Goal: Task Accomplishment & Management: Complete application form

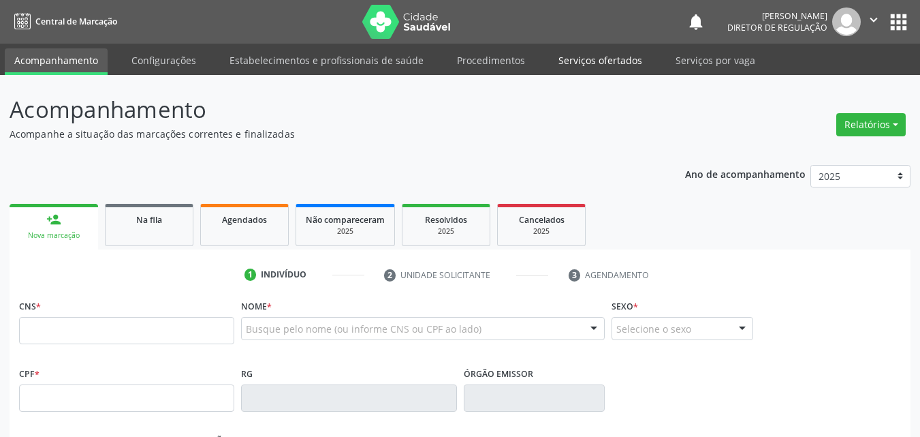
click at [606, 61] on link "Serviços ofertados" at bounding box center [600, 60] width 103 height 24
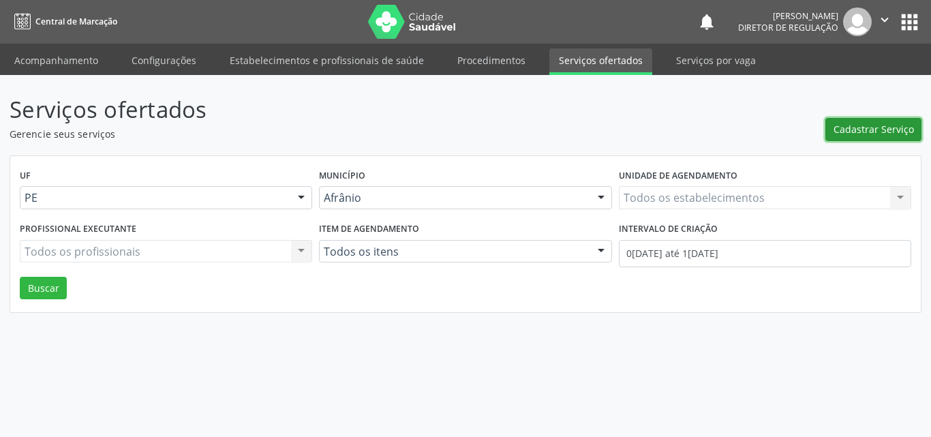
click at [874, 127] on span "Cadastrar Serviço" at bounding box center [873, 129] width 80 height 14
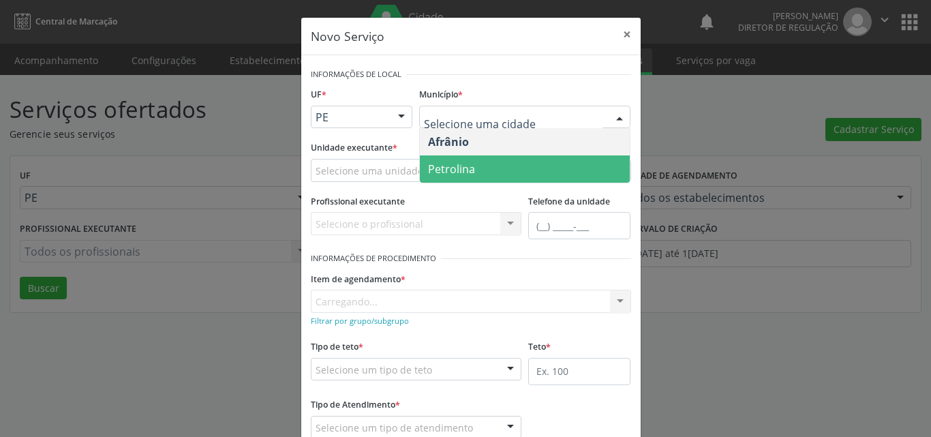
click at [482, 168] on span "Petrolina" at bounding box center [525, 168] width 210 height 27
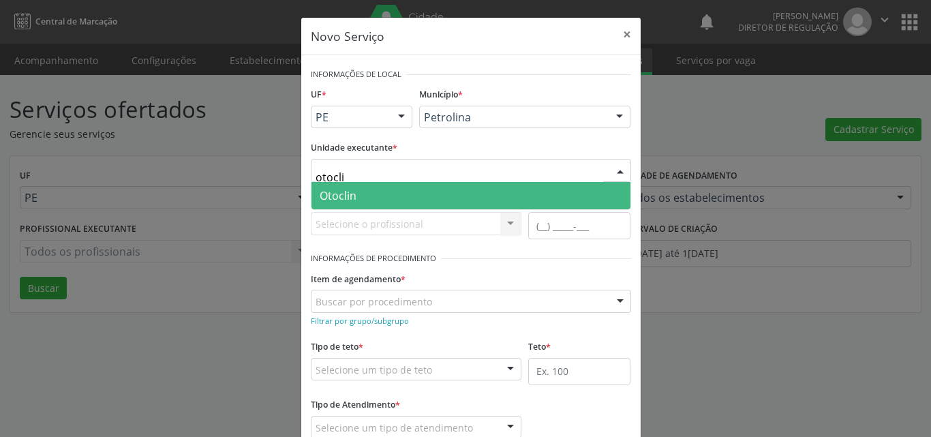
type input "otoclin"
click at [376, 199] on span "Otoclin" at bounding box center [470, 195] width 319 height 27
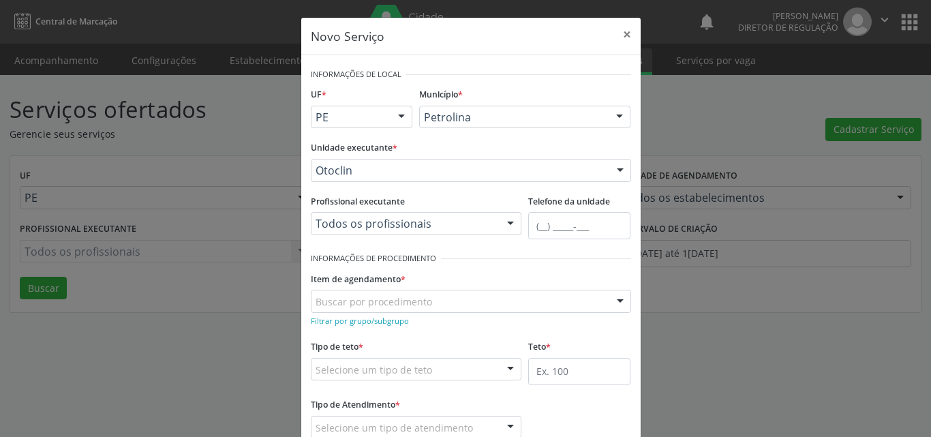
click at [434, 300] on div "Buscar por procedimento" at bounding box center [471, 301] width 320 height 23
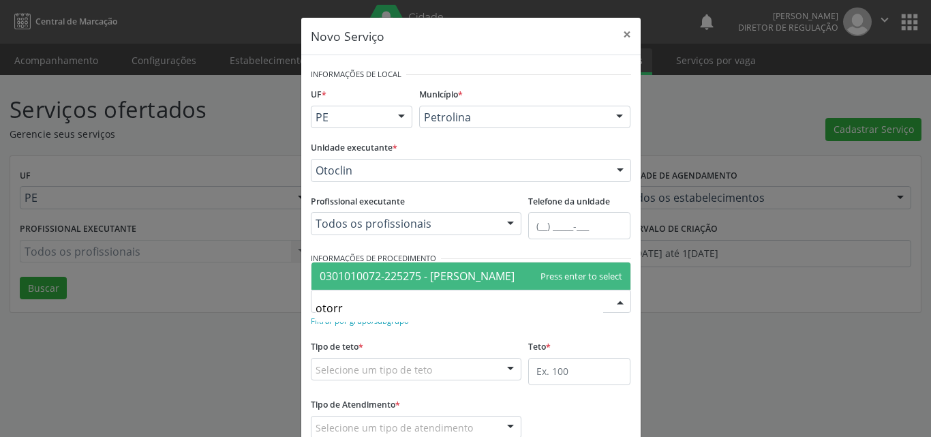
type input "otorri"
click at [451, 272] on span "0301010072-225275 - [PERSON_NAME]" at bounding box center [417, 275] width 195 height 15
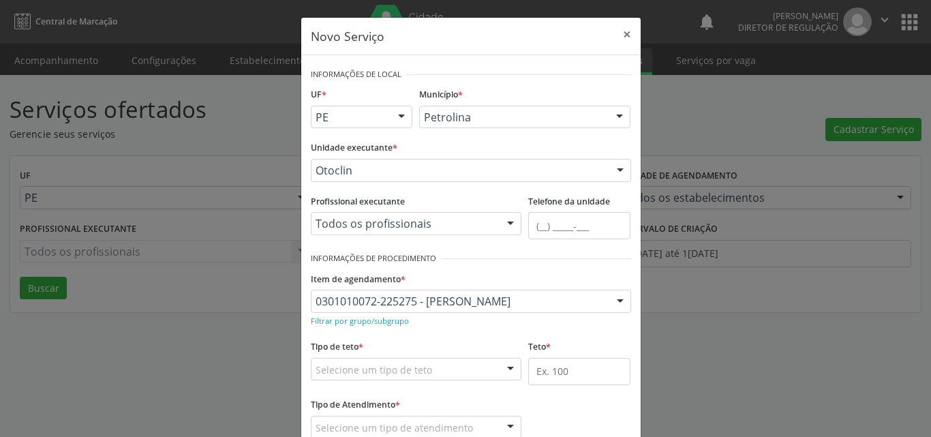
click at [433, 371] on div "Selecione um tipo de teto" at bounding box center [416, 369] width 211 height 23
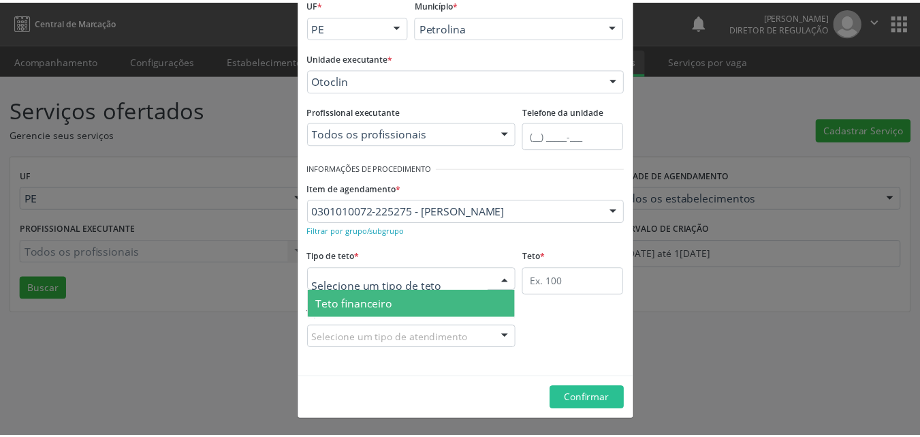
scroll to position [26, 0]
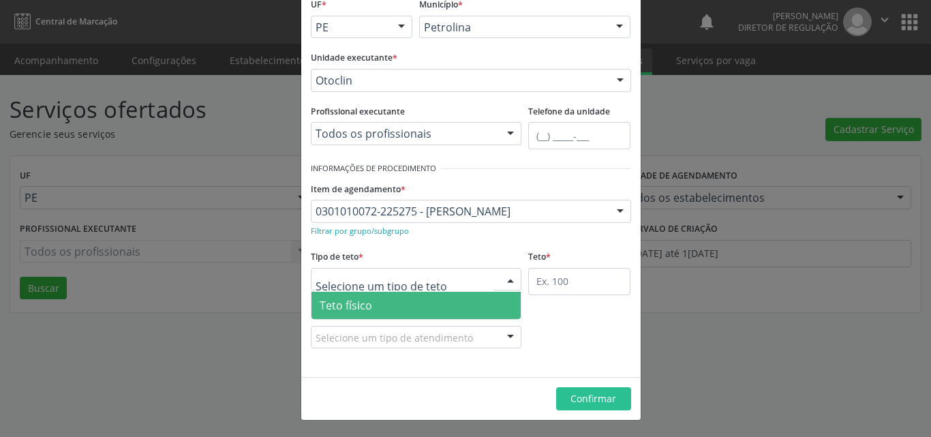
click at [420, 305] on span "Teto físico" at bounding box center [416, 305] width 210 height 27
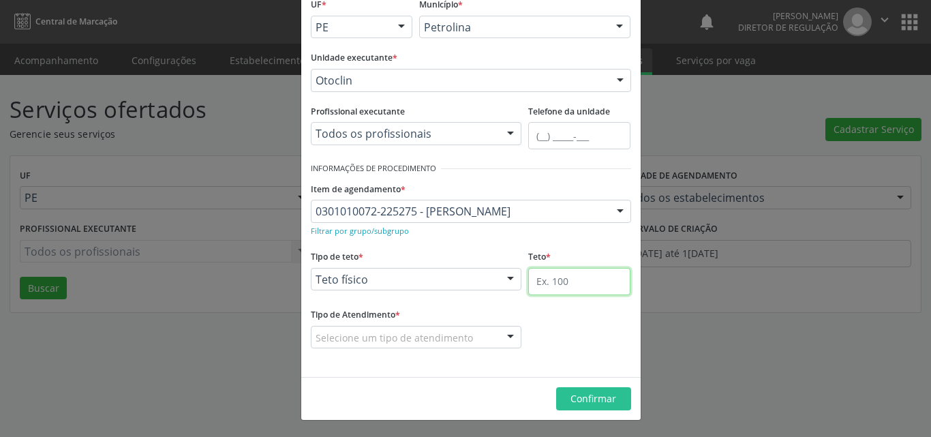
click at [557, 283] on input "text" at bounding box center [579, 281] width 102 height 27
type input "1"
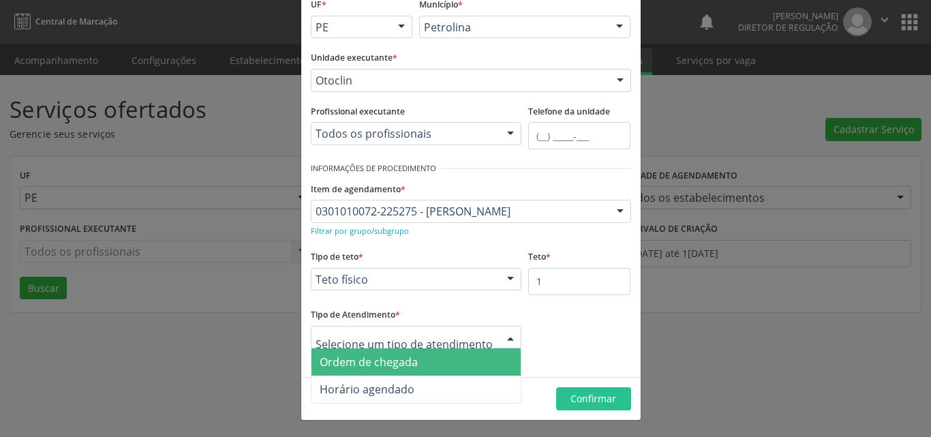
click at [441, 362] on span "Ordem de chegada" at bounding box center [416, 361] width 210 height 27
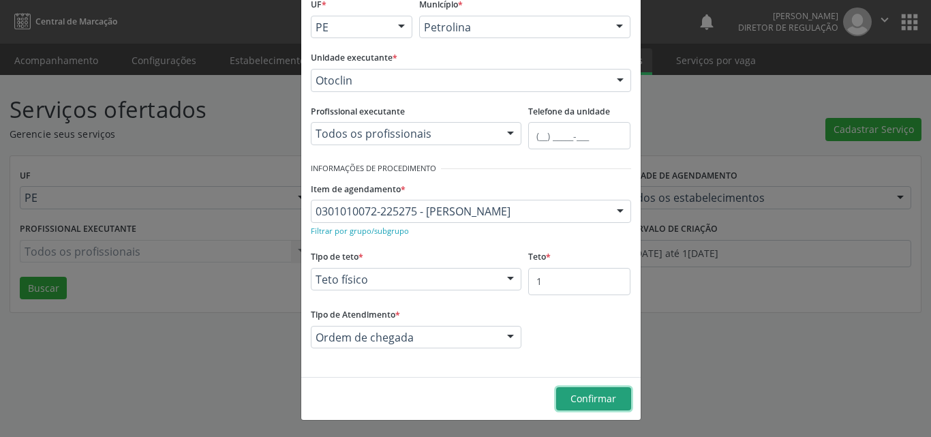
click at [588, 399] on span "Confirmar" at bounding box center [593, 398] width 46 height 13
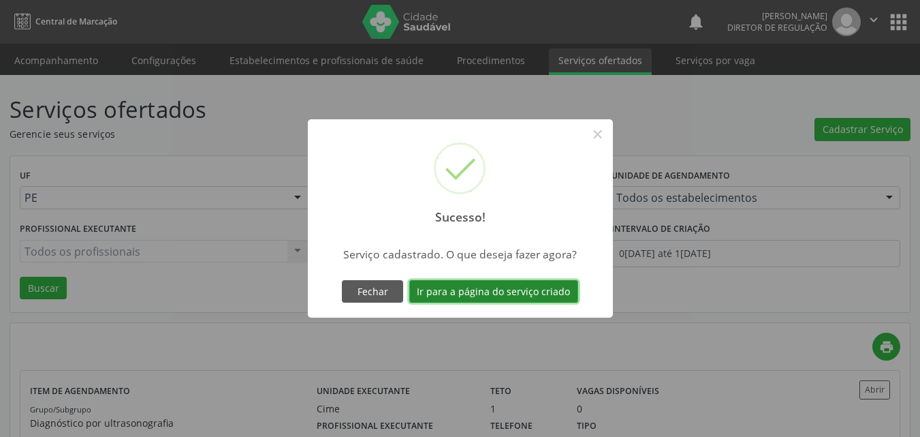
click at [549, 290] on button "Ir para a página do serviço criado" at bounding box center [493, 291] width 169 height 23
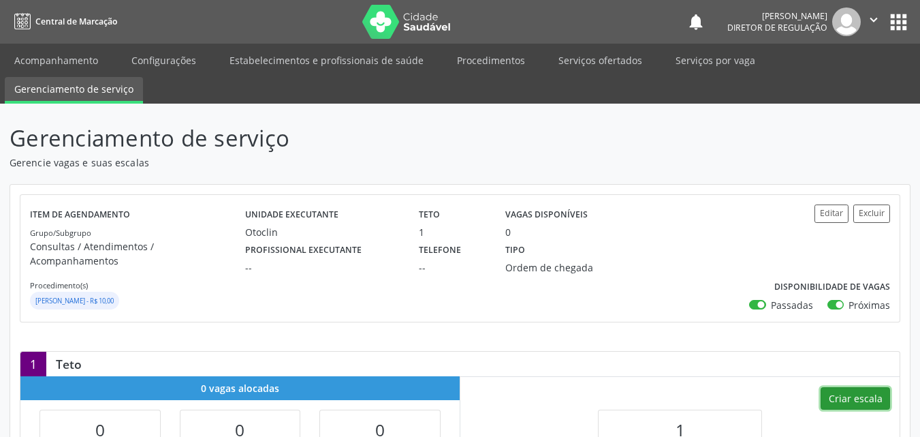
click at [868, 387] on button "Criar escala" at bounding box center [855, 398] width 69 height 23
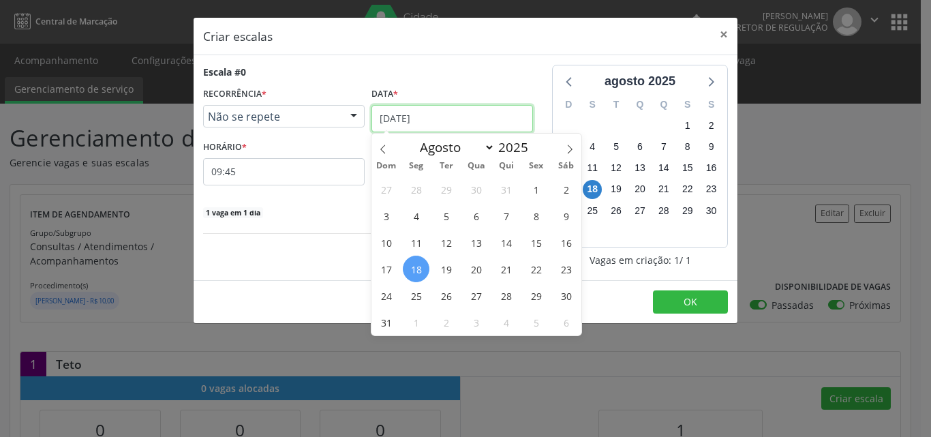
click at [450, 116] on input "[DATE]" at bounding box center [451, 118] width 161 height 27
click at [538, 268] on span "22" at bounding box center [536, 268] width 27 height 27
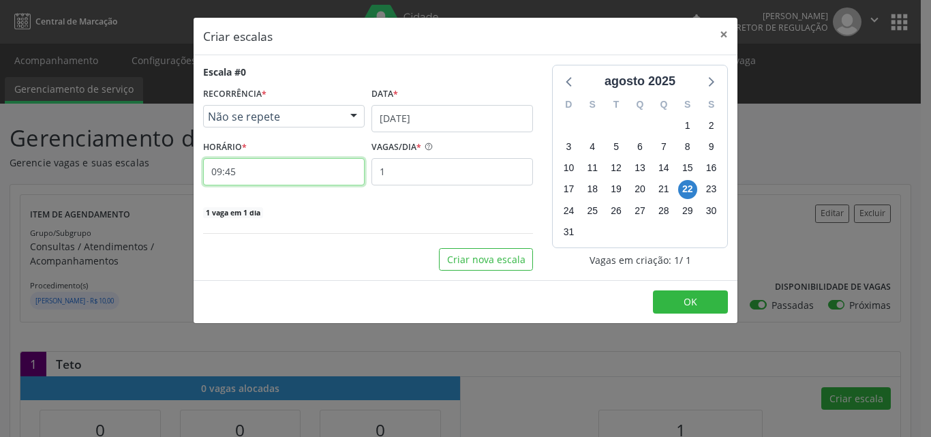
click at [279, 170] on input "09:45" at bounding box center [283, 171] width 161 height 27
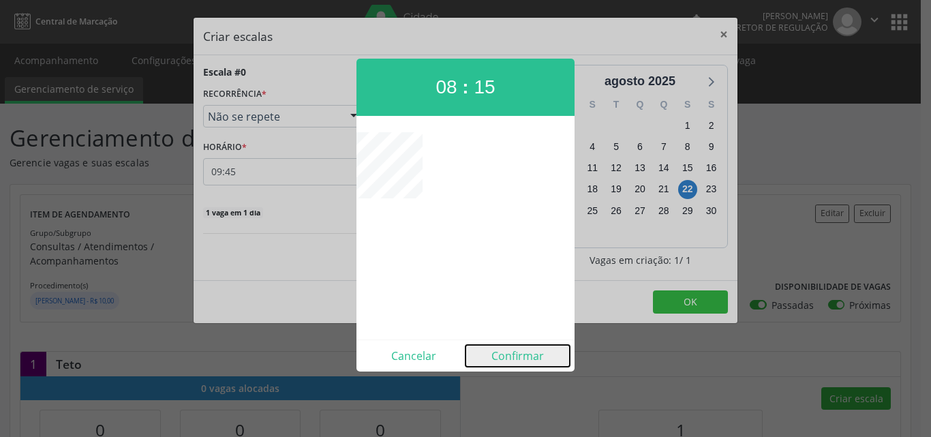
click at [528, 355] on button "Confirmar" at bounding box center [517, 356] width 104 height 22
type input "08:15"
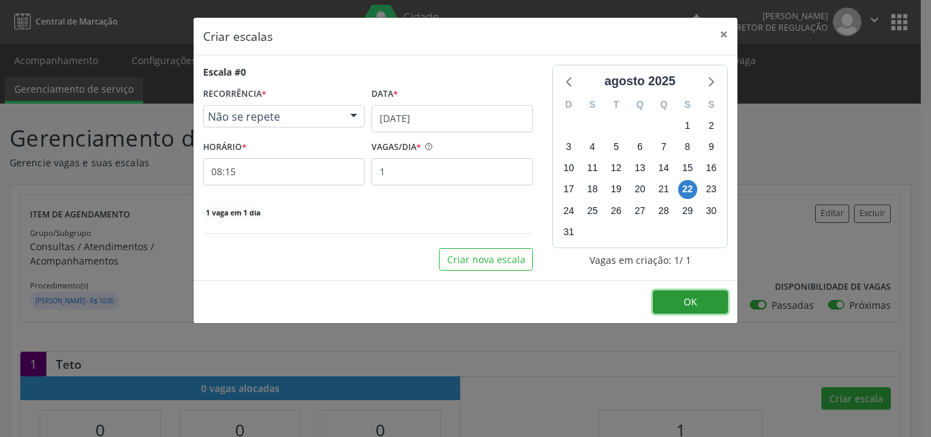
click at [690, 300] on span "OK" at bounding box center [690, 301] width 14 height 13
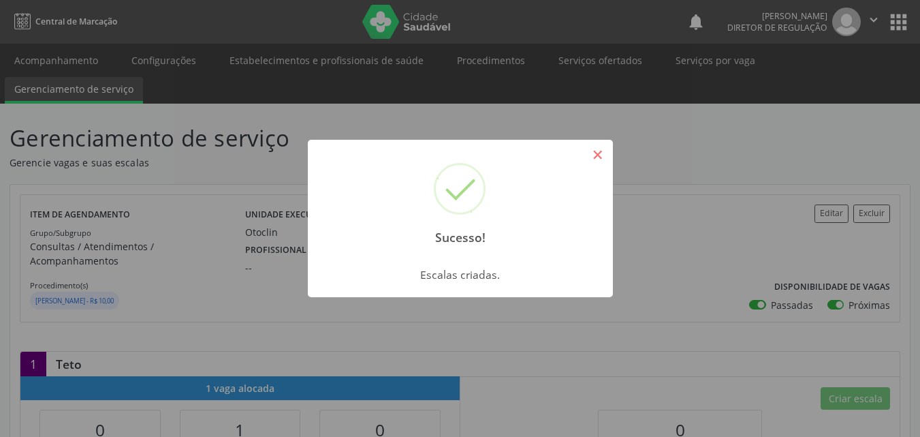
click at [597, 159] on button "×" at bounding box center [598, 154] width 23 height 23
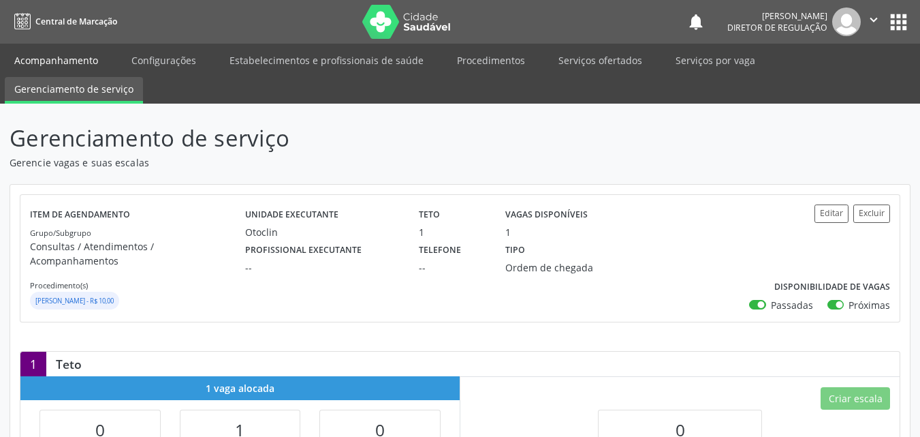
click at [87, 59] on link "Acompanhamento" at bounding box center [56, 60] width 103 height 24
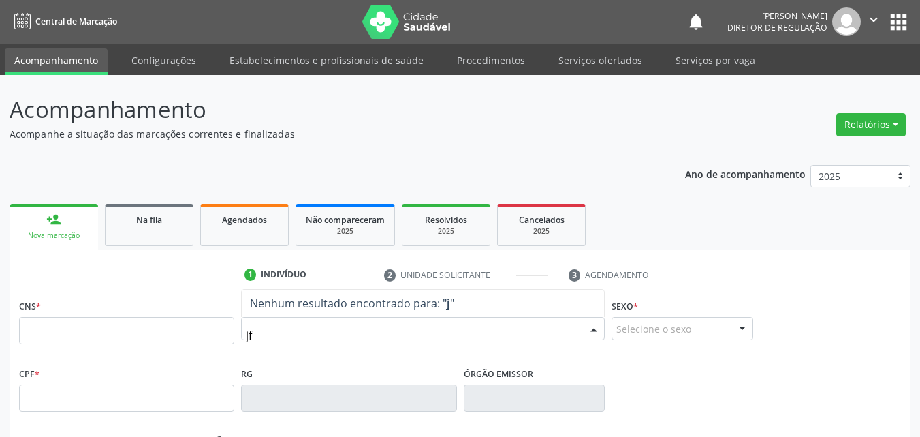
type input "jfo"
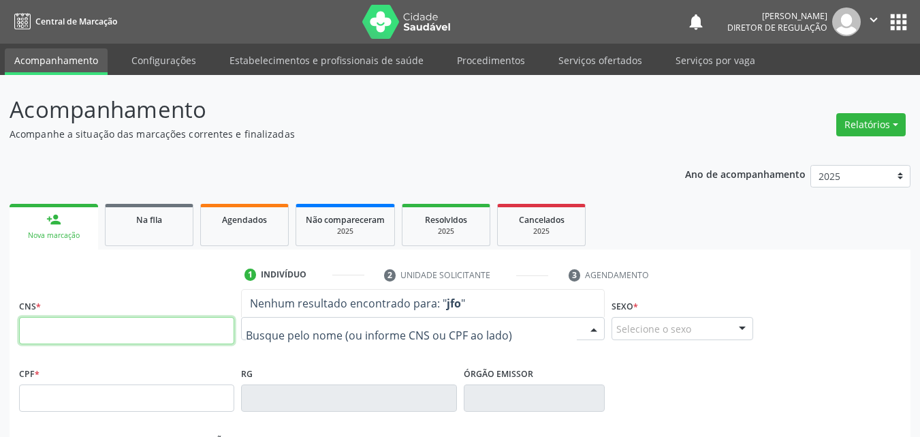
click at [146, 336] on input "text" at bounding box center [126, 330] width 215 height 27
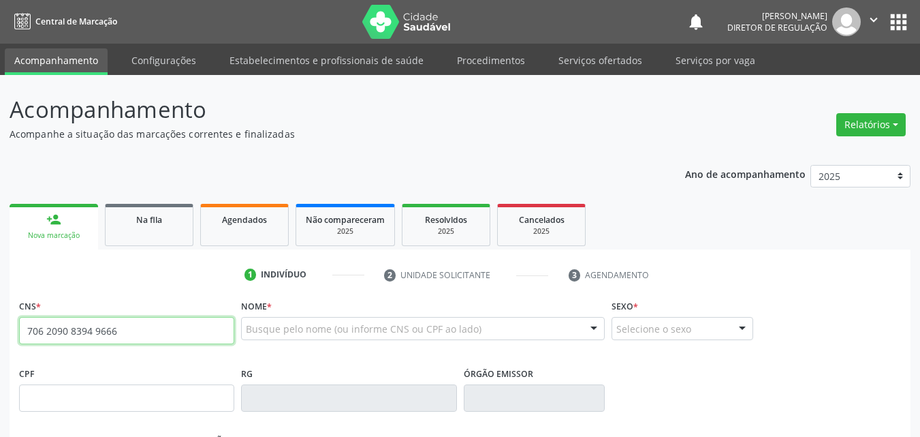
type input "706 2090 8394 9666"
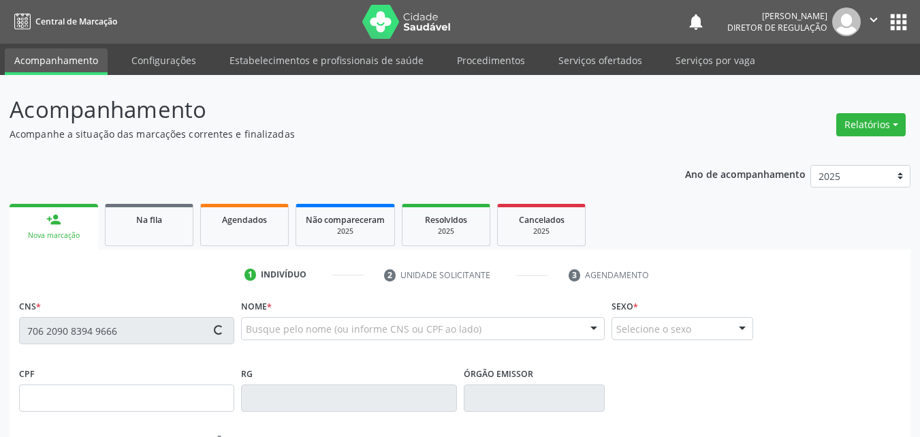
type input "175.936.484-35"
type input "14[DATE]"
type input "[PERSON_NAME]"
type input "[PHONE_NUMBER]"
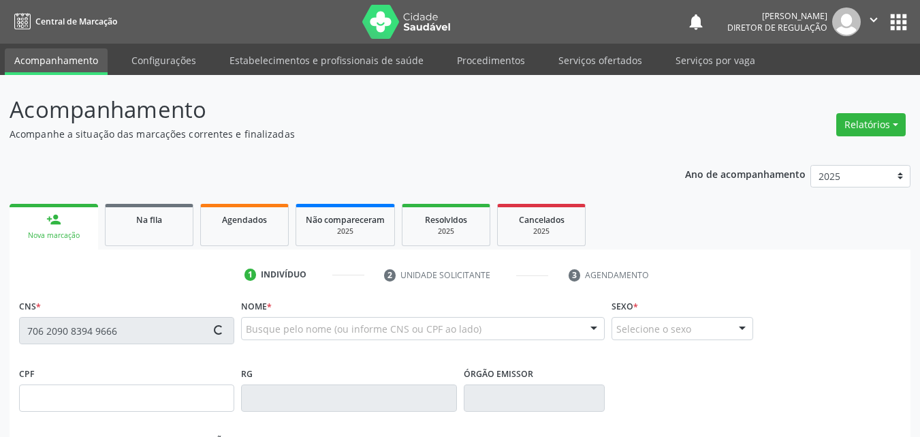
type input "112.499.424-62"
type input "1"
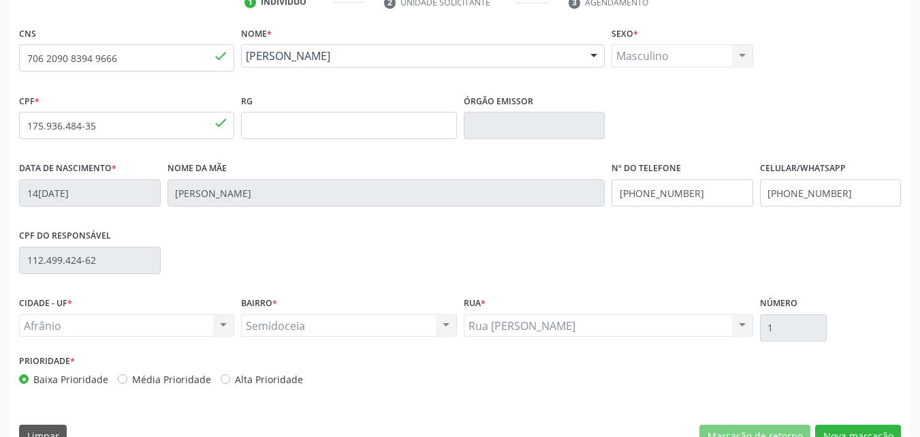
scroll to position [302, 0]
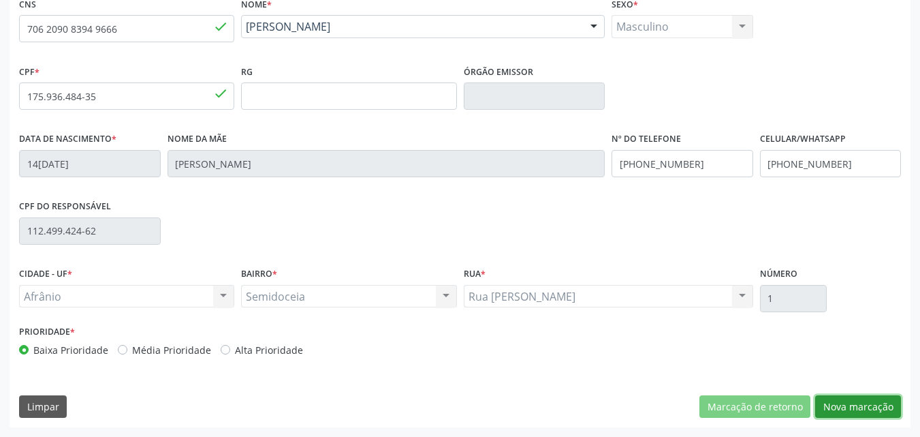
click at [867, 405] on button "Nova marcação" at bounding box center [858, 406] width 86 height 23
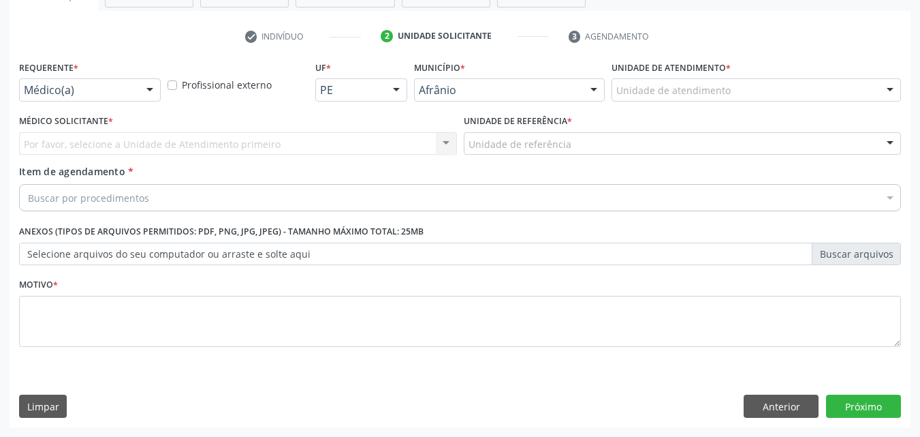
scroll to position [238, 0]
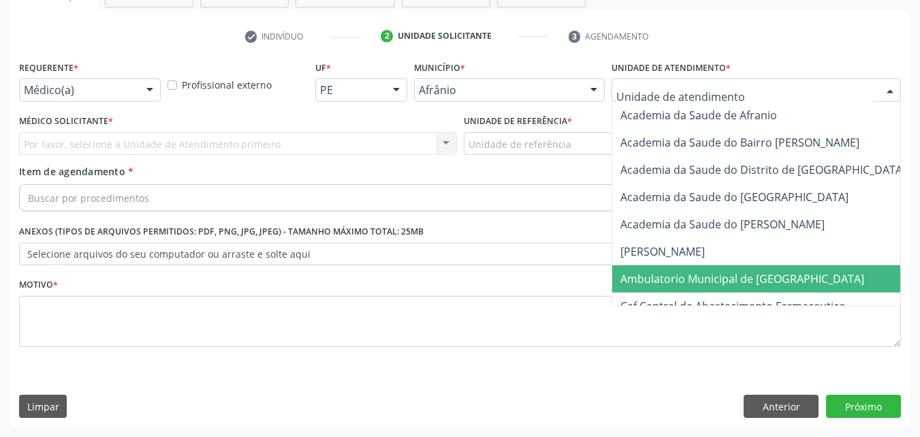
click at [679, 275] on span "Ambulatorio Municipal de [GEOGRAPHIC_DATA]" at bounding box center [743, 278] width 244 height 15
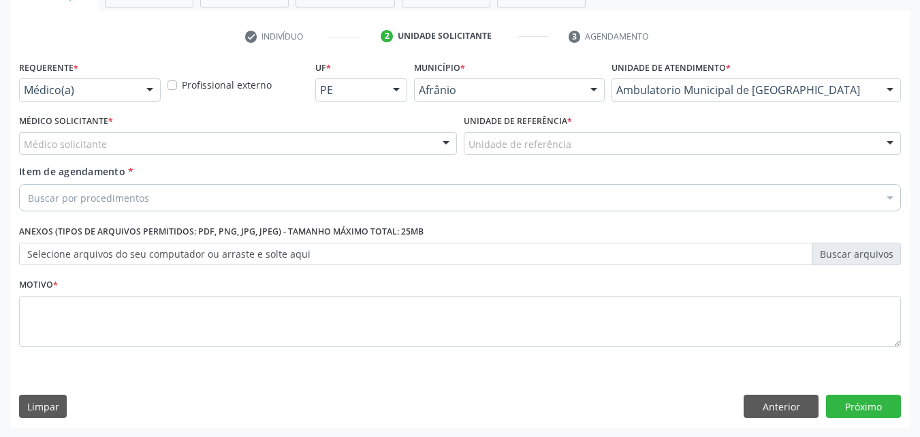
click at [580, 139] on div "Unidade de referência" at bounding box center [683, 143] width 438 height 23
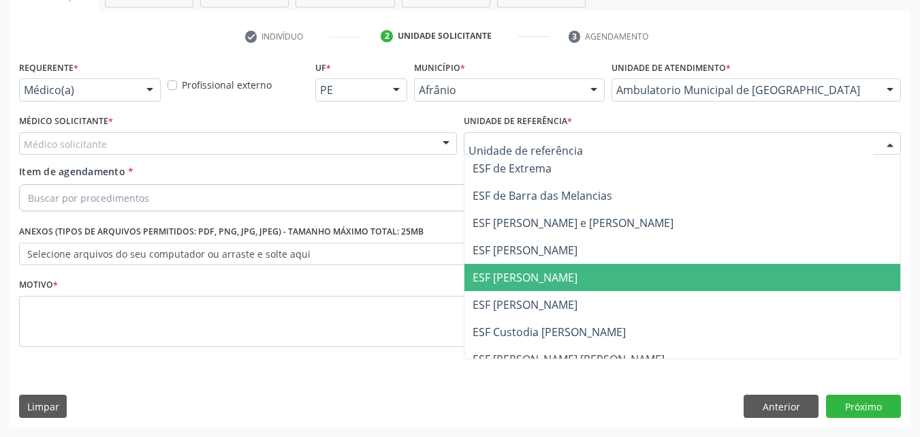
click at [552, 281] on span "ESF [PERSON_NAME]" at bounding box center [525, 277] width 105 height 15
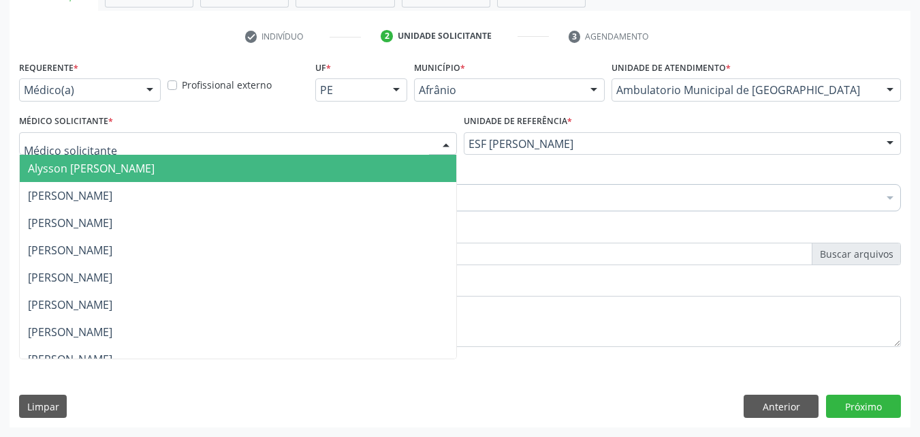
click at [189, 139] on div at bounding box center [238, 143] width 438 height 23
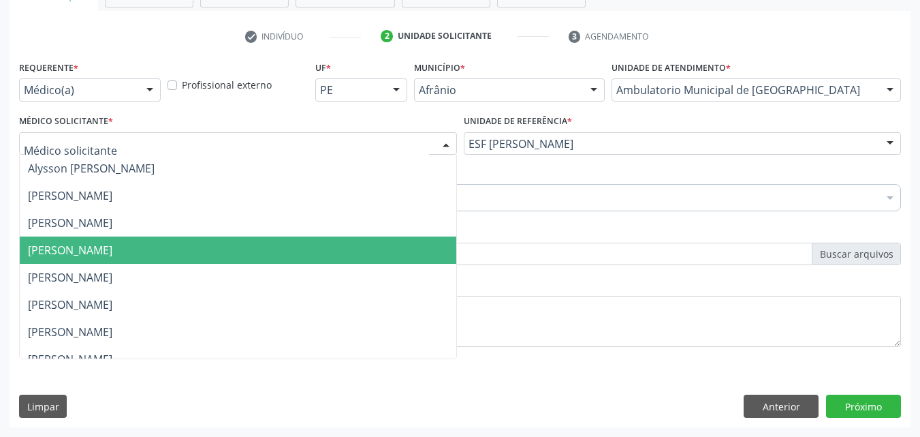
click at [195, 249] on span "[PERSON_NAME]" at bounding box center [238, 249] width 437 height 27
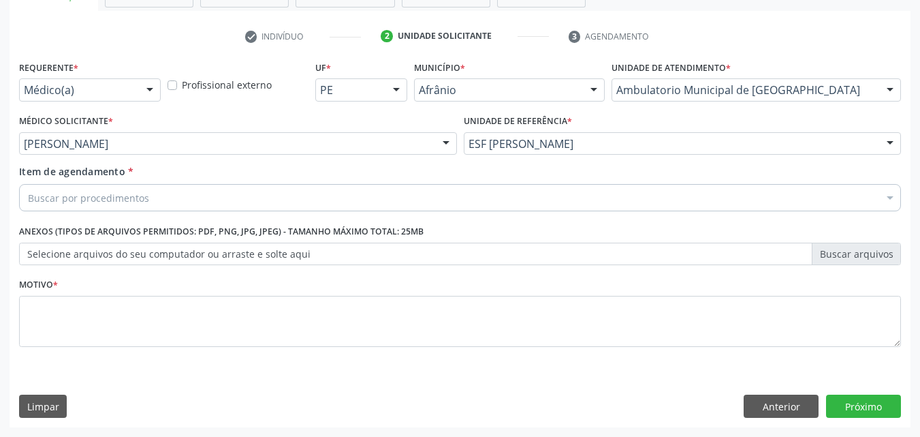
click at [174, 202] on div "Buscar por procedimentos" at bounding box center [460, 197] width 882 height 27
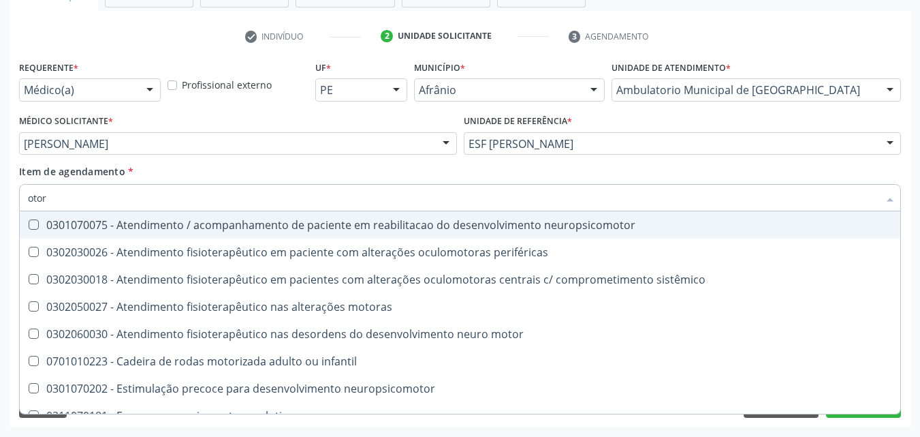
type input "otorr"
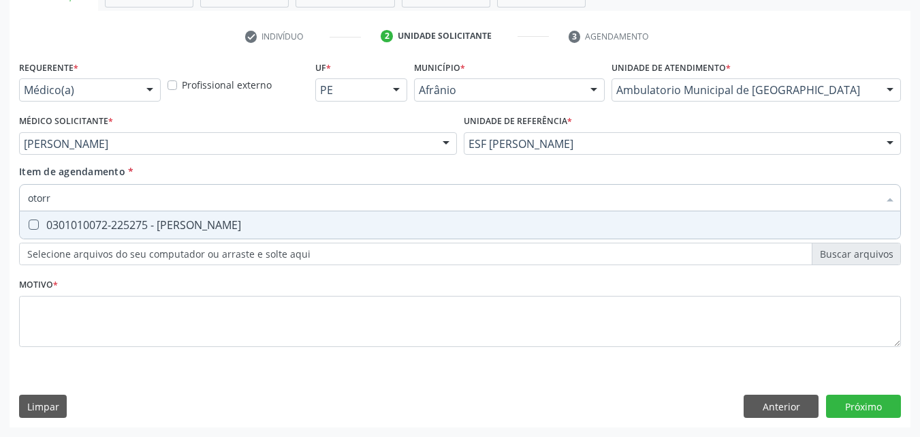
click at [181, 229] on div "0301010072-225275 - [PERSON_NAME]" at bounding box center [460, 224] width 865 height 11
checkbox Otorrinolaringologista "true"
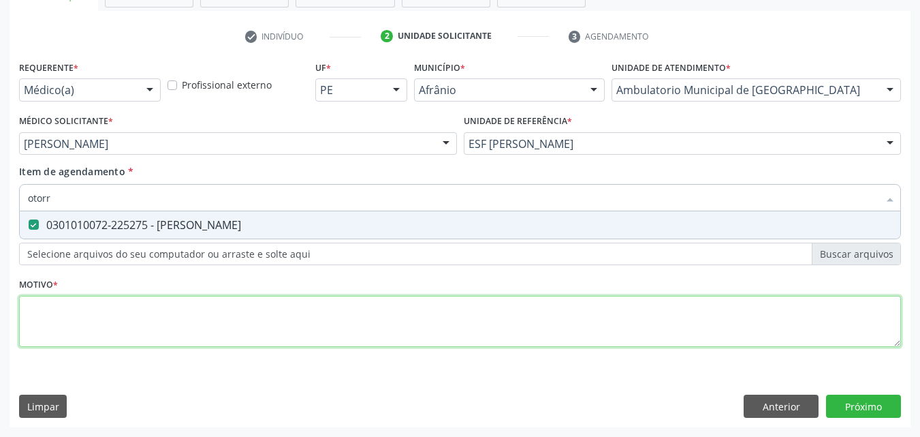
click at [178, 305] on div "Requerente * Médico(a) Médico(a) Enfermeiro(a) Paciente Nenhum resultado encont…" at bounding box center [460, 211] width 882 height 309
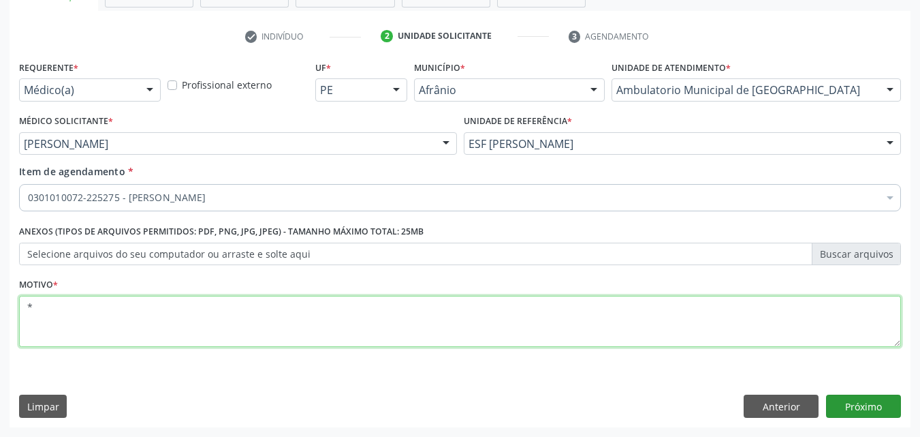
type textarea "*"
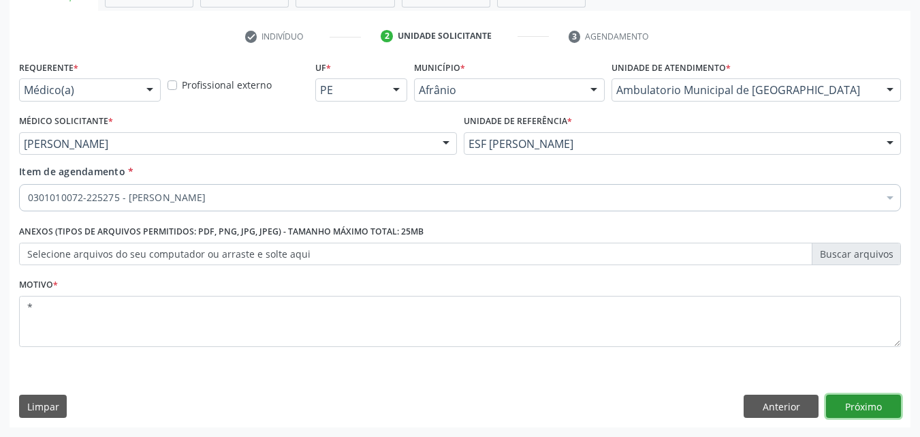
click at [867, 406] on button "Próximo" at bounding box center [863, 405] width 75 height 23
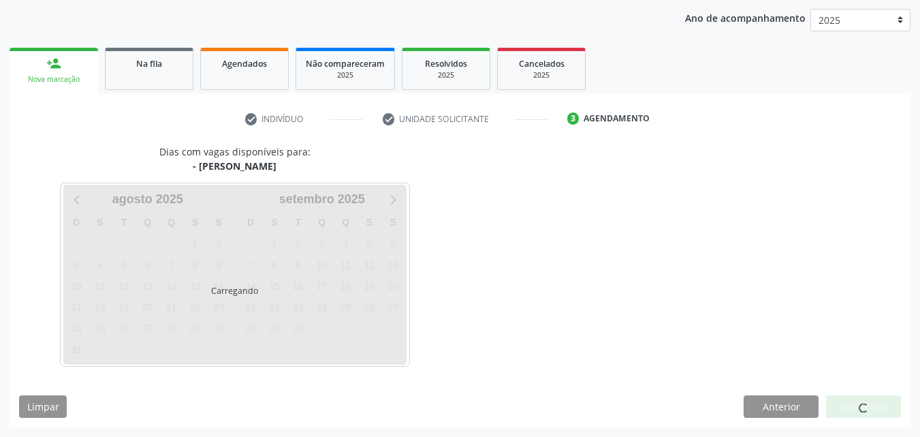
scroll to position [156, 0]
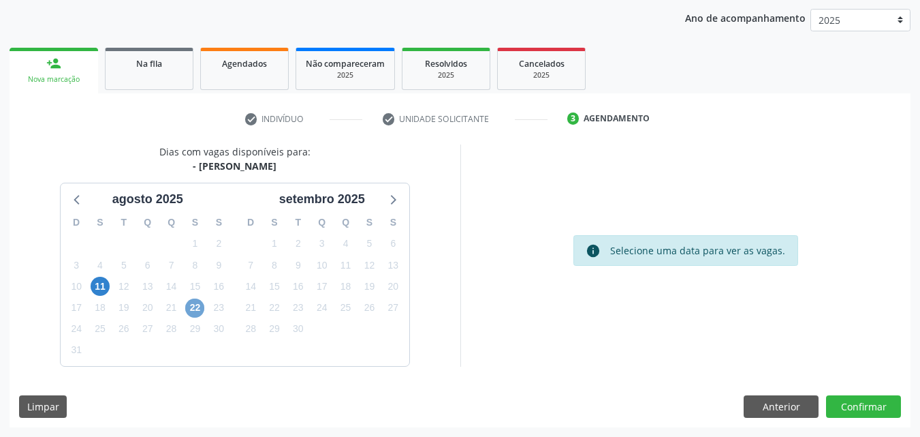
click at [191, 303] on span "22" at bounding box center [194, 307] width 19 height 19
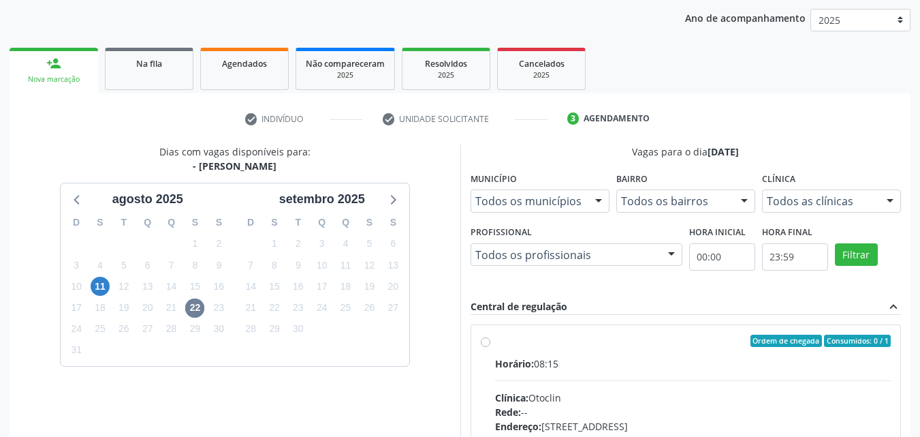
click at [582, 354] on label "Ordem de chegada Consumidos: 0 / 1 Horário: 08:15 Clínica: Otoclin Rede: -- End…" at bounding box center [693, 438] width 396 height 209
click at [491, 347] on input "Ordem de chegada Consumidos: 0 / 1 Horário: 08:15 Clínica: Otoclin Rede: -- End…" at bounding box center [486, 340] width 10 height 12
radio input "true"
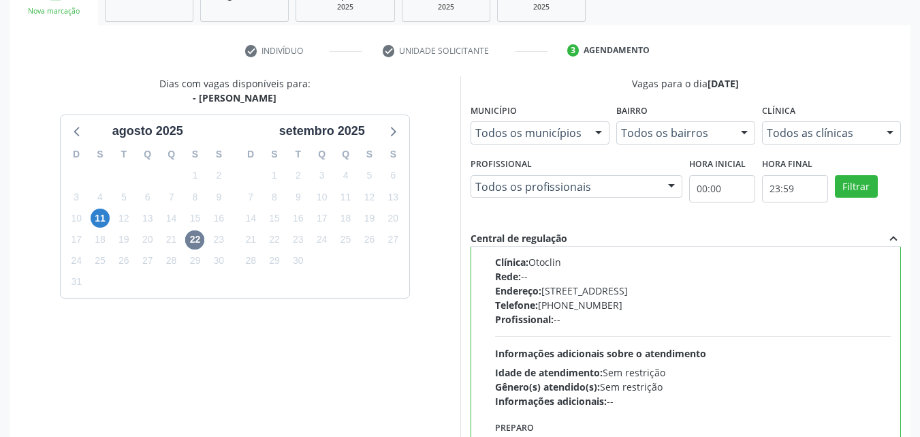
scroll to position [377, 0]
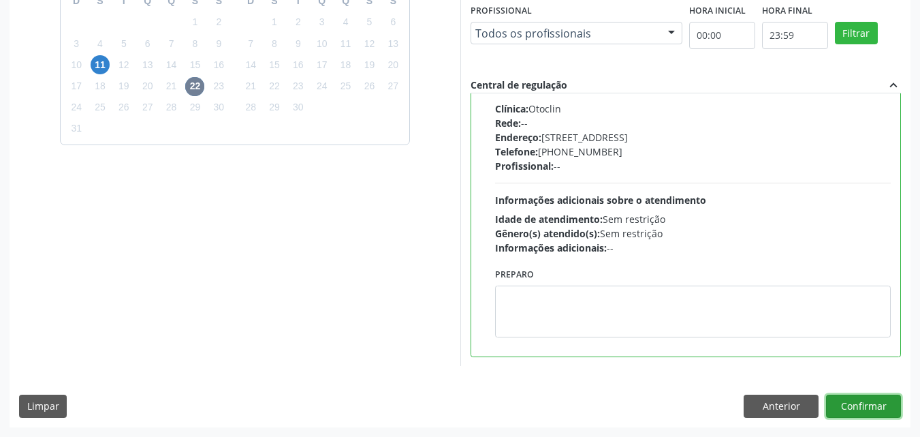
click at [867, 405] on button "Confirmar" at bounding box center [863, 405] width 75 height 23
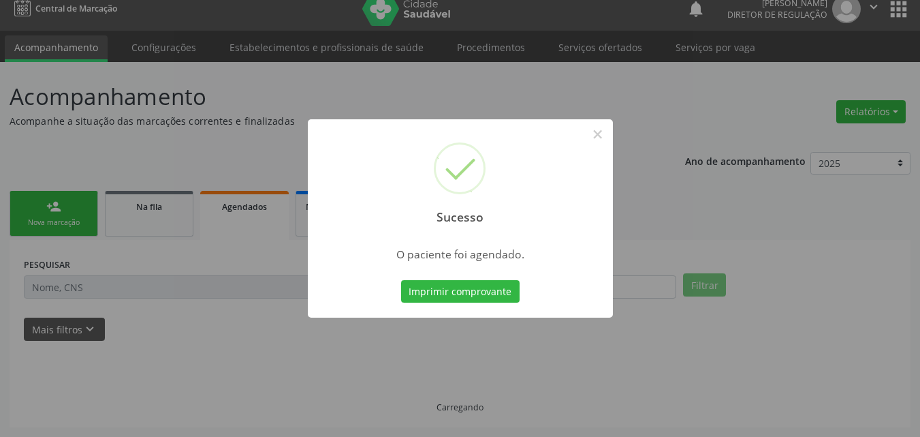
scroll to position [13, 0]
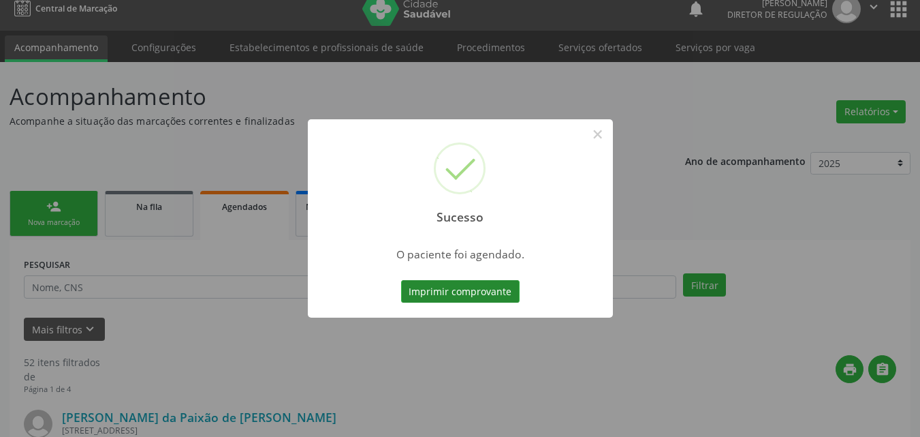
click at [497, 294] on button "Imprimir comprovante" at bounding box center [460, 291] width 119 height 23
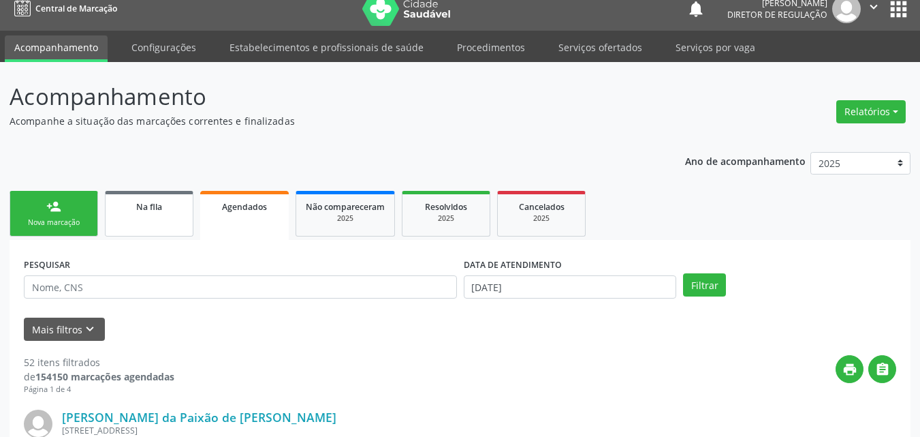
click at [145, 206] on span "Na fila" at bounding box center [149, 207] width 26 height 12
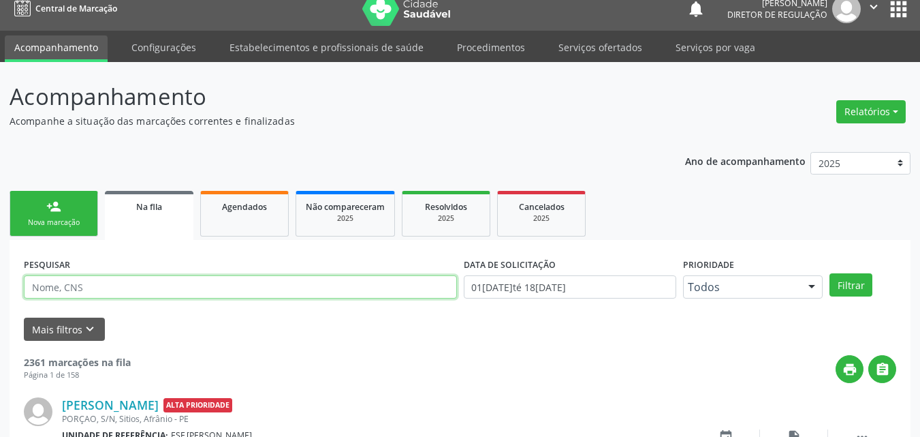
click at [116, 285] on input "text" at bounding box center [240, 286] width 433 height 23
type input "706209083949666"
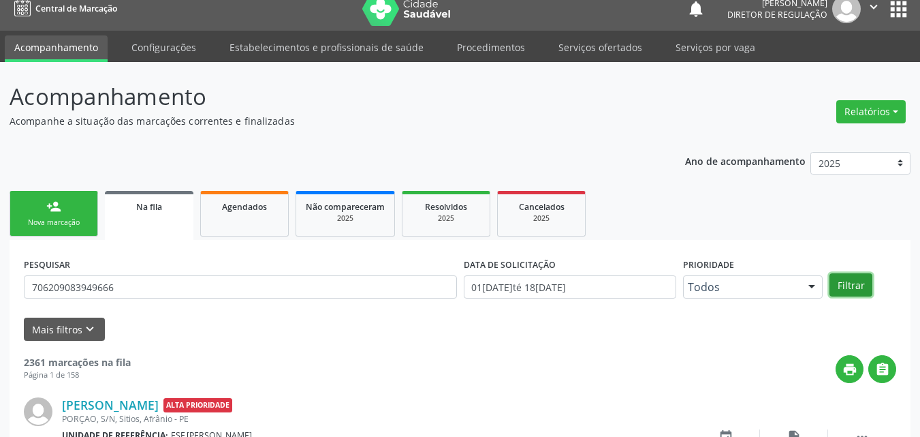
click at [849, 286] on button "Filtrar" at bounding box center [851, 284] width 43 height 23
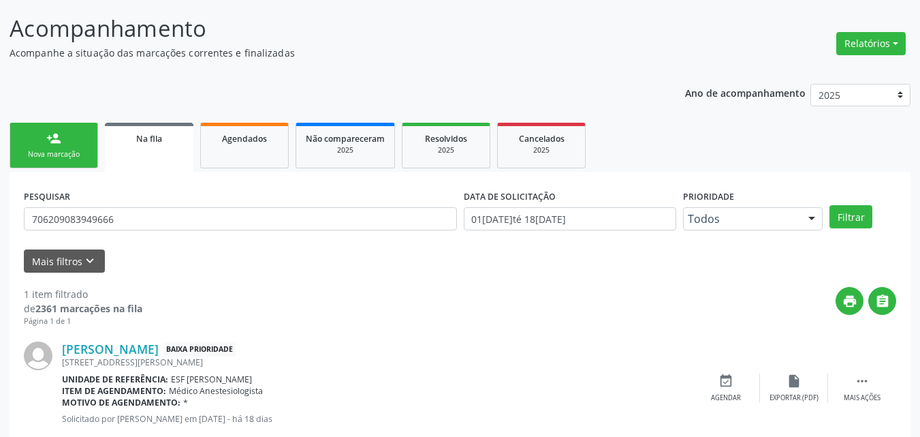
scroll to position [116, 0]
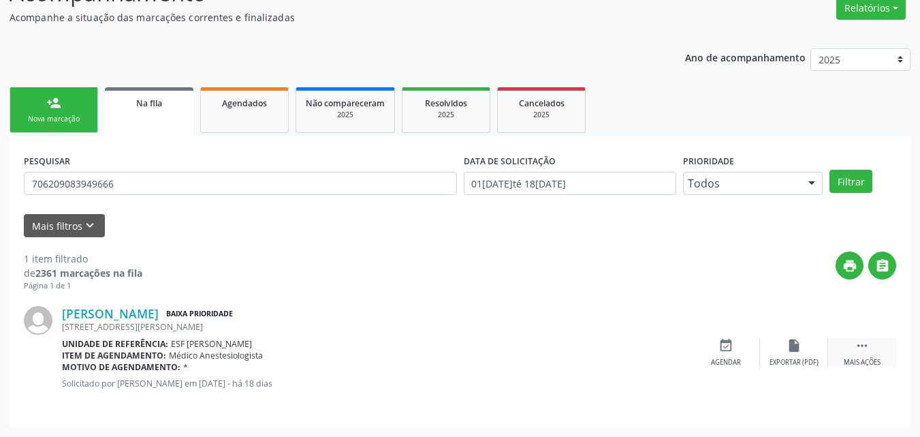
click at [864, 344] on icon "" at bounding box center [862, 345] width 15 height 15
click at [69, 109] on link "person_add Nova marcação" at bounding box center [54, 110] width 89 height 46
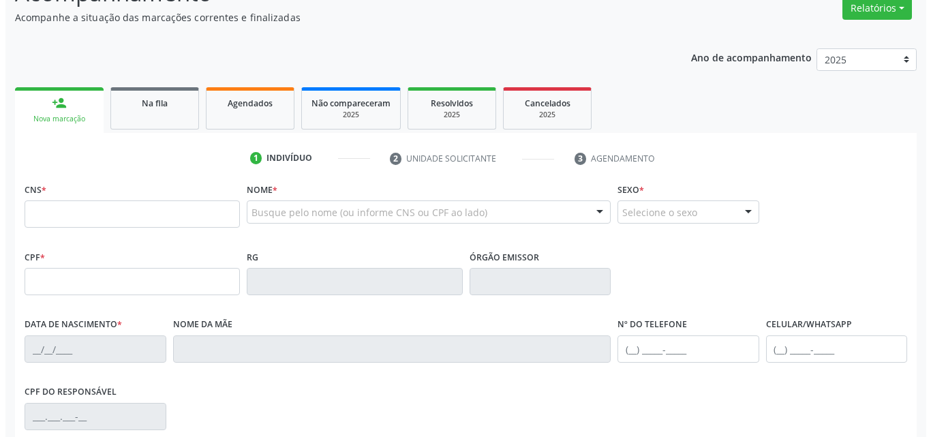
scroll to position [0, 0]
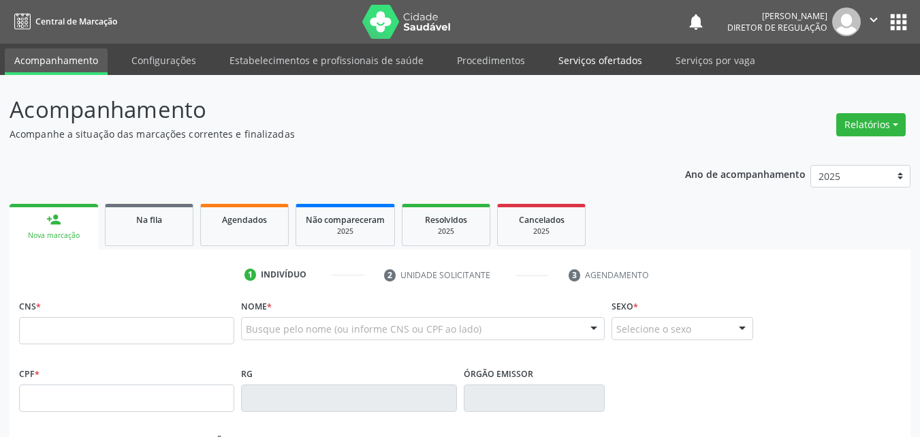
click at [621, 61] on link "Serviços ofertados" at bounding box center [600, 60] width 103 height 24
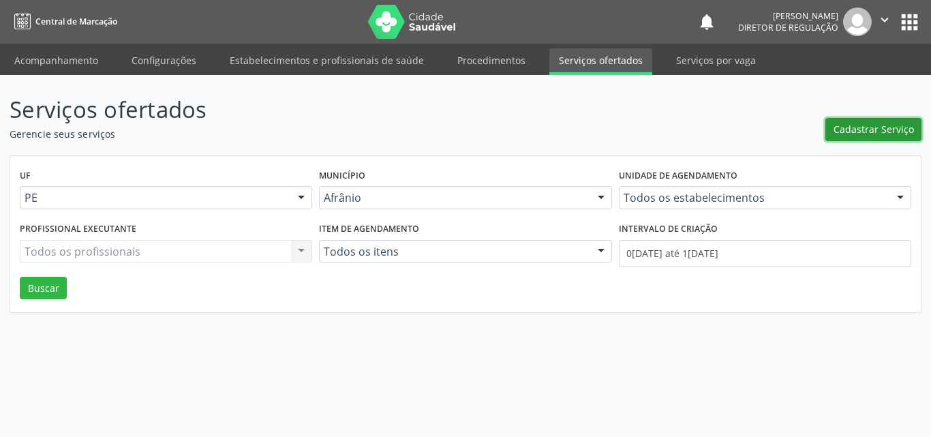
click at [867, 125] on span "Cadastrar Serviço" at bounding box center [873, 129] width 80 height 14
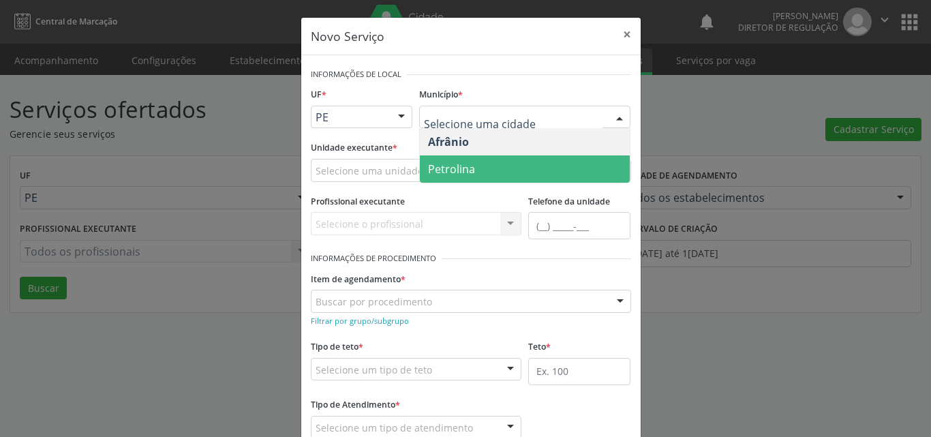
click at [484, 166] on span "Petrolina" at bounding box center [525, 168] width 210 height 27
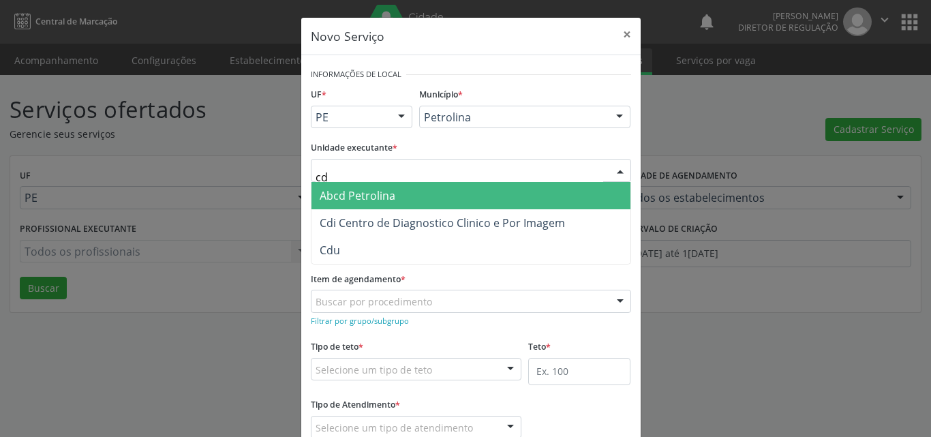
type input "cdi"
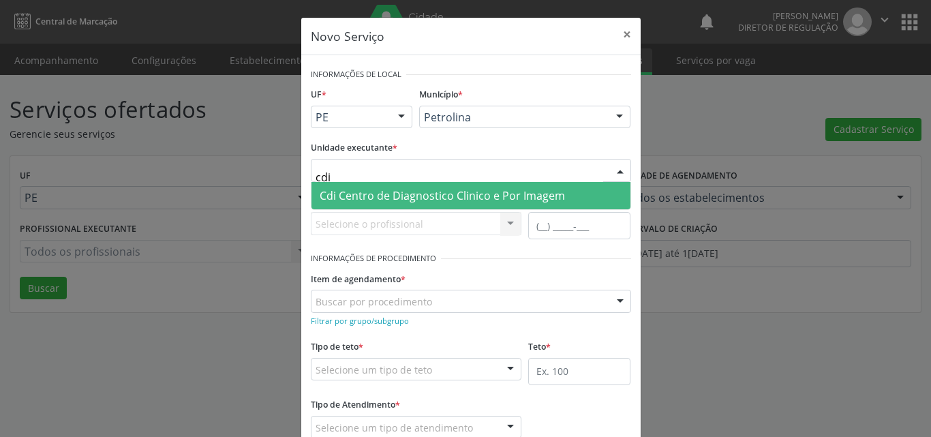
click at [403, 198] on span "Cdi Centro de Diagnostico Clinico e Por Imagem" at bounding box center [442, 195] width 245 height 15
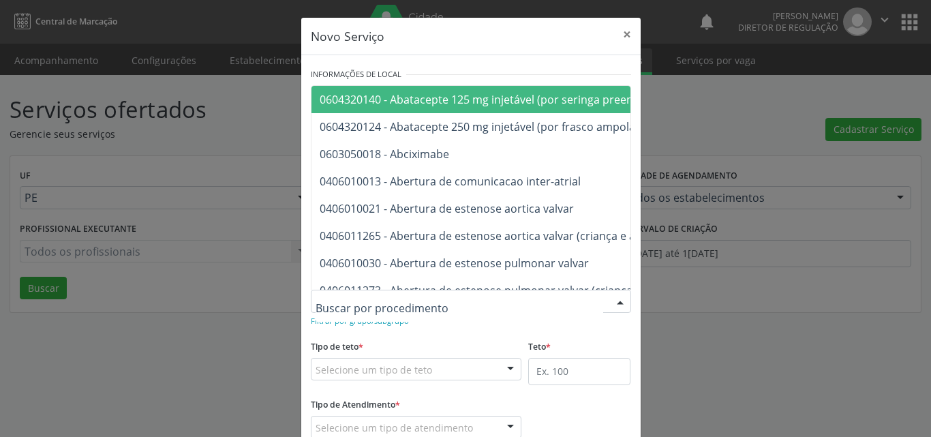
click at [469, 296] on div at bounding box center [471, 301] width 320 height 23
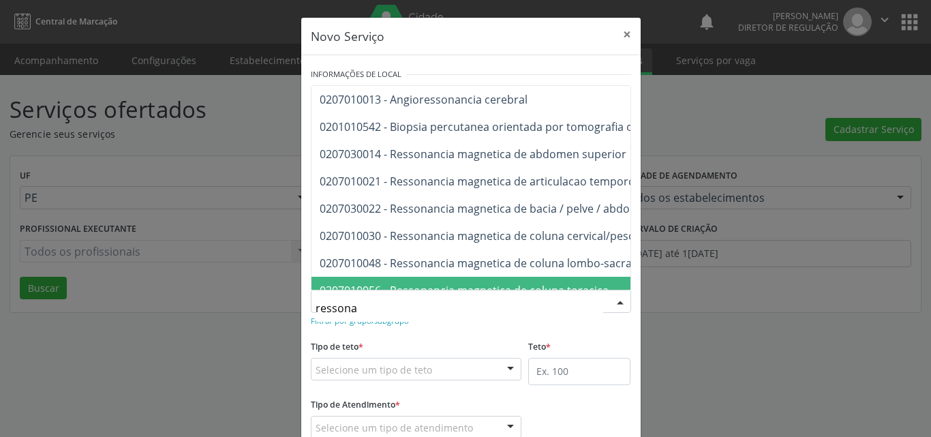
type input "ressonan"
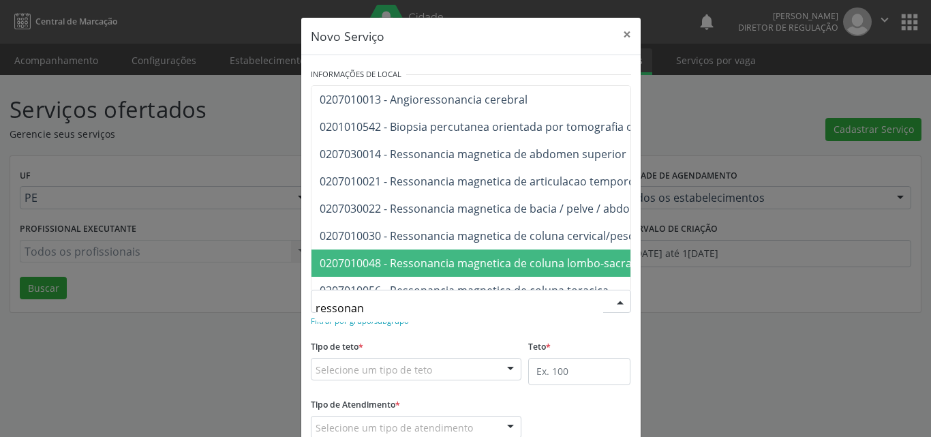
click at [492, 263] on span "0207010048 - Ressonancia magnetica de coluna lombo-sacra" at bounding box center [476, 262] width 312 height 15
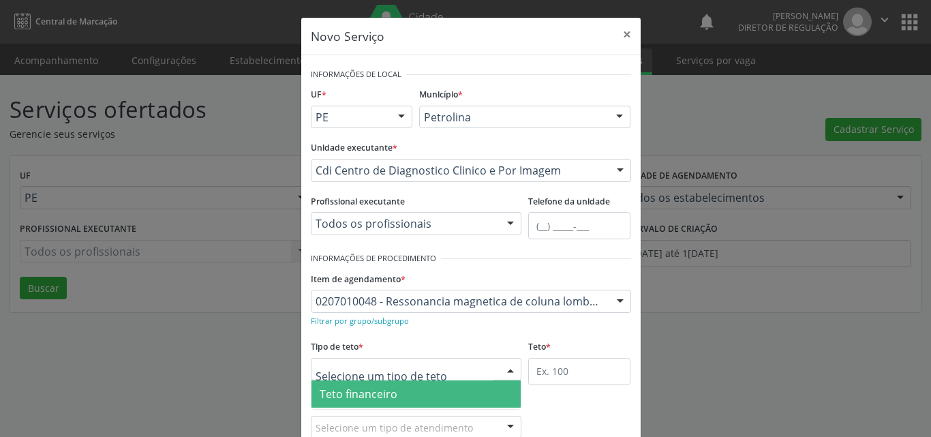
click at [454, 371] on div at bounding box center [416, 369] width 211 height 23
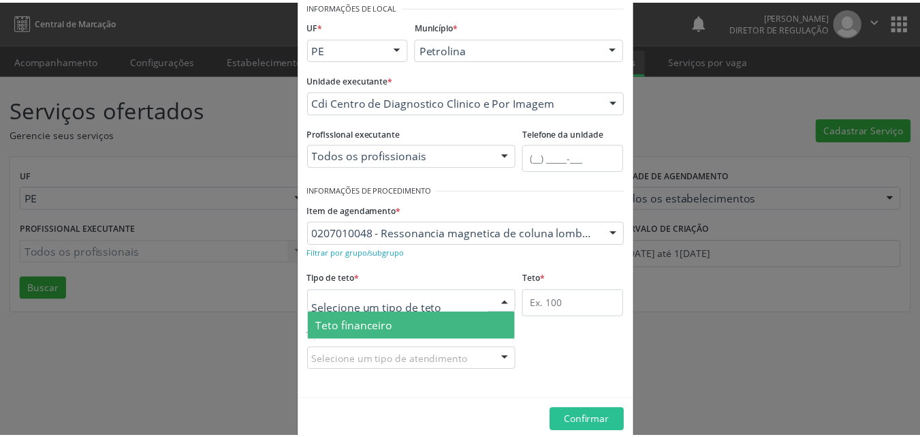
scroll to position [26, 0]
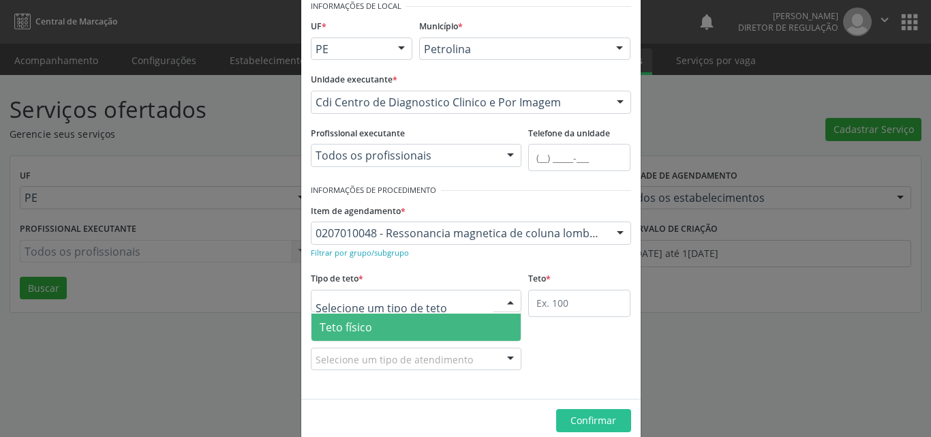
click at [416, 333] on span "Teto físico" at bounding box center [416, 326] width 210 height 27
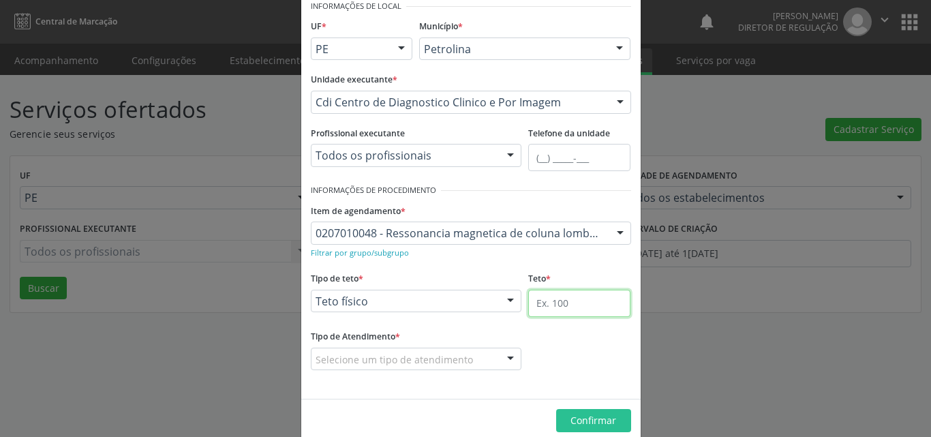
click at [561, 303] on input "text" at bounding box center [579, 303] width 102 height 27
type input "1"
click at [469, 352] on div "Selecione um tipo de atendimento" at bounding box center [416, 358] width 211 height 23
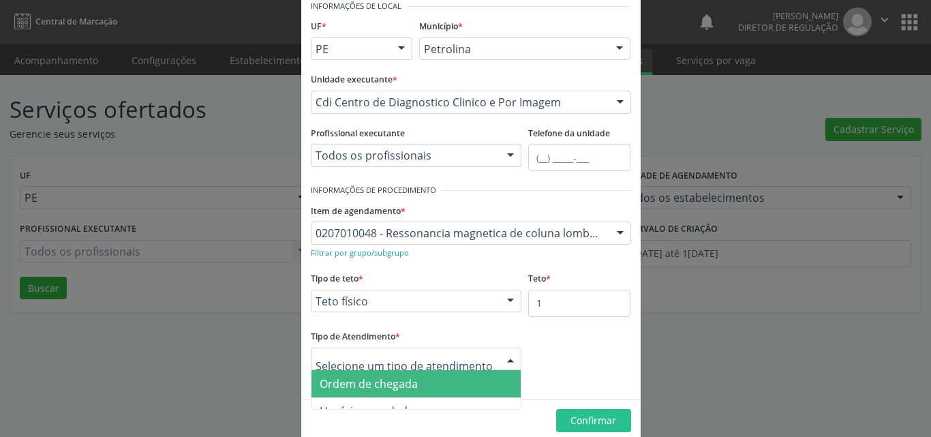
click at [447, 379] on span "Ordem de chegada" at bounding box center [416, 383] width 210 height 27
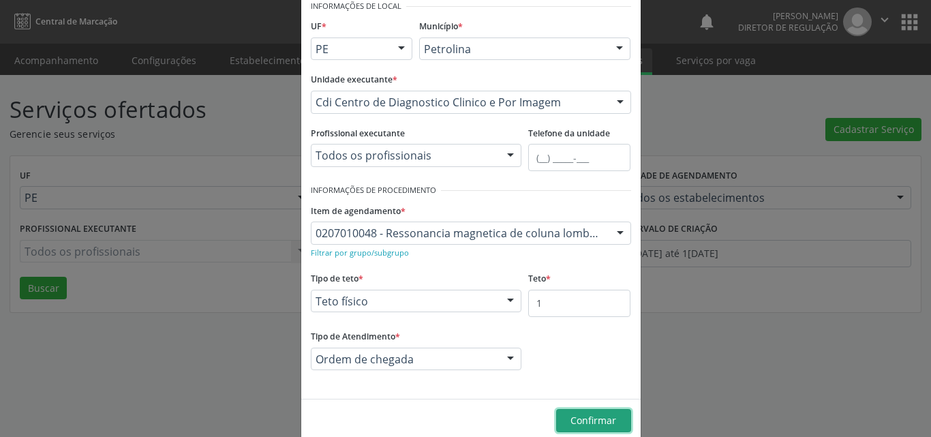
click at [587, 418] on span "Confirmar" at bounding box center [593, 420] width 46 height 13
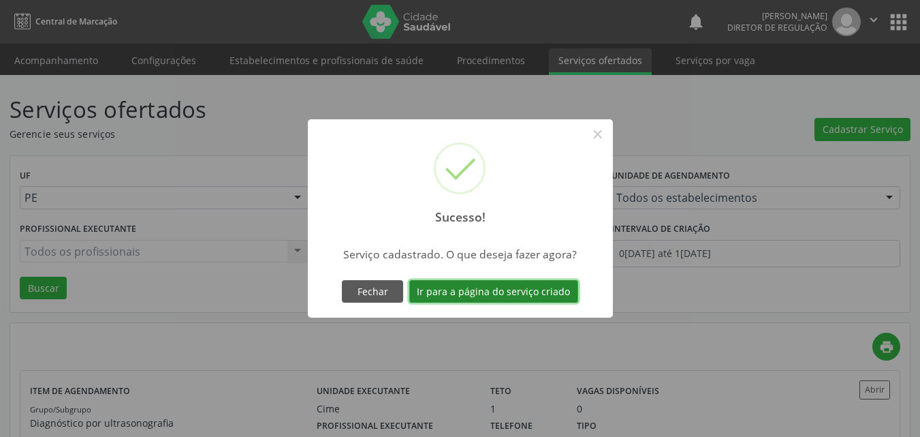
click at [536, 287] on button "Ir para a página do serviço criado" at bounding box center [493, 291] width 169 height 23
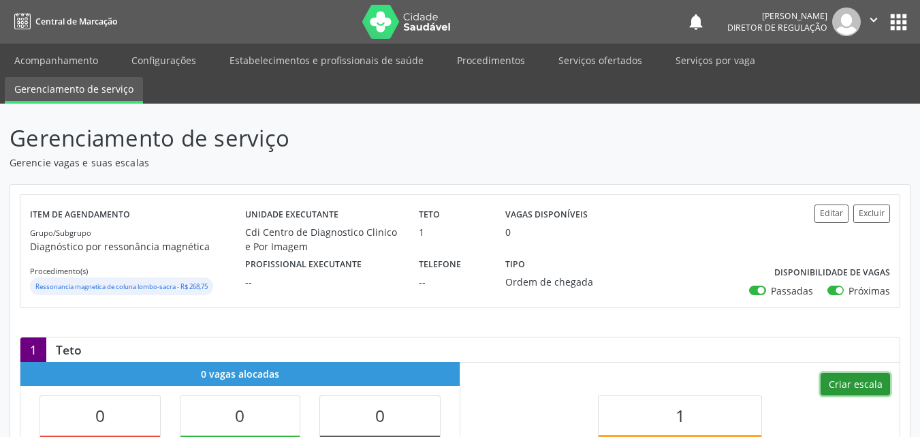
click at [871, 382] on button "Criar escala" at bounding box center [855, 384] width 69 height 23
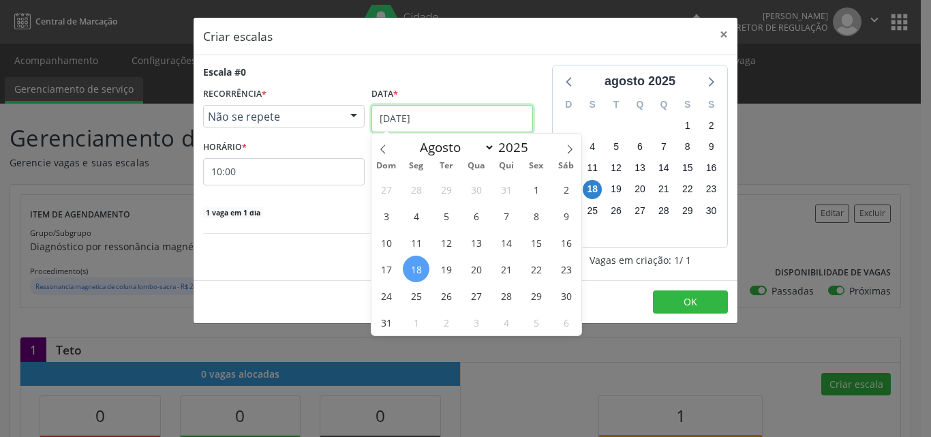
click at [416, 116] on input "[DATE]" at bounding box center [451, 118] width 161 height 27
click at [506, 270] on span "21" at bounding box center [506, 268] width 27 height 27
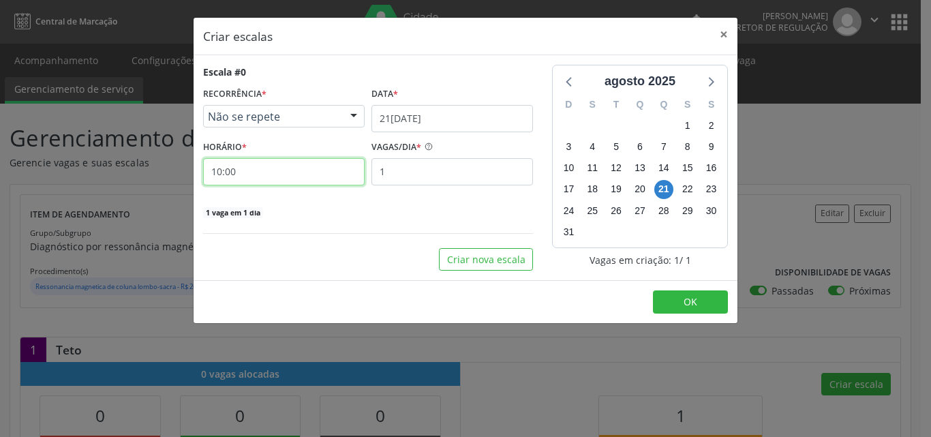
click at [287, 172] on input "10:00" at bounding box center [283, 171] width 161 height 27
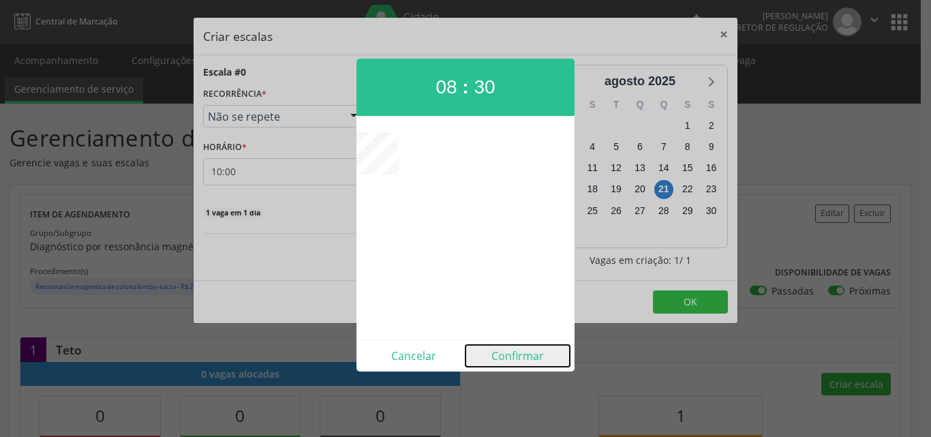
click at [533, 356] on button "Confirmar" at bounding box center [517, 356] width 104 height 22
type input "08:30"
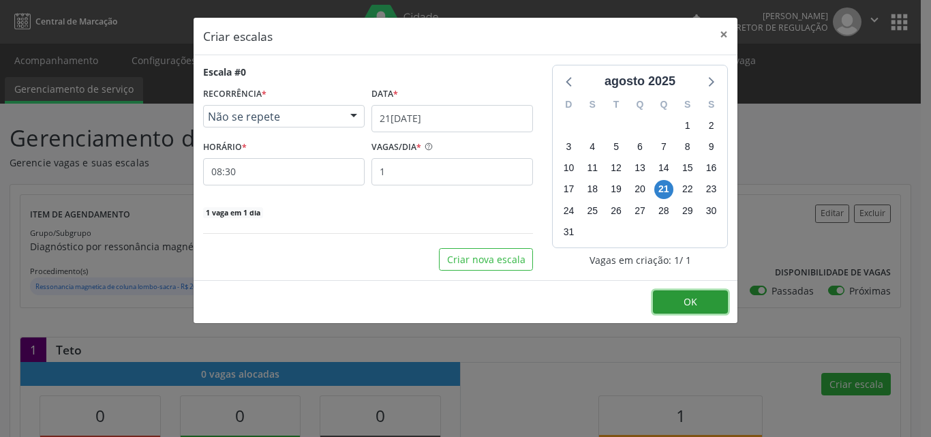
click at [684, 299] on span "OK" at bounding box center [690, 301] width 14 height 13
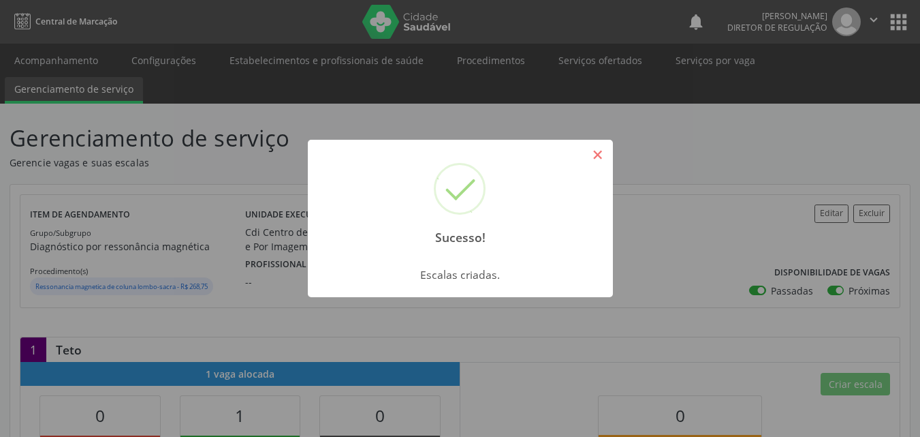
click at [597, 155] on button "×" at bounding box center [598, 154] width 23 height 23
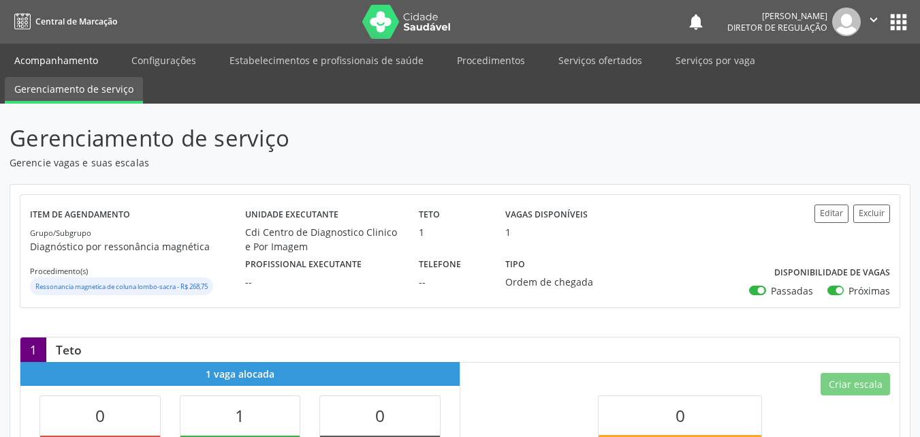
click at [78, 59] on link "Acompanhamento" at bounding box center [56, 60] width 103 height 24
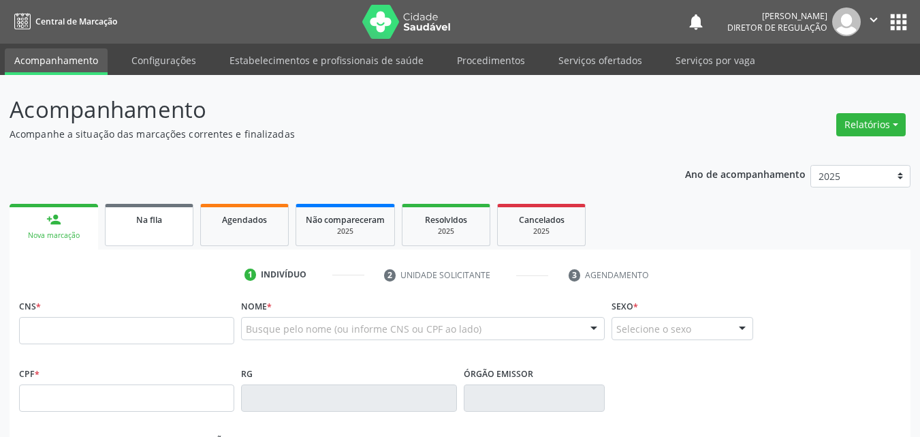
click at [165, 221] on div "Na fila" at bounding box center [149, 219] width 68 height 14
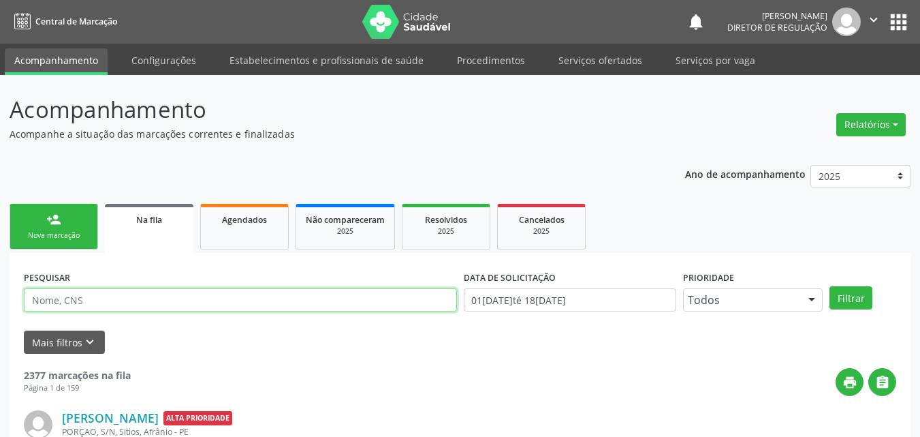
click at [161, 302] on input "text" at bounding box center [240, 299] width 433 height 23
type input "705005863325955"
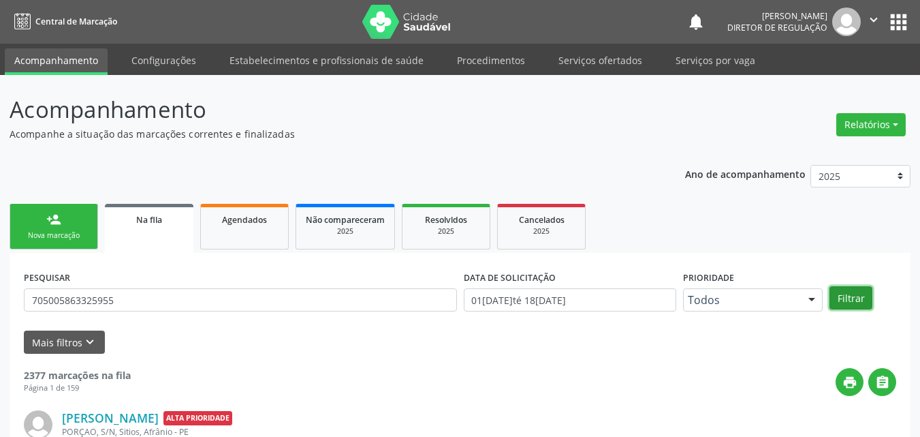
click at [862, 298] on button "Filtrar" at bounding box center [851, 297] width 43 height 23
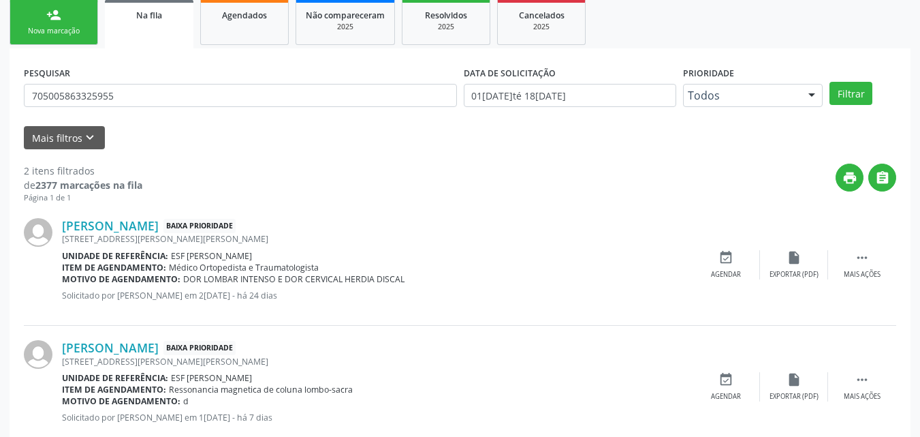
scroll to position [238, 0]
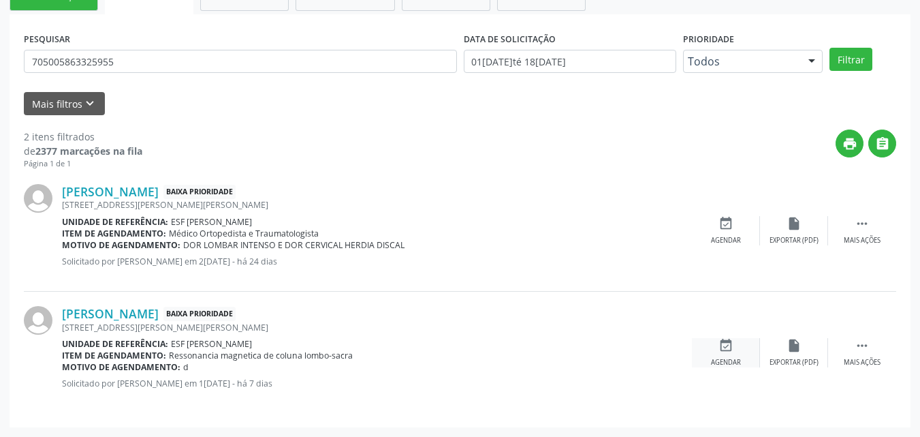
click at [728, 345] on icon "event_available" at bounding box center [726, 345] width 15 height 15
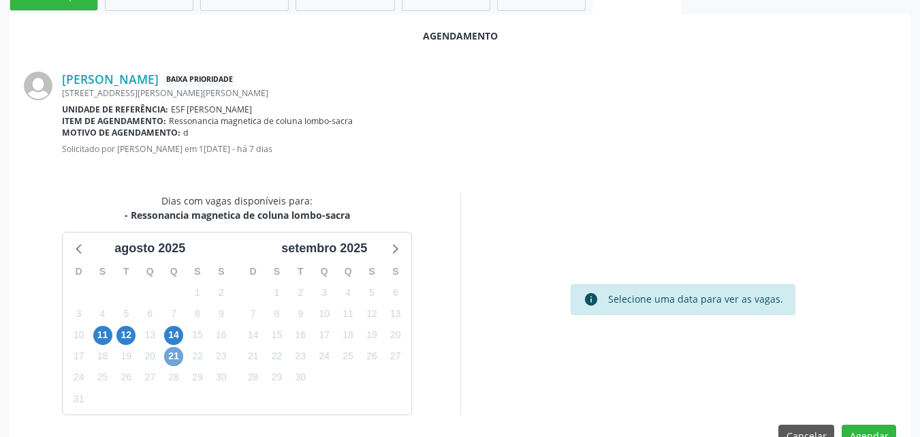
click at [174, 355] on span "21" at bounding box center [173, 356] width 19 height 19
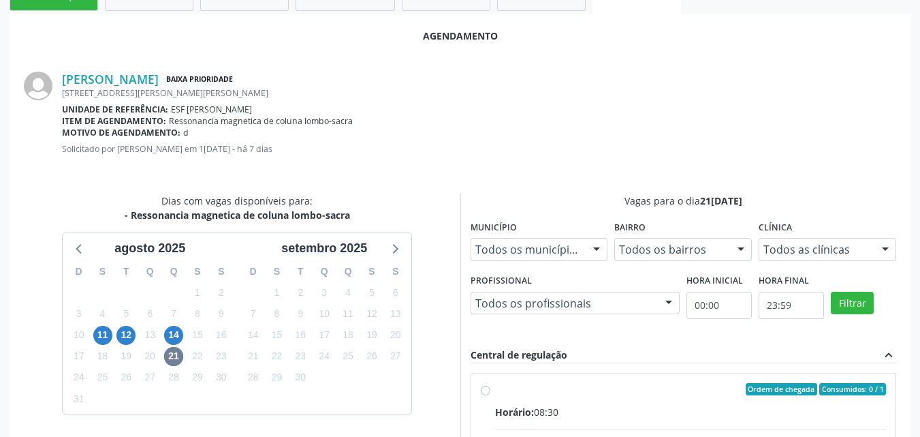
click at [538, 390] on div "Ordem de chegada Consumidos: 0 / 1" at bounding box center [691, 389] width 392 height 12
click at [491, 390] on input "Ordem de chegada Consumidos: 0 / 1 Horário: 08:30 Clínica: Cdi Centro de Diagno…" at bounding box center [486, 389] width 10 height 12
radio input "true"
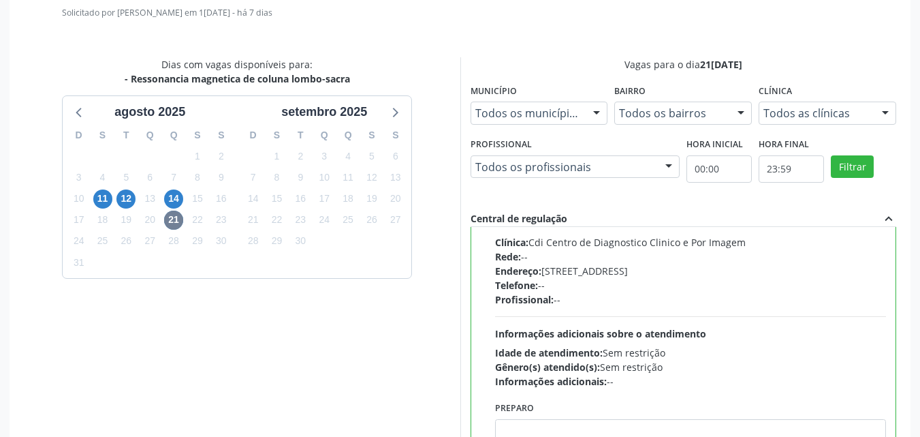
scroll to position [494, 0]
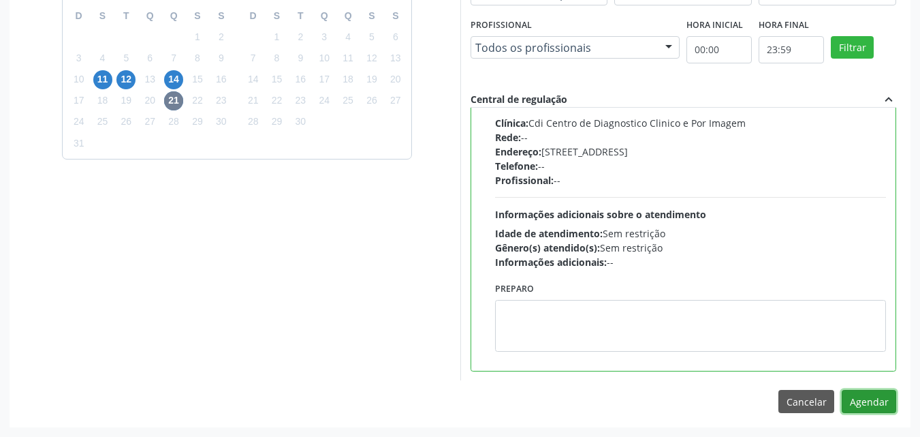
click at [873, 399] on button "Agendar" at bounding box center [869, 401] width 55 height 23
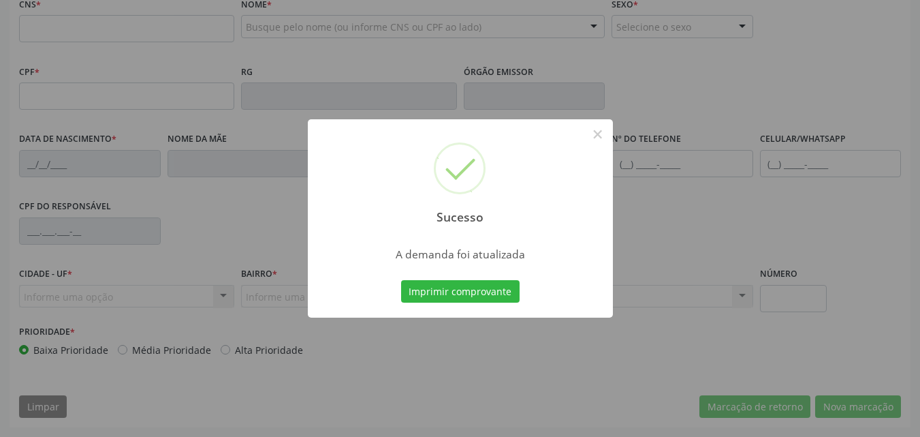
scroll to position [302, 0]
click at [504, 290] on button "Imprimir comprovante" at bounding box center [460, 291] width 119 height 23
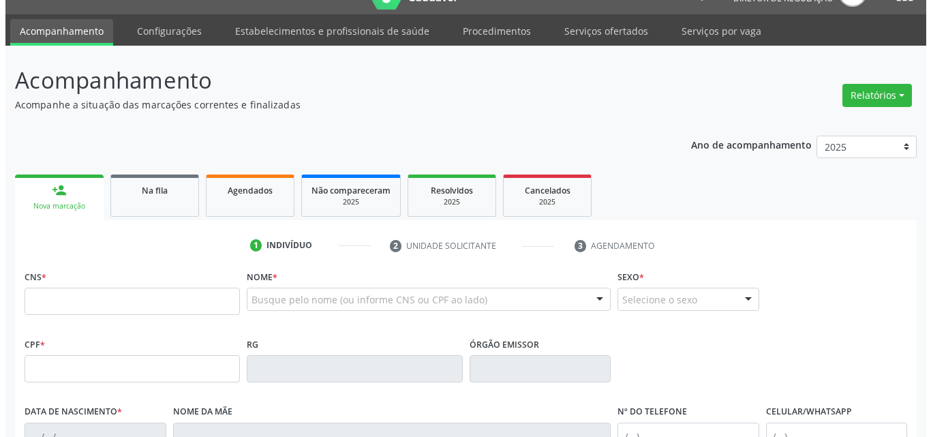
scroll to position [0, 0]
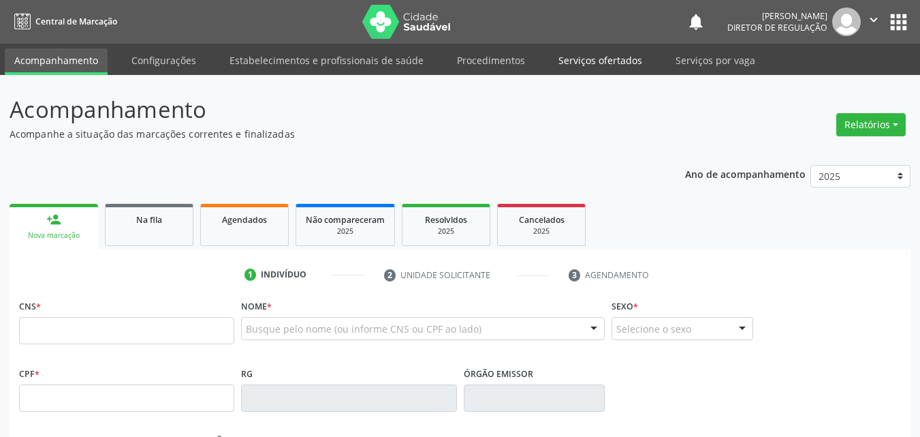
click at [621, 61] on link "Serviços ofertados" at bounding box center [600, 60] width 103 height 24
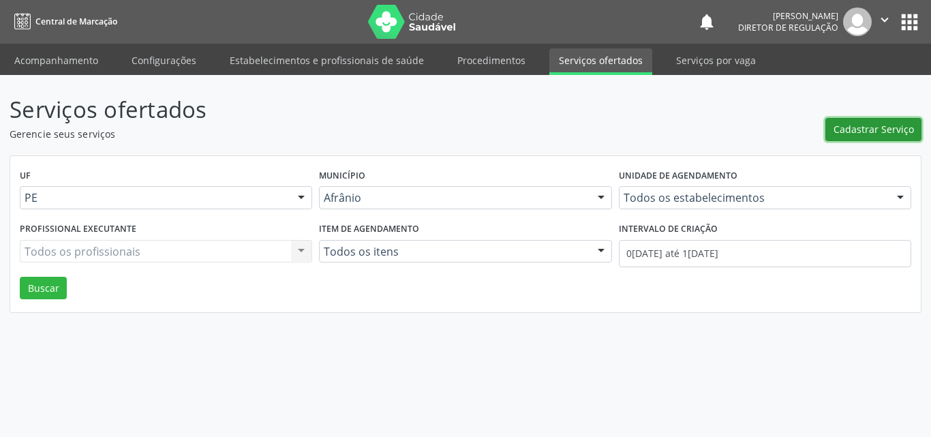
click at [886, 129] on span "Cadastrar Serviço" at bounding box center [873, 129] width 80 height 14
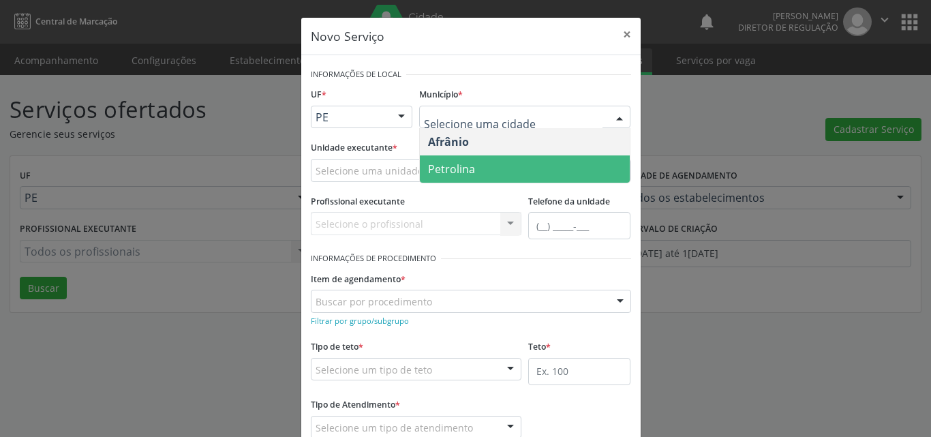
click at [486, 166] on span "Petrolina" at bounding box center [525, 168] width 210 height 27
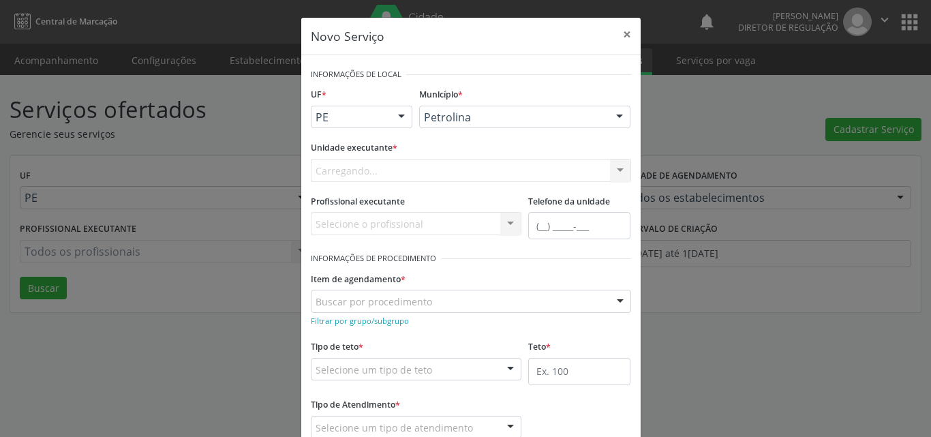
click at [395, 168] on div "Carregando... Academia da Saude de Afranio Academia da Saude do Bairro [PERSON_…" at bounding box center [471, 170] width 320 height 23
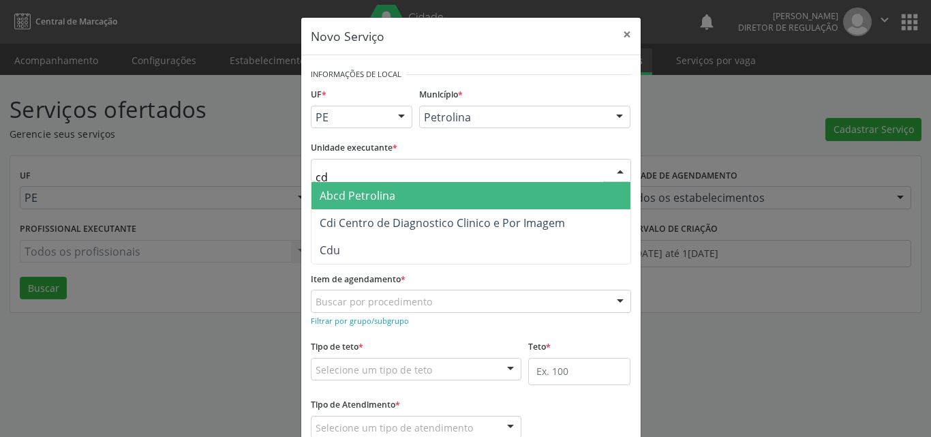
type input "cdi"
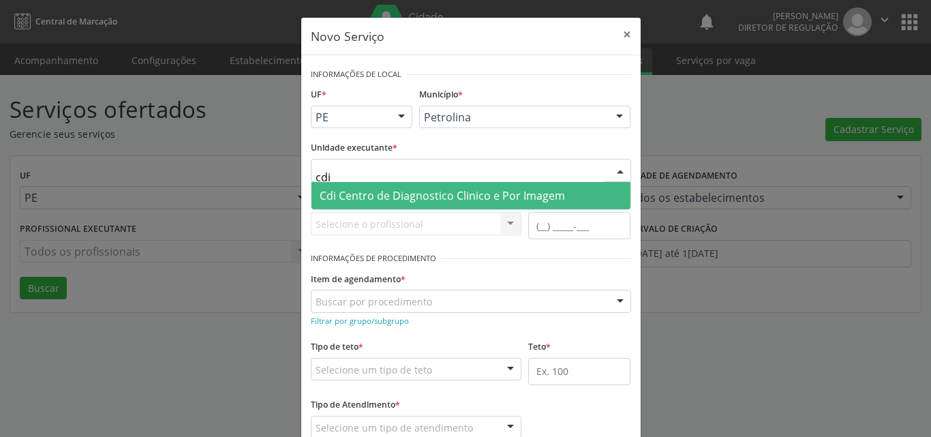
click at [388, 191] on span "Cdi Centro de Diagnostico Clinico e Por Imagem" at bounding box center [442, 195] width 245 height 15
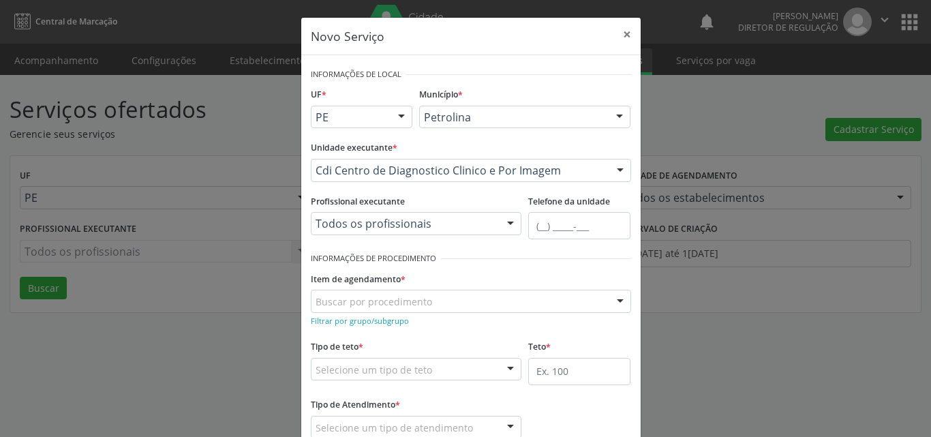
click at [424, 300] on div "Buscar por procedimento" at bounding box center [471, 301] width 320 height 23
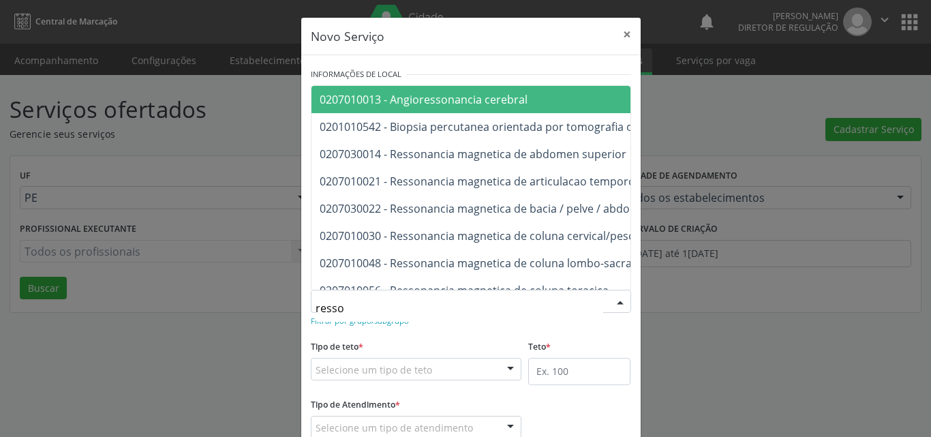
type input "resson"
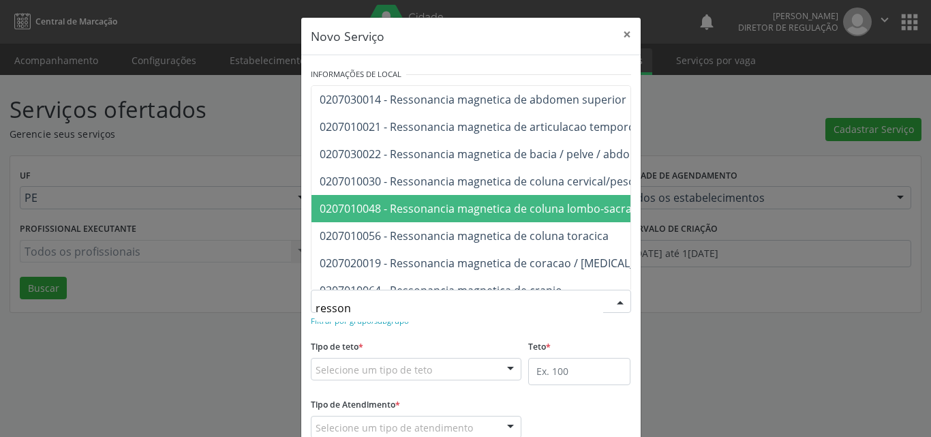
scroll to position [82, 0]
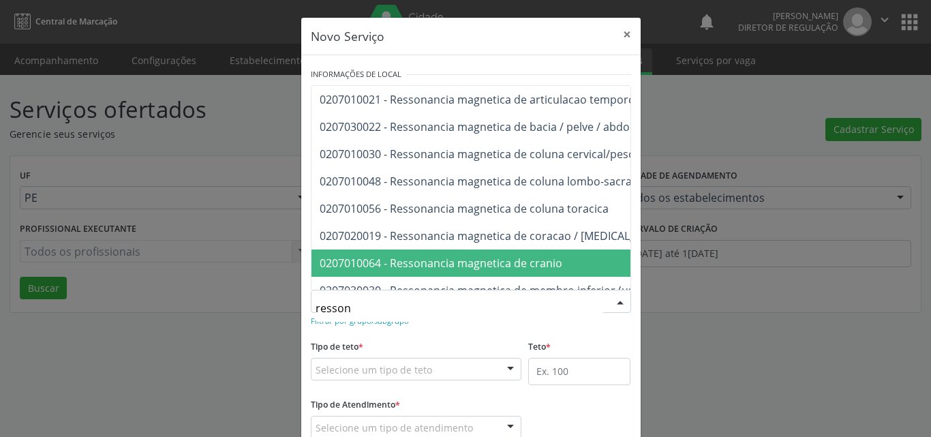
click at [550, 267] on span "0207010064 - Ressonancia magnetica de cranio" at bounding box center [441, 262] width 243 height 15
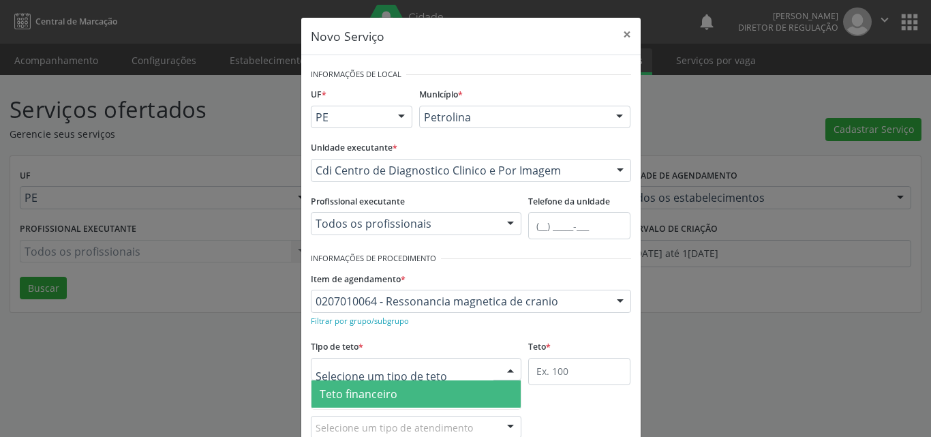
click at [451, 367] on div at bounding box center [416, 369] width 211 height 23
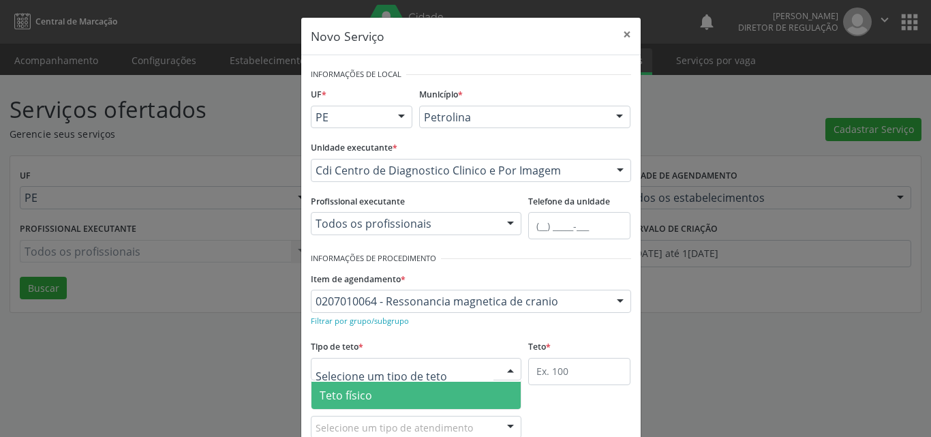
click at [435, 395] on span "Teto físico" at bounding box center [416, 395] width 210 height 27
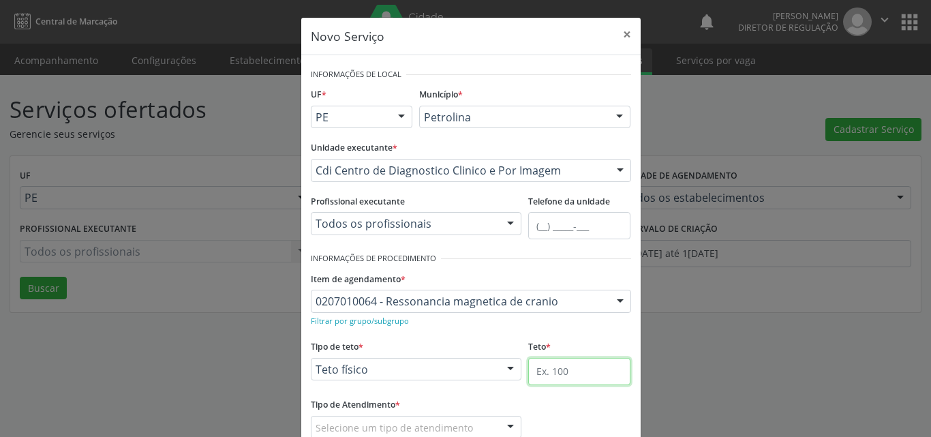
click at [549, 367] on input "text" at bounding box center [579, 371] width 102 height 27
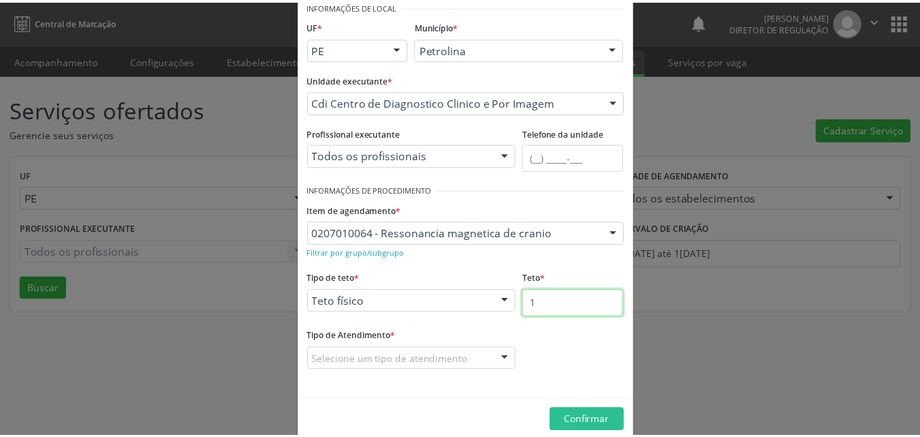
scroll to position [90, 0]
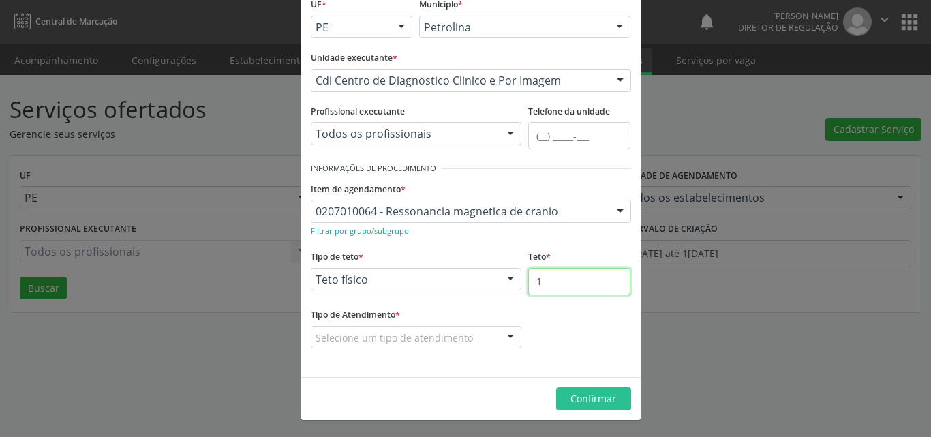
type input "1"
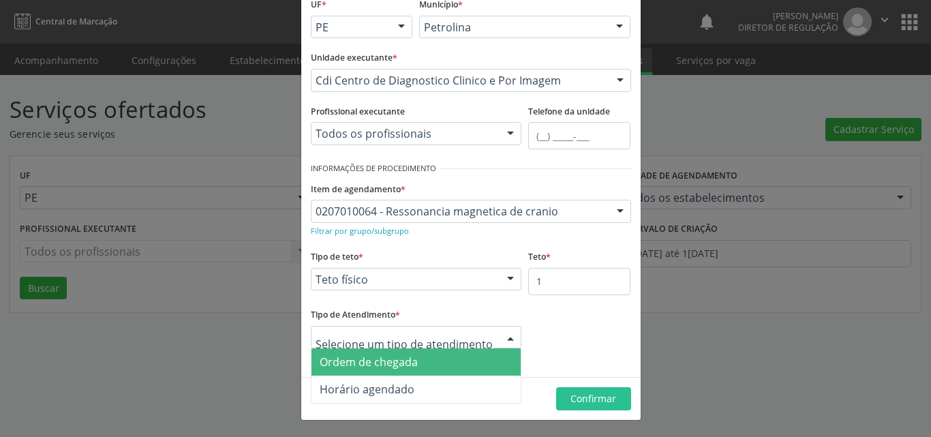
click at [420, 356] on span "Ordem de chegada" at bounding box center [416, 361] width 210 height 27
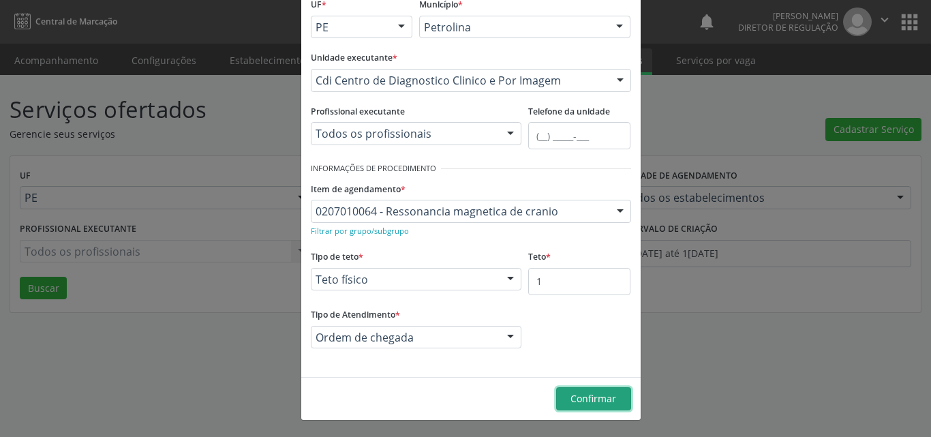
click at [582, 396] on span "Confirmar" at bounding box center [593, 398] width 46 height 13
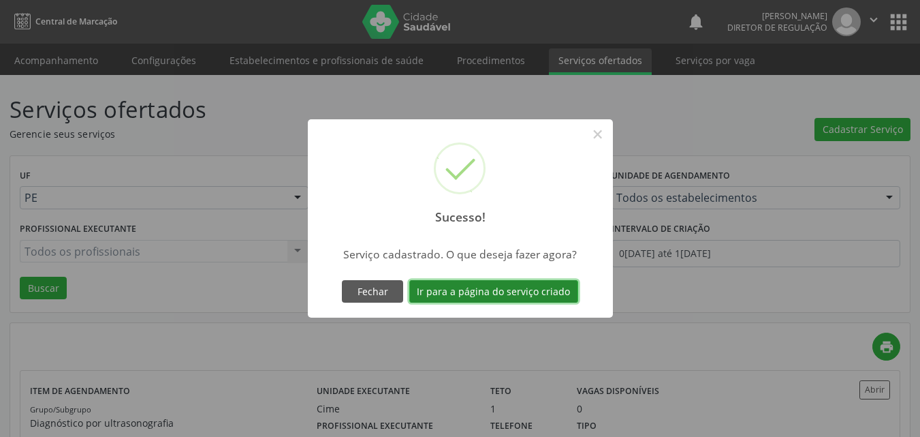
click at [535, 290] on button "Ir para a página do serviço criado" at bounding box center [493, 291] width 169 height 23
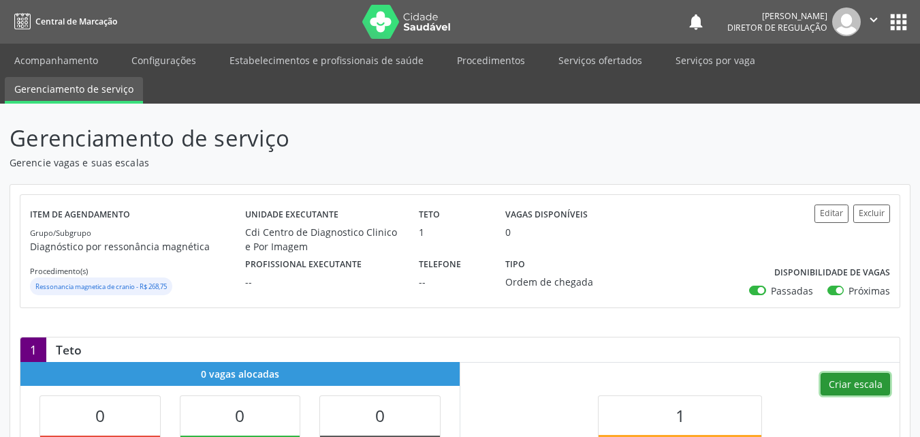
click at [862, 386] on button "Criar escala" at bounding box center [855, 384] width 69 height 23
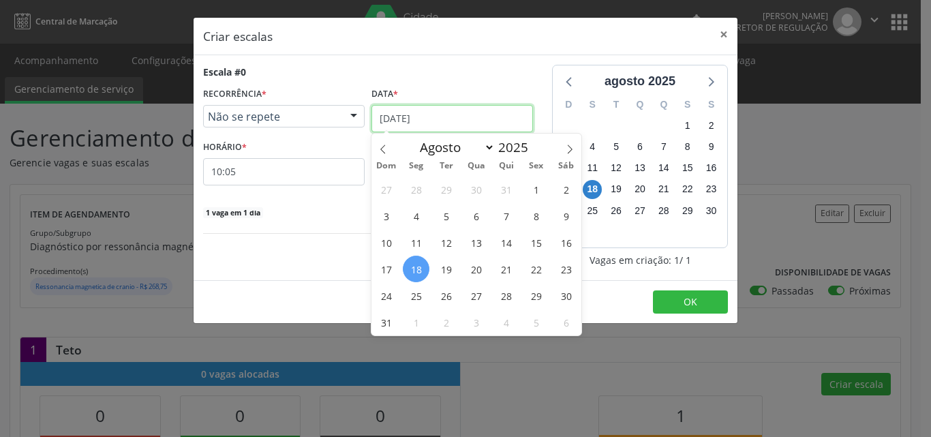
click at [477, 114] on input "[DATE]" at bounding box center [451, 118] width 161 height 27
click at [505, 273] on span "21" at bounding box center [506, 268] width 27 height 27
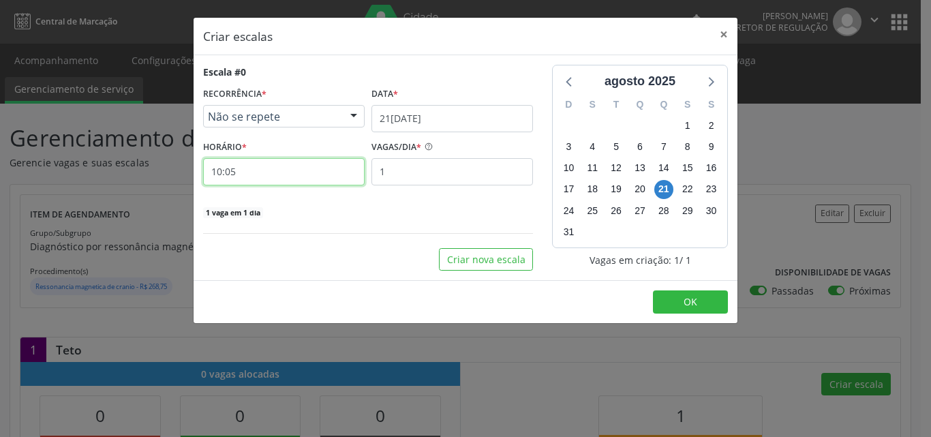
click at [273, 168] on input "10:05" at bounding box center [283, 171] width 161 height 27
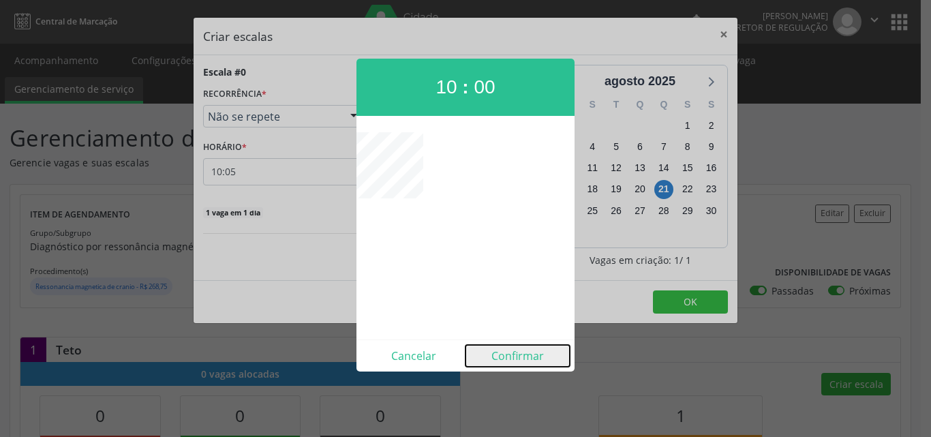
click at [525, 357] on button "Confirmar" at bounding box center [517, 356] width 104 height 22
type input "10:00"
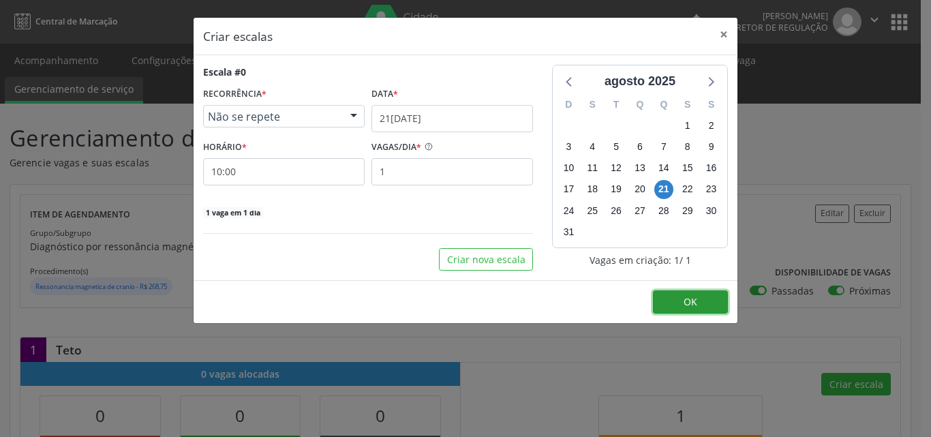
click at [696, 298] on span "OK" at bounding box center [690, 301] width 14 height 13
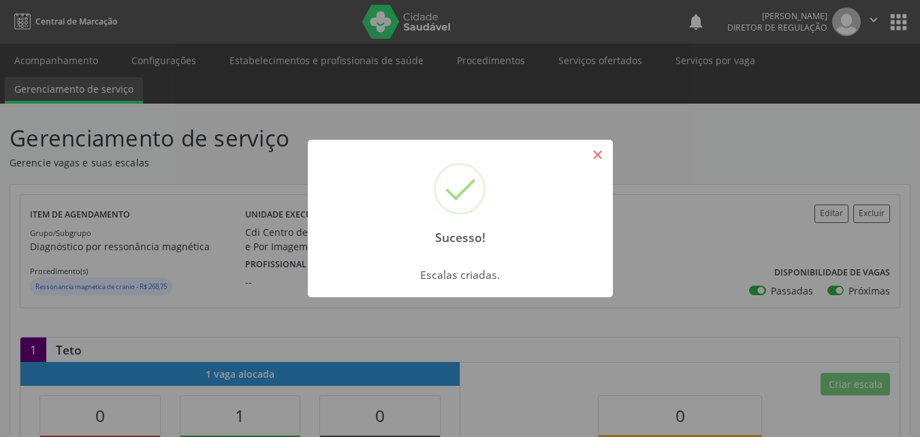
click at [597, 156] on button "×" at bounding box center [598, 154] width 23 height 23
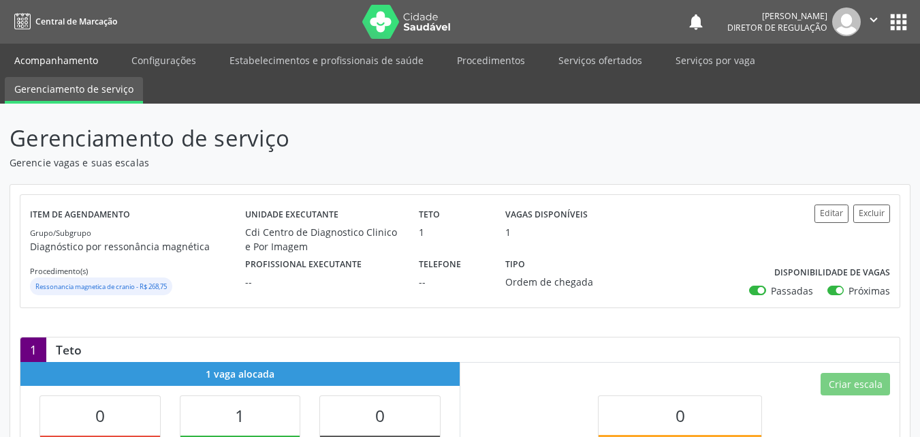
click at [63, 63] on link "Acompanhamento" at bounding box center [56, 60] width 103 height 24
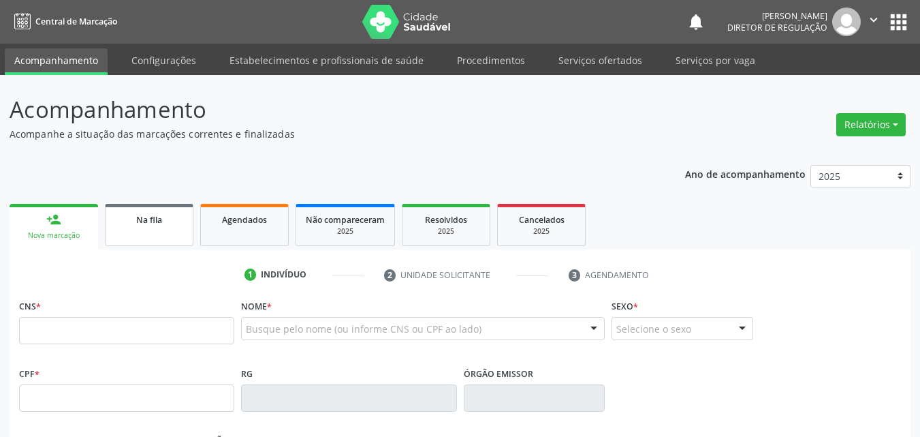
click at [166, 221] on div "Na fila" at bounding box center [149, 219] width 68 height 14
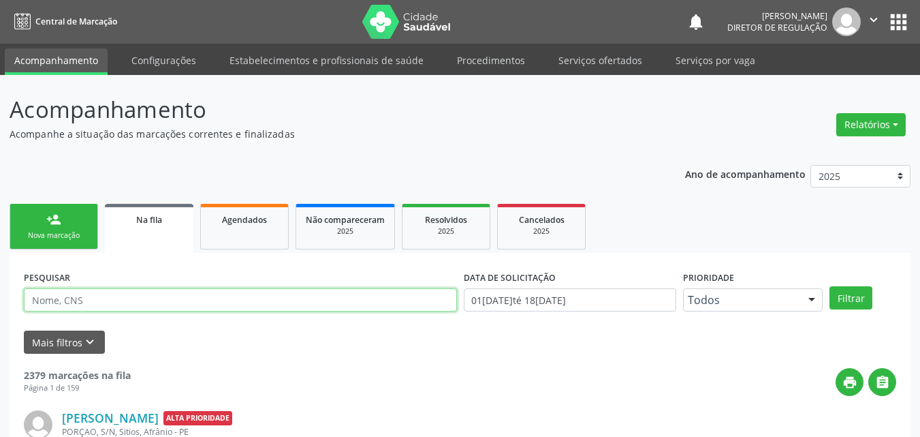
click at [175, 292] on input "text" at bounding box center [240, 299] width 433 height 23
type input "709202298447730"
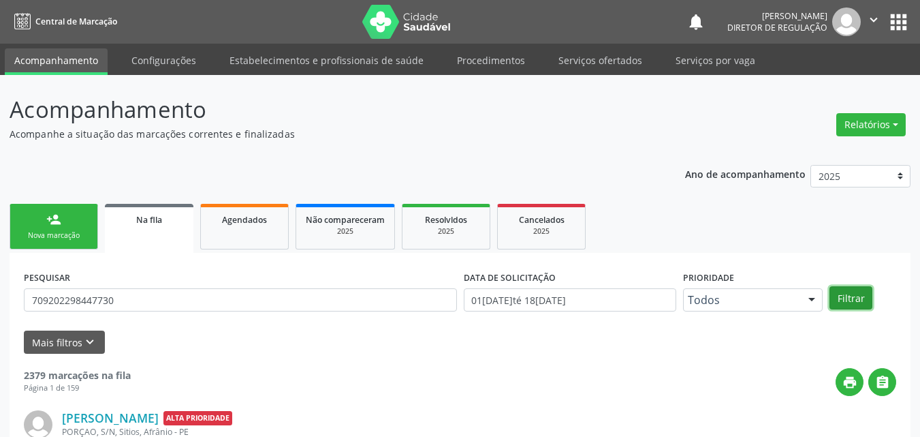
drag, startPoint x: 860, startPoint y: 300, endPoint x: 858, endPoint y: 293, distance: 7.1
click at [859, 294] on button "Filtrar" at bounding box center [851, 297] width 43 height 23
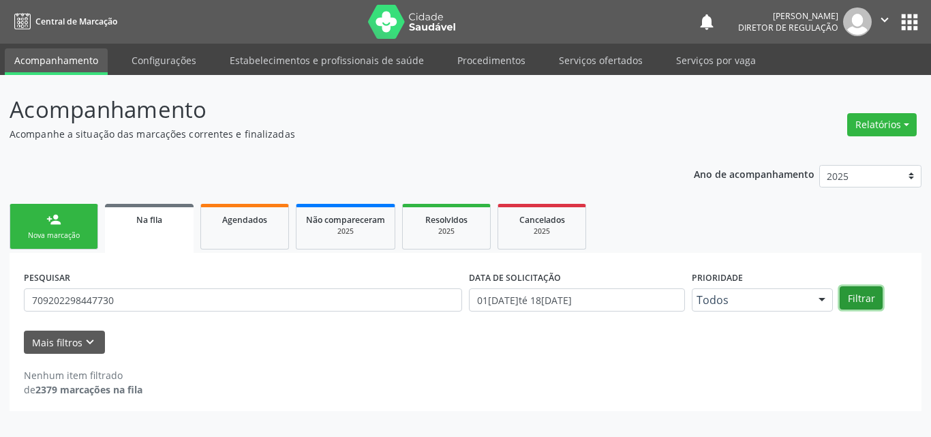
click at [855, 295] on button "Filtrar" at bounding box center [860, 297] width 43 height 23
click at [67, 228] on link "person_add Nova marcação" at bounding box center [54, 227] width 89 height 46
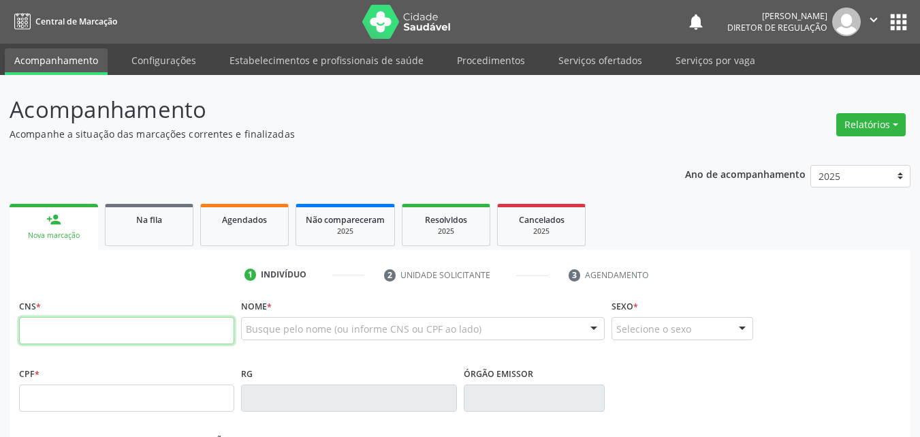
click at [216, 330] on input "text" at bounding box center [126, 330] width 215 height 27
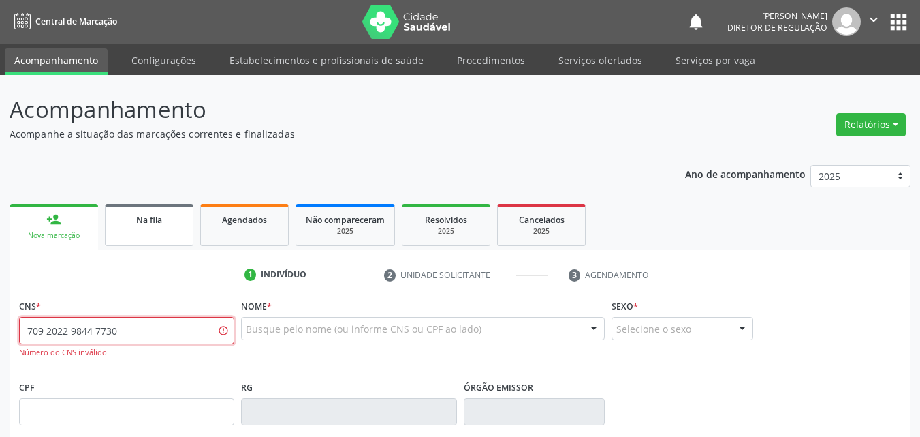
type input "709 2022 9844 7730"
click at [158, 225] on span "Na fila" at bounding box center [149, 220] width 26 height 12
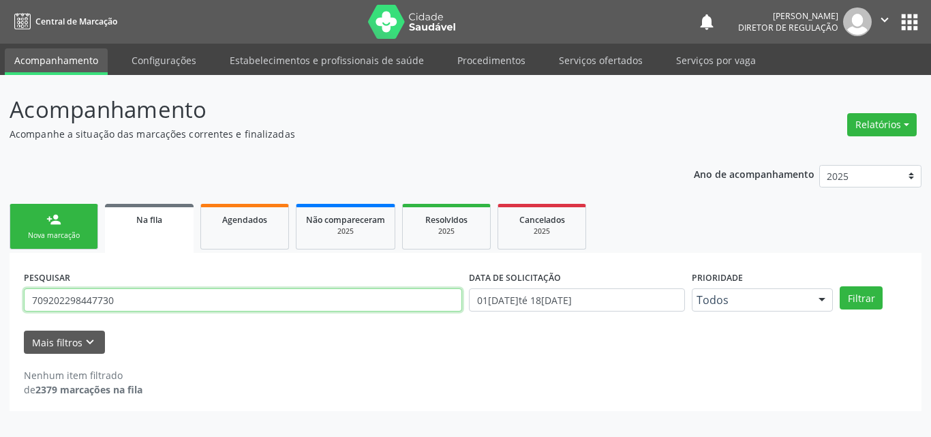
click at [165, 298] on input "709202298447730" at bounding box center [243, 299] width 438 height 23
type input "7"
type input "leila"
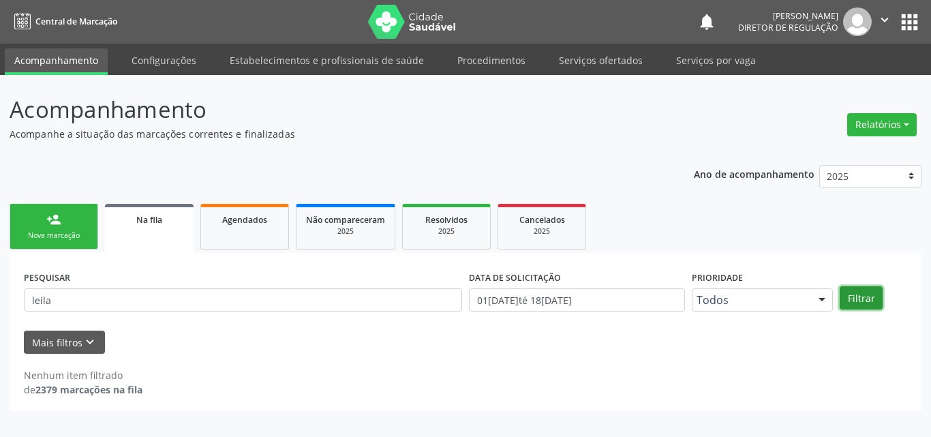
click at [862, 296] on button "Filtrar" at bounding box center [860, 297] width 43 height 23
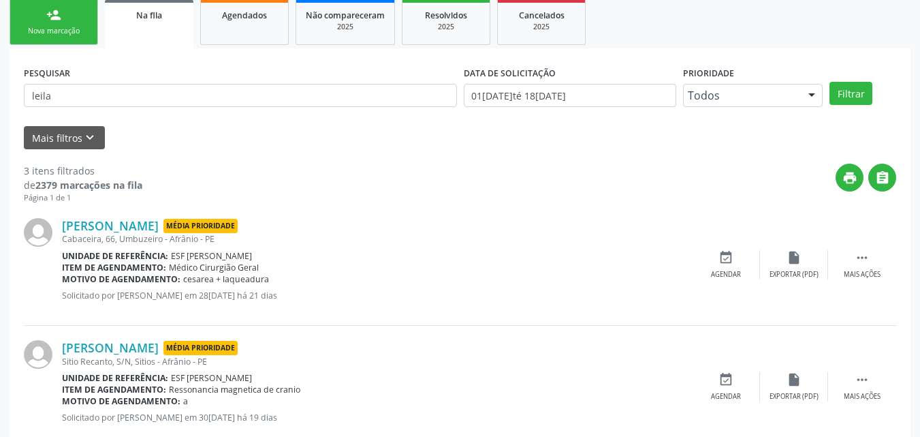
scroll to position [273, 0]
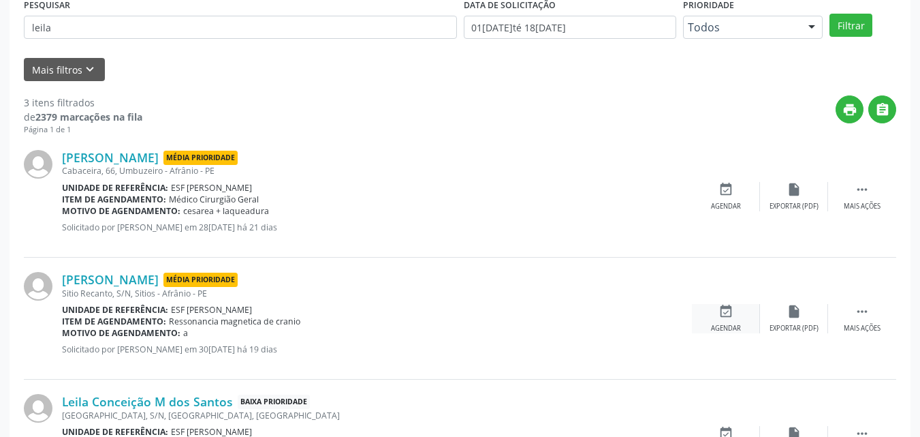
click at [724, 311] on icon "event_available" at bounding box center [726, 311] width 15 height 15
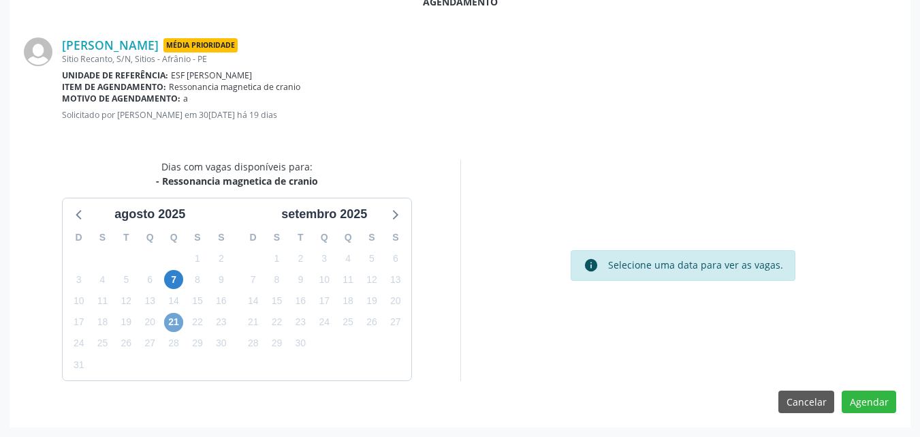
click at [170, 318] on span "21" at bounding box center [173, 322] width 19 height 19
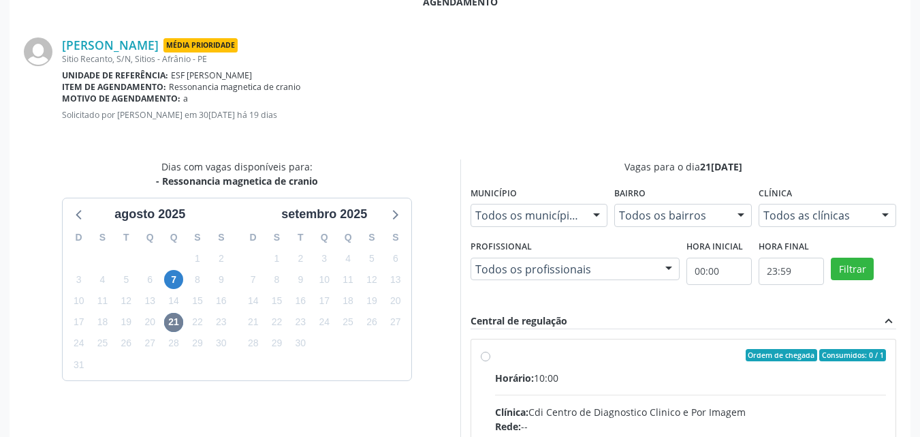
drag, startPoint x: 544, startPoint y: 361, endPoint x: 555, endPoint y: 360, distance: 11.7
click at [491, 361] on input "Ordem de chegada Consumidos: 0 / 1 Horário: 10:00 Clínica: Cdi Centro de Diagno…" at bounding box center [486, 355] width 10 height 12
radio input "true"
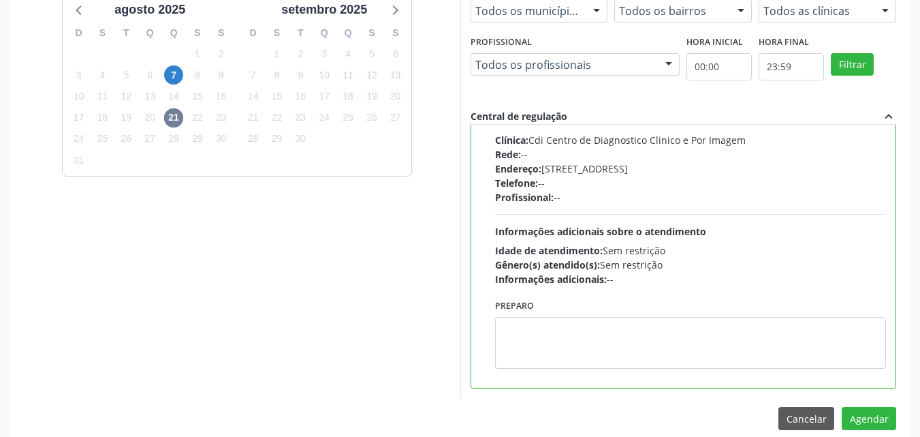
scroll to position [494, 0]
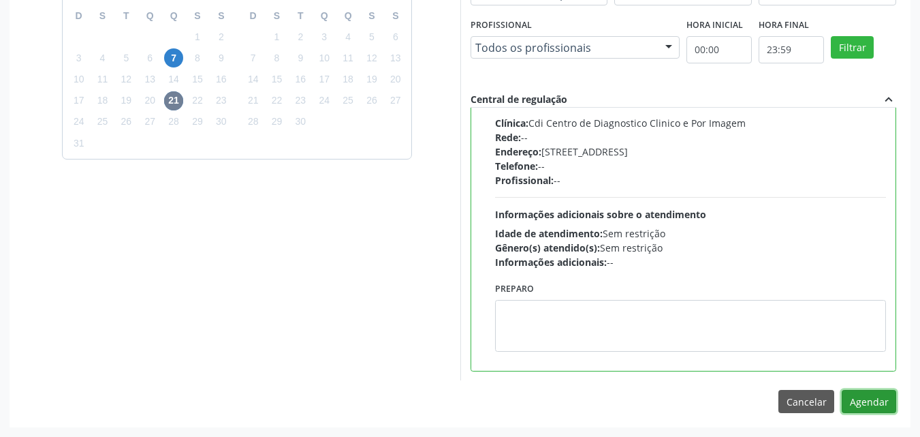
click at [873, 399] on button "Agendar" at bounding box center [869, 401] width 55 height 23
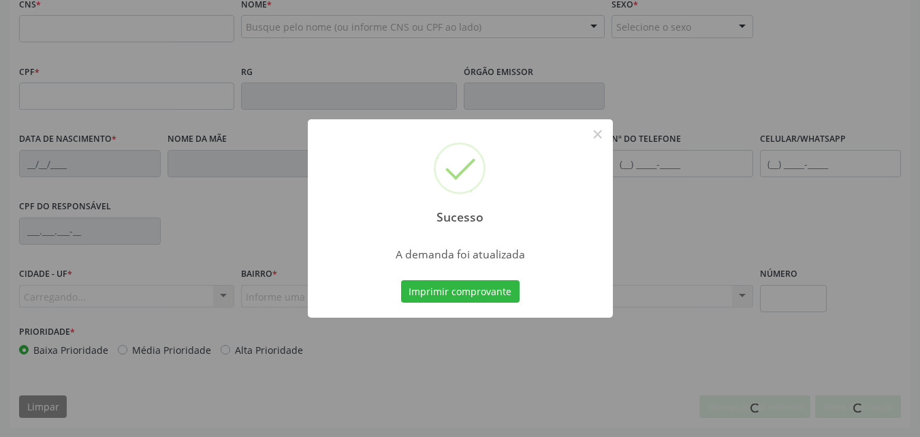
scroll to position [302, 0]
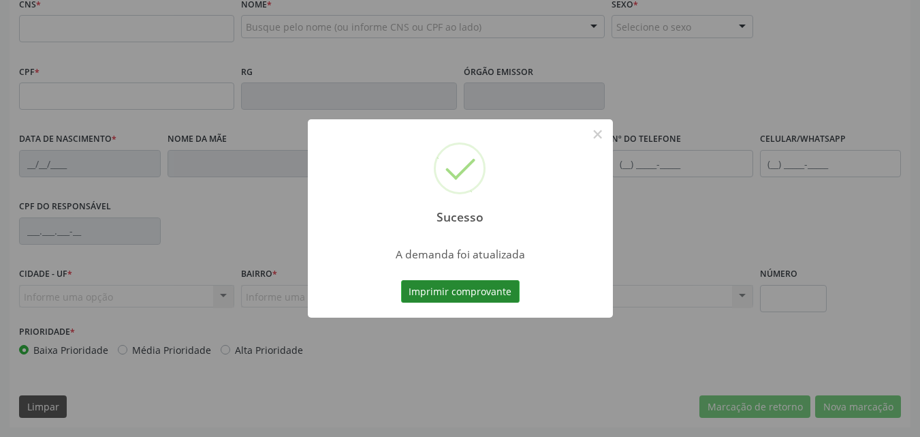
click at [489, 293] on button "Imprimir comprovante" at bounding box center [460, 291] width 119 height 23
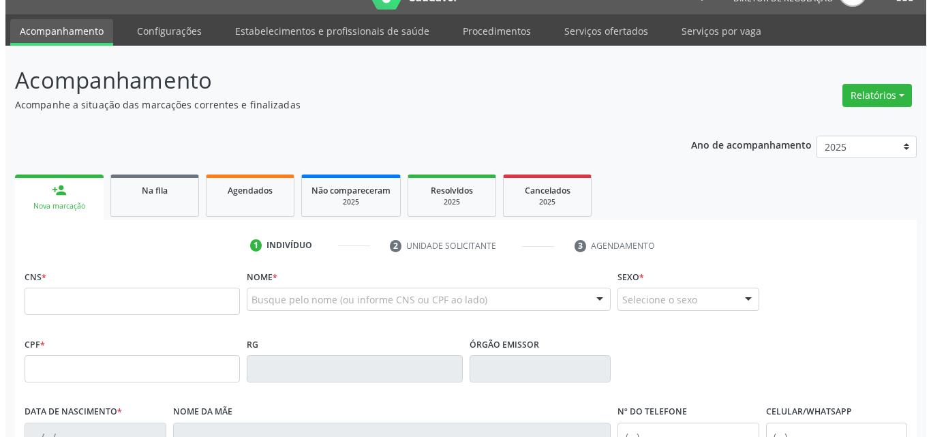
scroll to position [0, 0]
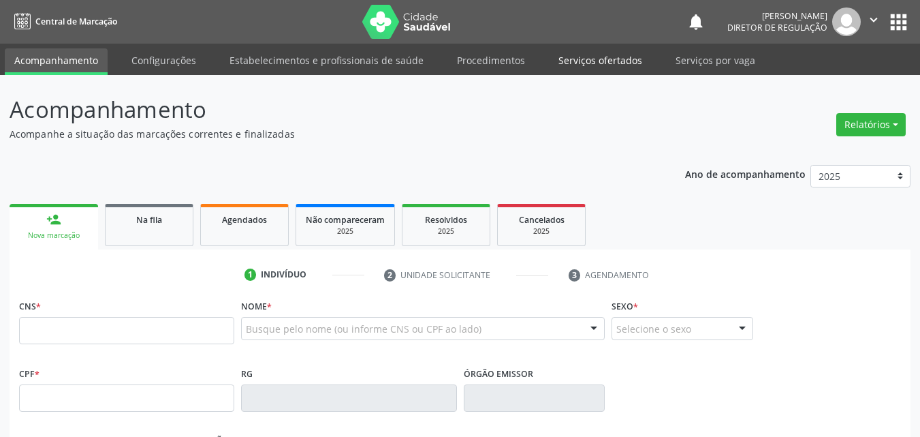
click at [605, 54] on link "Serviços ofertados" at bounding box center [600, 60] width 103 height 24
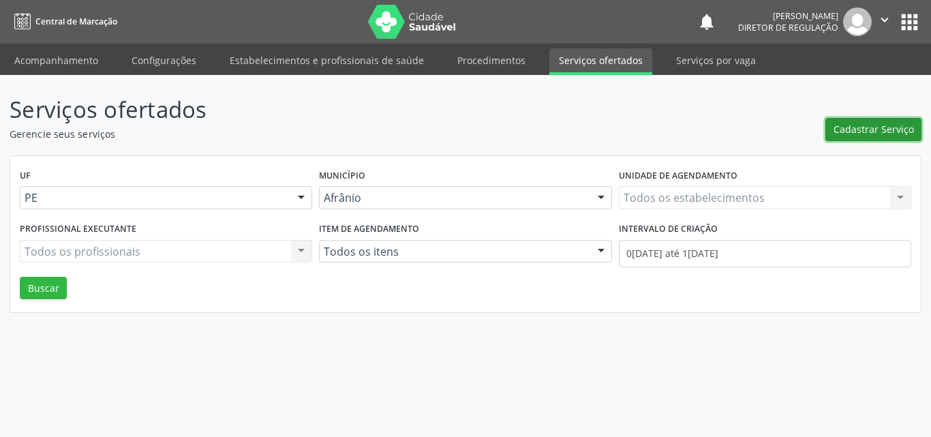
click at [876, 129] on span "Cadastrar Serviço" at bounding box center [873, 129] width 80 height 14
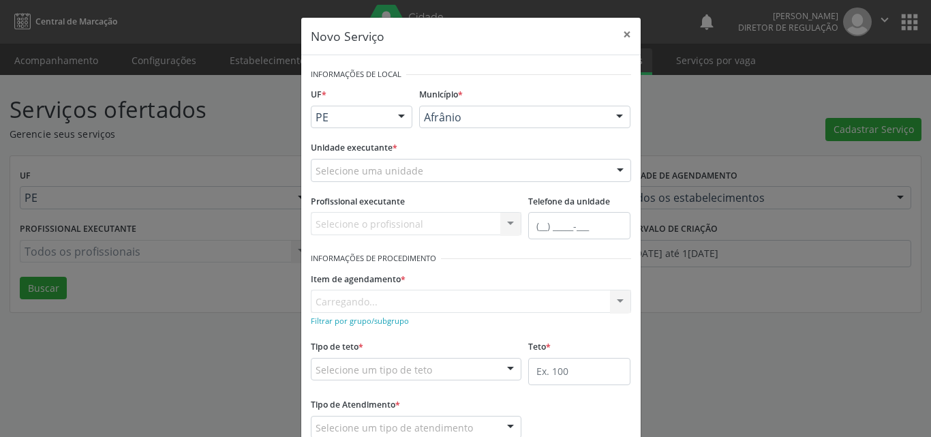
click at [462, 168] on div "Selecione uma unidade" at bounding box center [471, 170] width 320 height 23
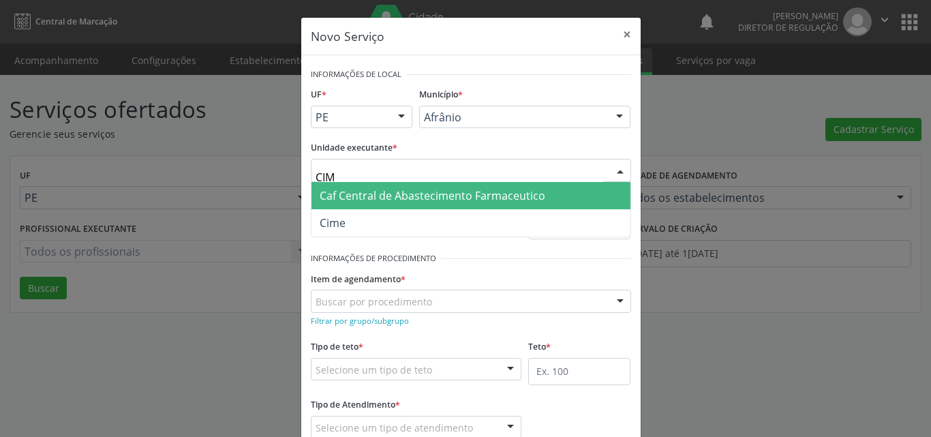
type input "CIME"
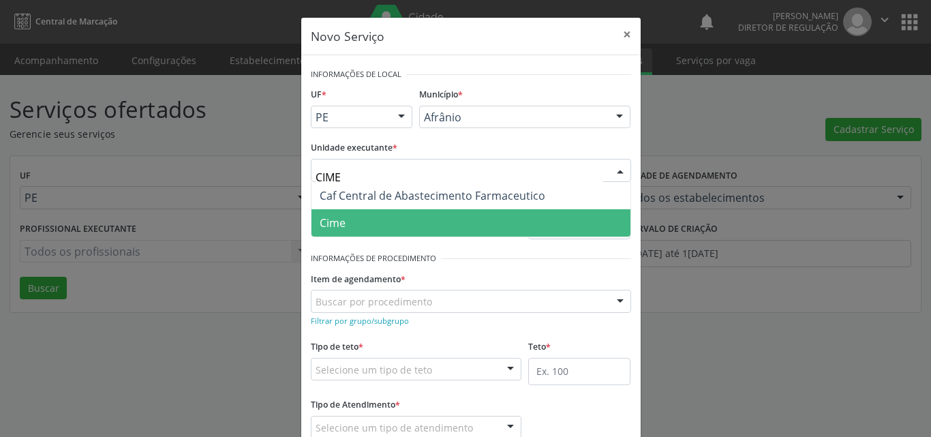
click at [390, 230] on span "Cime" at bounding box center [470, 222] width 319 height 27
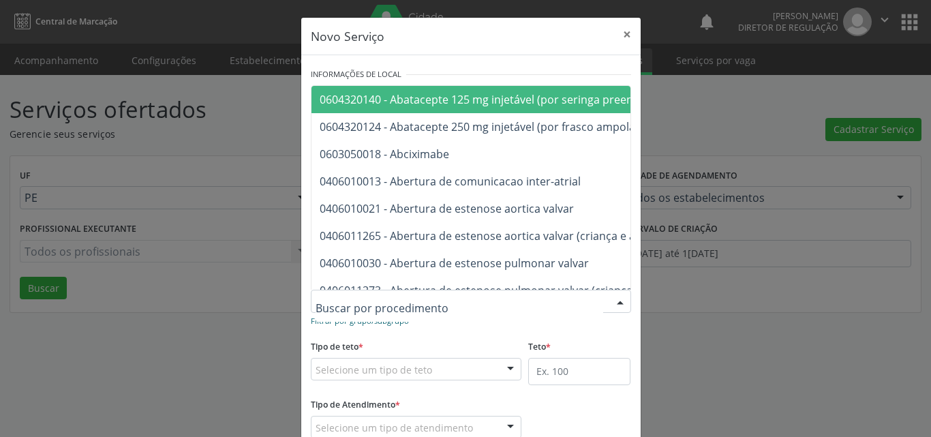
click at [383, 324] on small "Filtrar por grupo/subgrupo" at bounding box center [360, 320] width 98 height 10
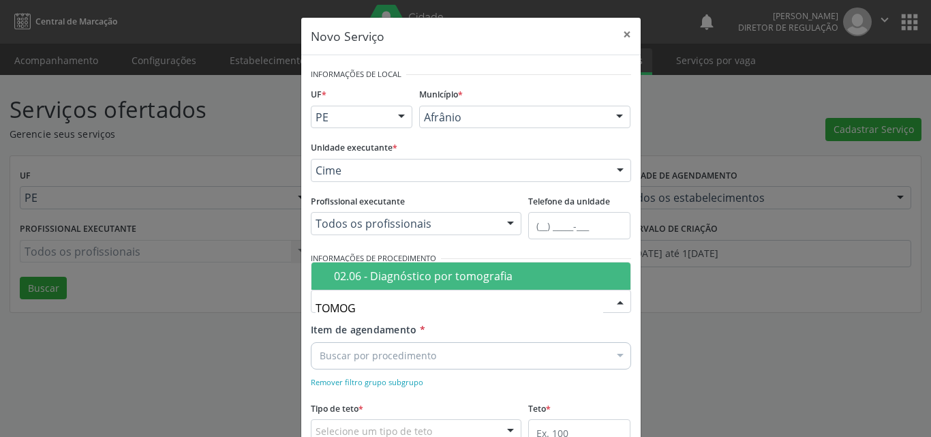
type input "TOMOGR"
click at [431, 277] on div "02.06 - Diagnóstico por tomografia" at bounding box center [478, 275] width 288 height 11
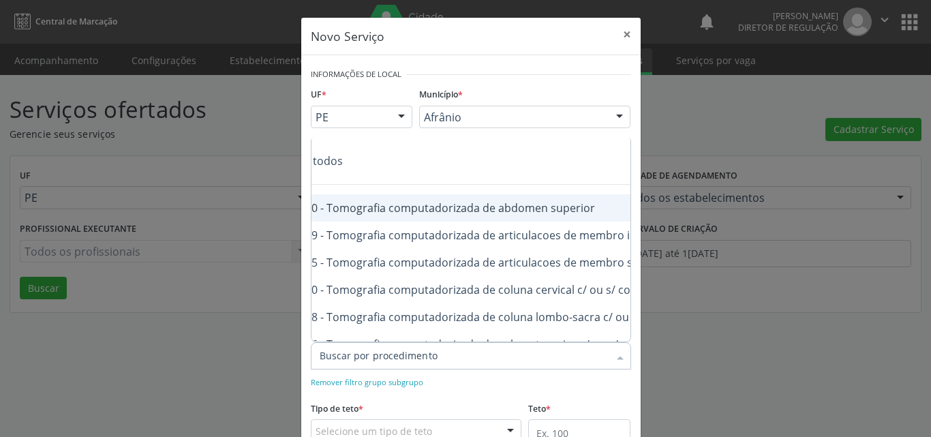
scroll to position [0, 109]
click at [564, 209] on div "0206030010 - Tomografia computadorizada de abdomen superior" at bounding box center [516, 207] width 610 height 11
checkbox superior "true"
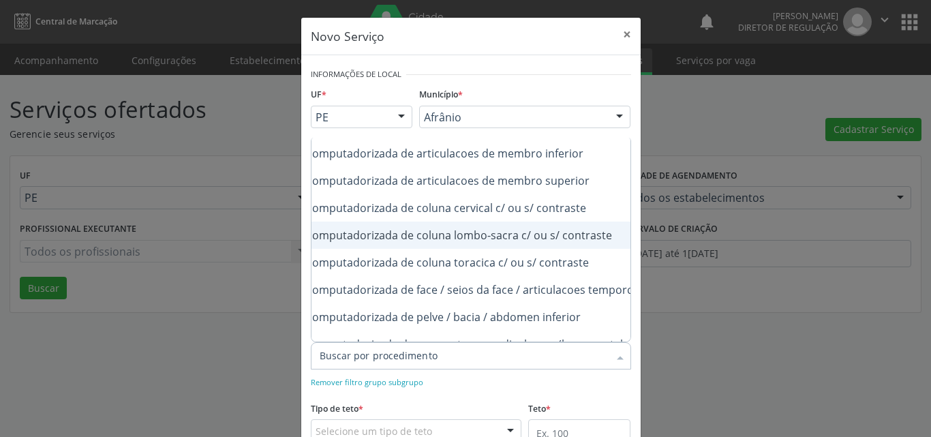
scroll to position [109, 164]
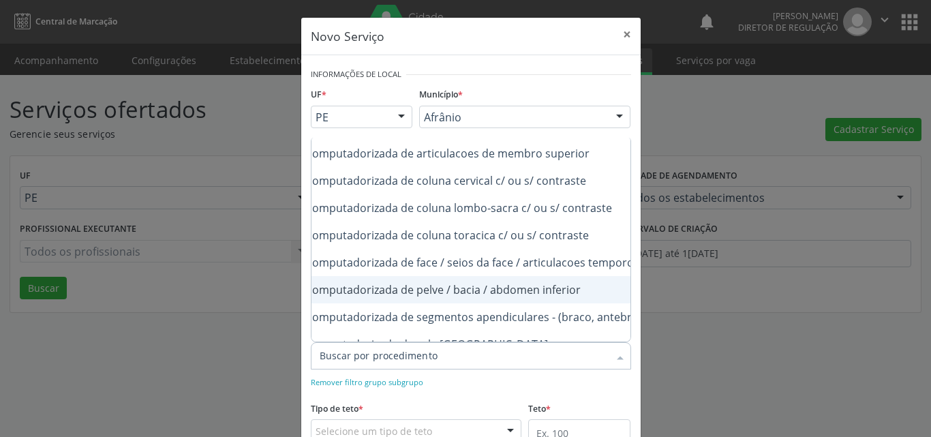
click at [560, 290] on div "0206030037 - Tomografia computadorizada de pelve / bacia / abdomen inferior" at bounding box center [461, 289] width 610 height 11
checkbox inferior "true"
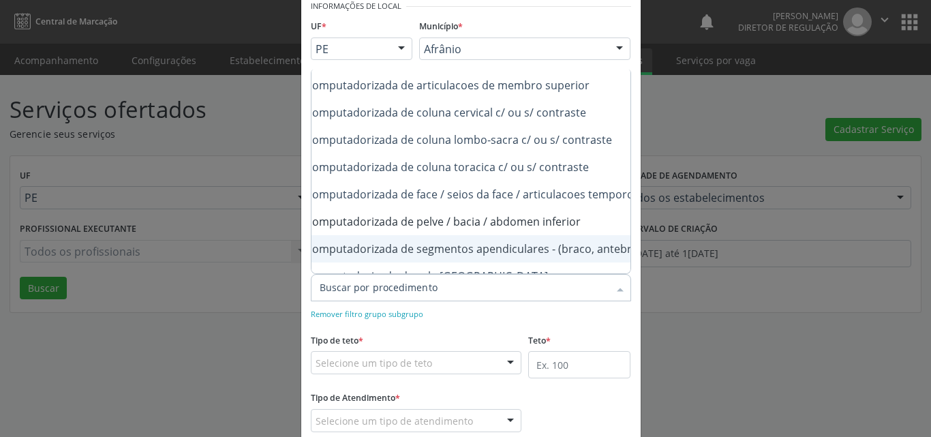
scroll to position [136, 0]
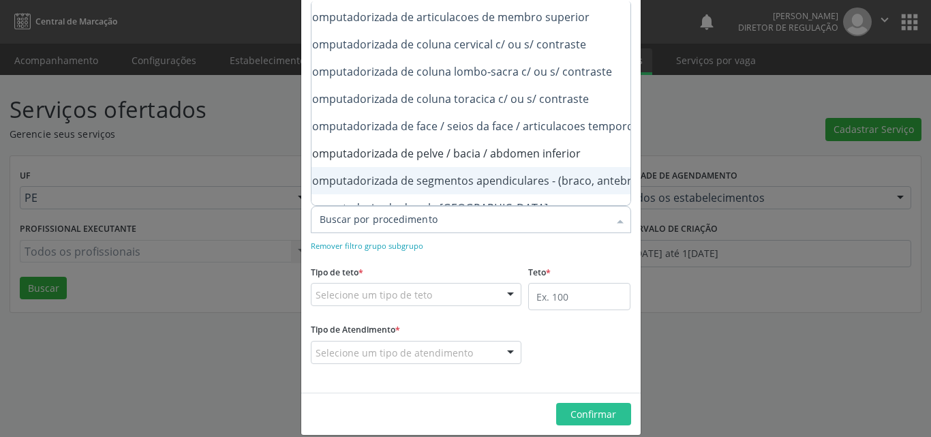
checkbox inferior "true"
checkbox superior "true"
checkbox inferior "false"
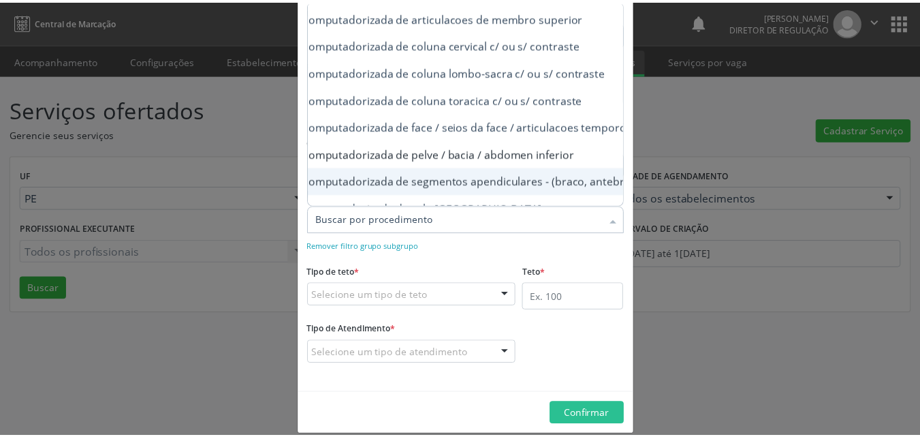
scroll to position [0, 0]
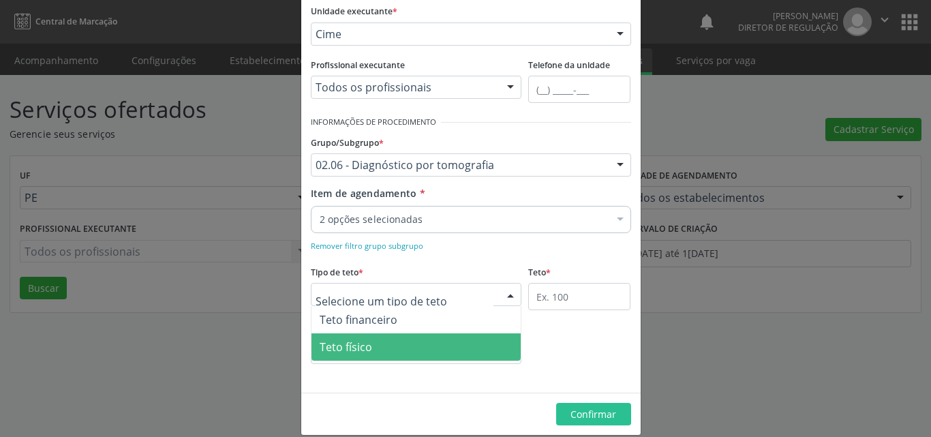
click at [395, 348] on span "Teto físico" at bounding box center [416, 346] width 210 height 27
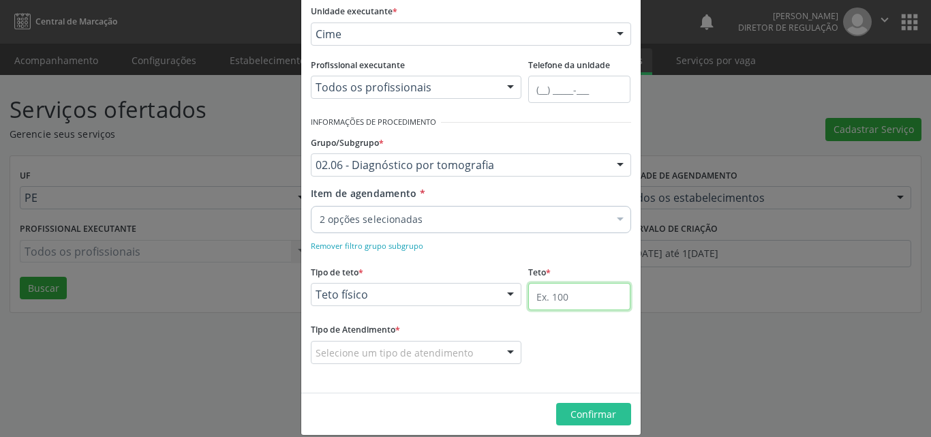
click at [544, 291] on input "text" at bounding box center [579, 296] width 102 height 27
type input "1"
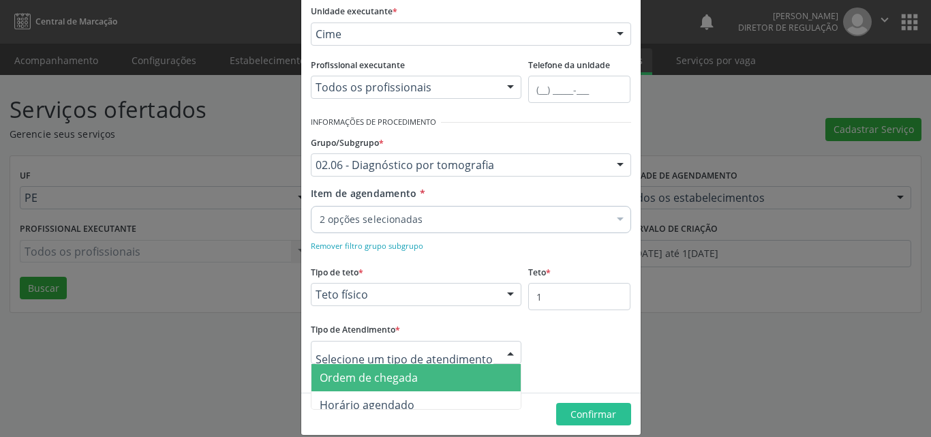
click at [431, 380] on span "Ordem de chegada" at bounding box center [416, 377] width 210 height 27
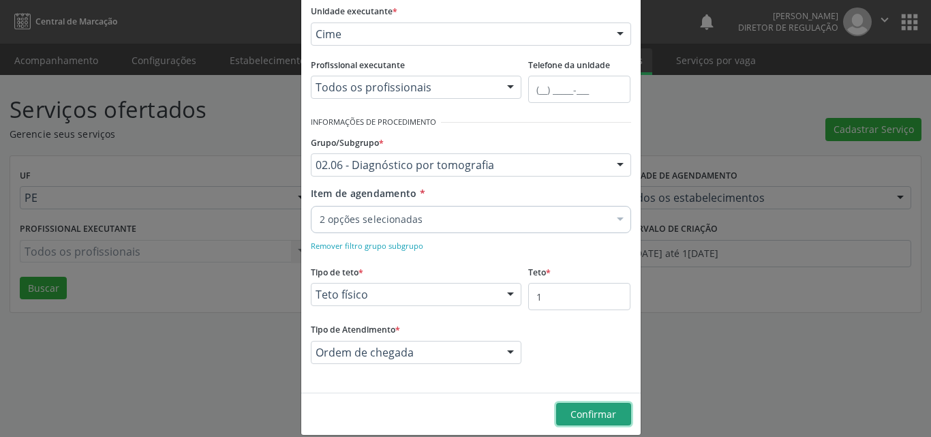
click at [579, 416] on span "Confirmar" at bounding box center [593, 413] width 46 height 13
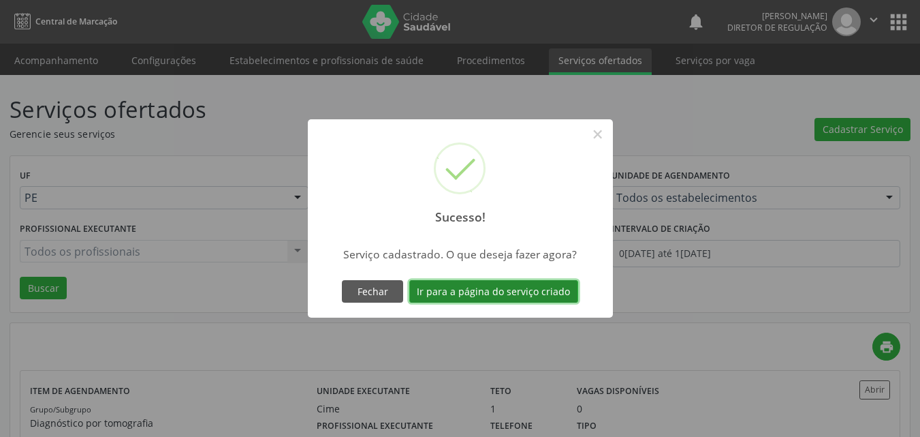
click at [548, 290] on button "Ir para a página do serviço criado" at bounding box center [493, 291] width 169 height 23
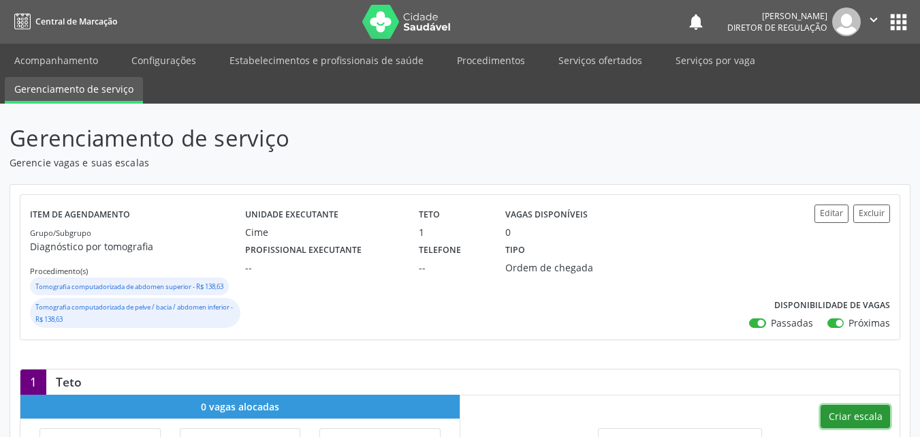
click at [852, 411] on button "Criar escala" at bounding box center [855, 416] width 69 height 23
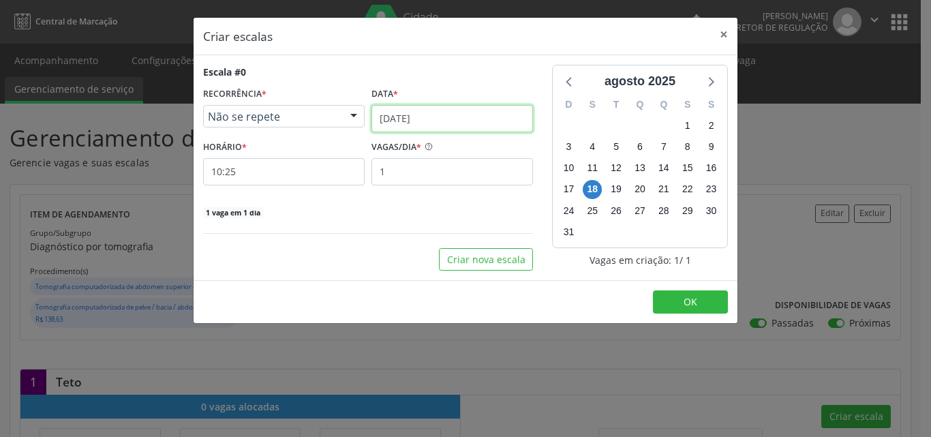
click at [446, 116] on input "[DATE]" at bounding box center [451, 118] width 161 height 27
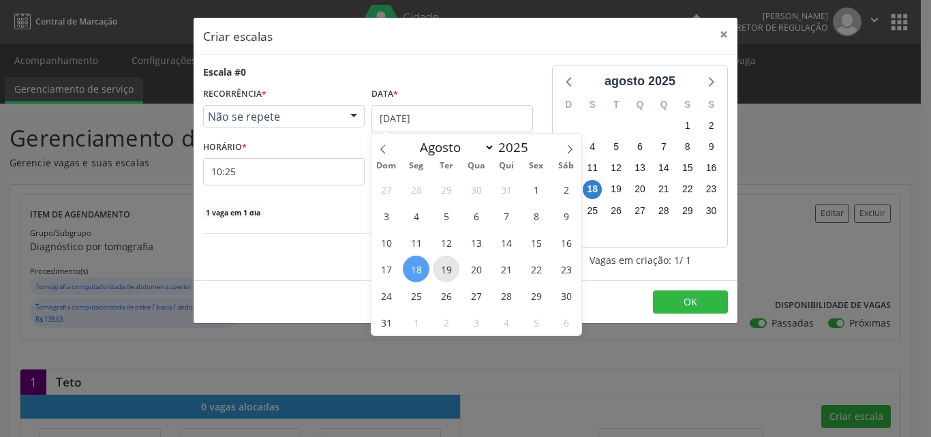
click at [452, 268] on span "19" at bounding box center [446, 268] width 27 height 27
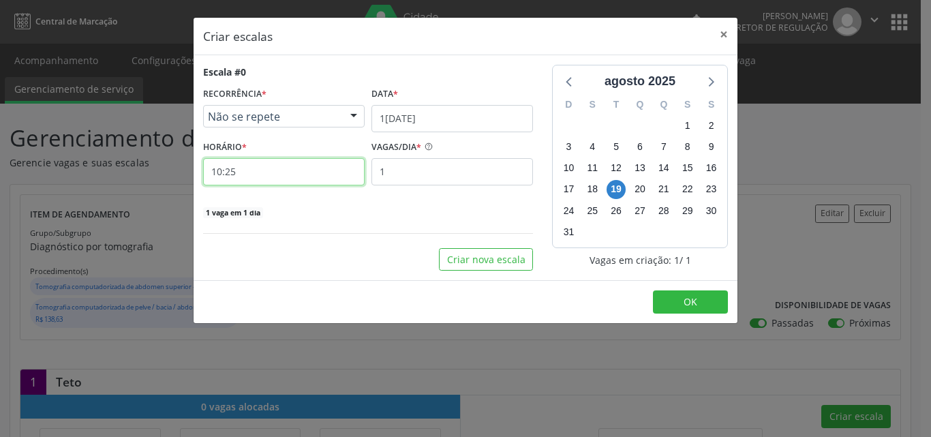
click at [302, 173] on input "10:25" at bounding box center [283, 171] width 161 height 27
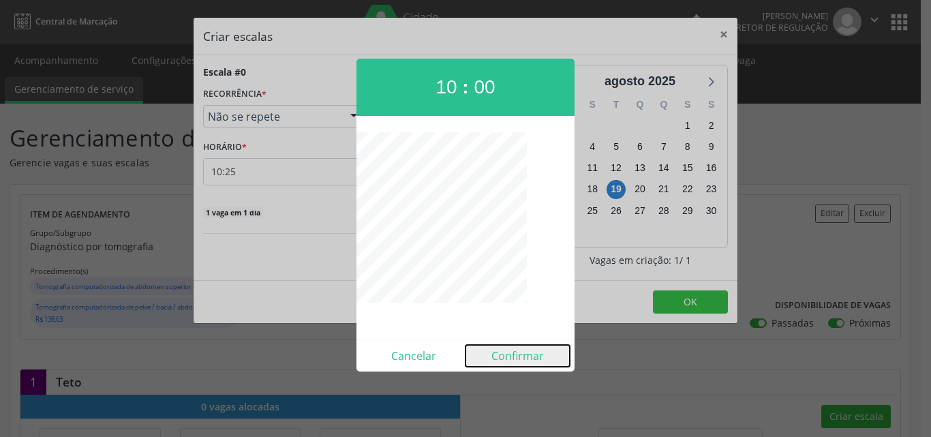
drag, startPoint x: 531, startPoint y: 360, endPoint x: 525, endPoint y: 352, distance: 9.7
click at [529, 356] on button "Confirmar" at bounding box center [517, 356] width 104 height 22
type input "10:00"
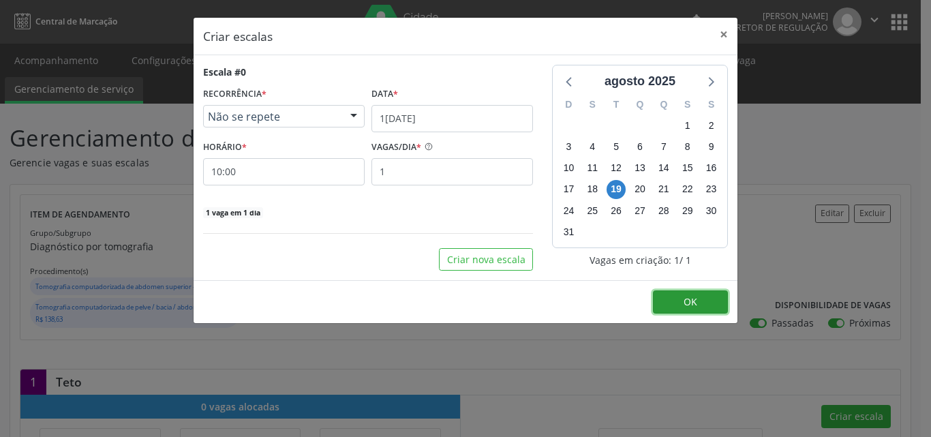
click at [689, 300] on span "OK" at bounding box center [690, 301] width 14 height 13
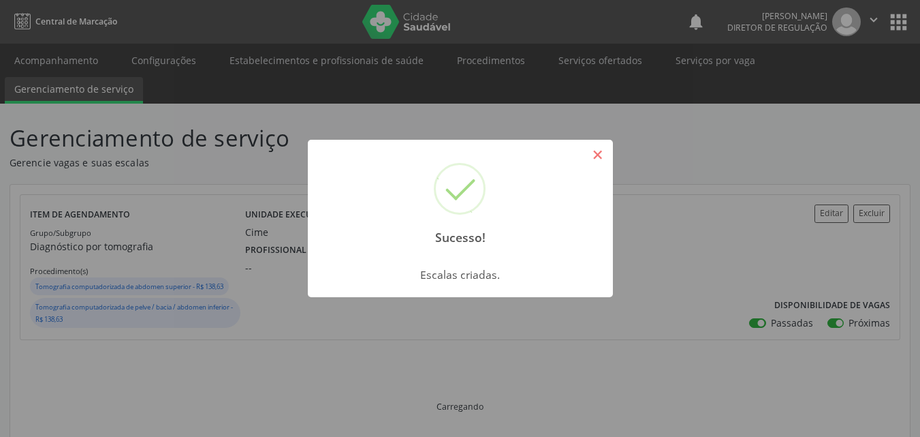
click at [601, 157] on button "×" at bounding box center [598, 154] width 23 height 23
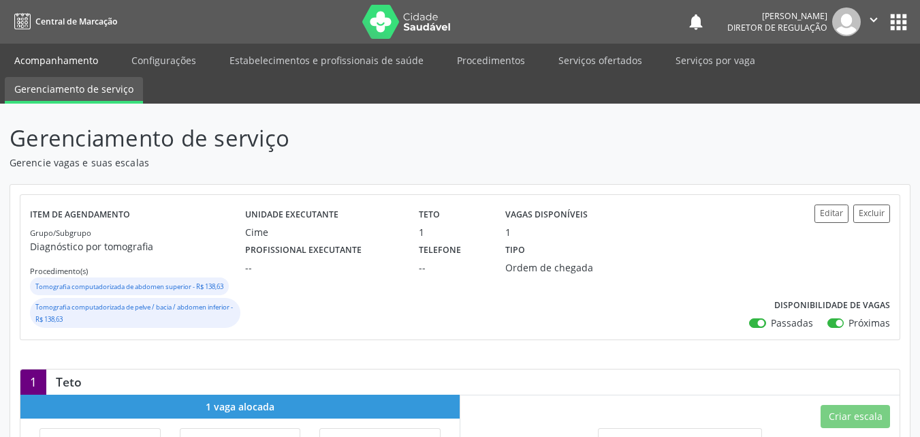
click at [78, 62] on link "Acompanhamento" at bounding box center [56, 60] width 103 height 24
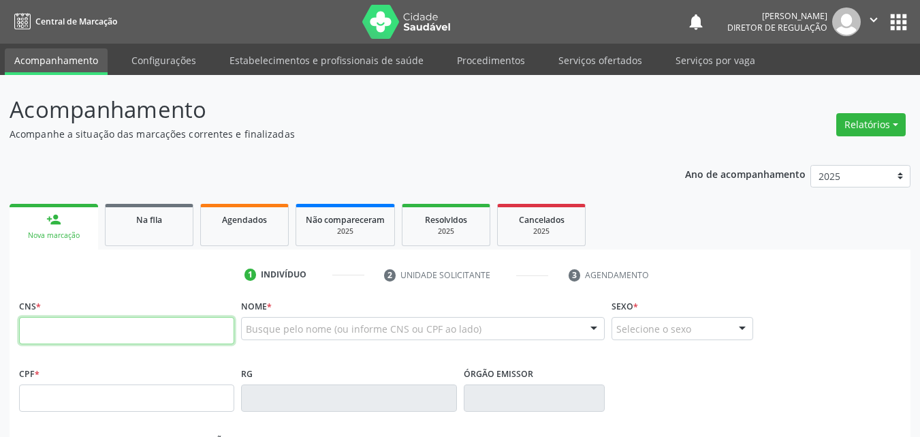
click at [183, 320] on input "text" at bounding box center [126, 330] width 215 height 27
drag, startPoint x: 163, startPoint y: 338, endPoint x: 167, endPoint y: 326, distance: 12.3
click at [166, 329] on input "text" at bounding box center [126, 330] width 215 height 27
type input "704 2092 3755 8681"
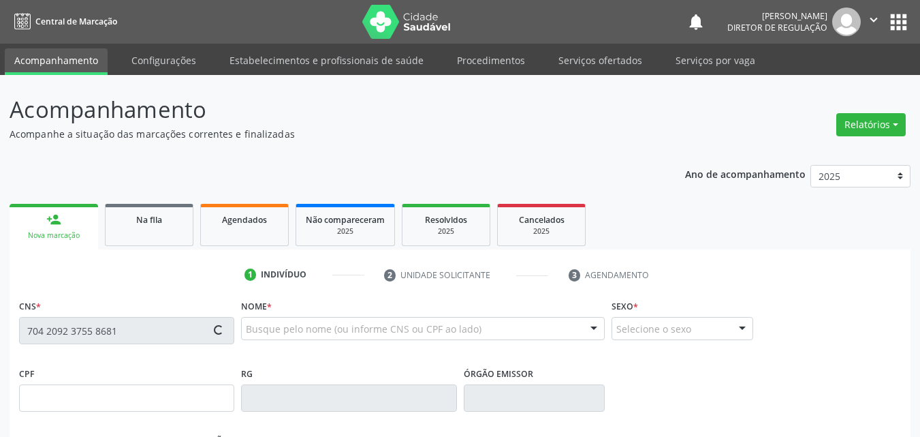
type input "[DATE]"
type input "[PERSON_NAME]"
type input "[PHONE_NUMBER]"
type input "526.039.894-72"
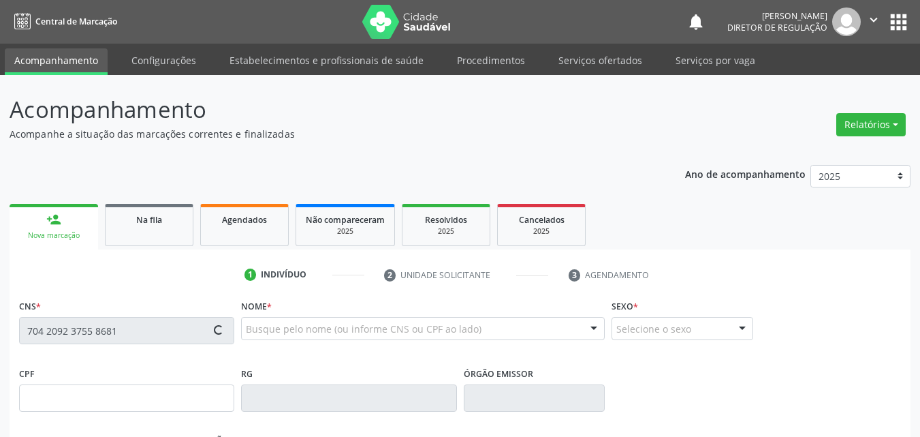
type input "S/N"
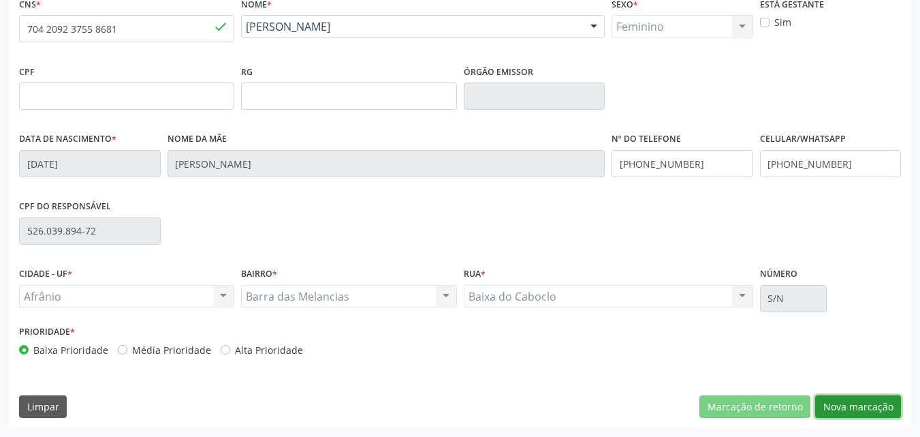
click at [858, 407] on button "Nova marcação" at bounding box center [858, 406] width 86 height 23
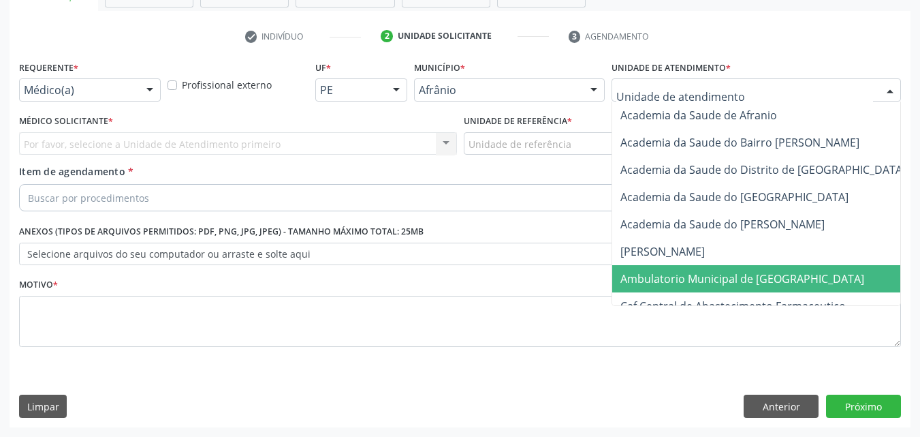
click at [702, 280] on span "Ambulatorio Municipal de [GEOGRAPHIC_DATA]" at bounding box center [743, 278] width 244 height 15
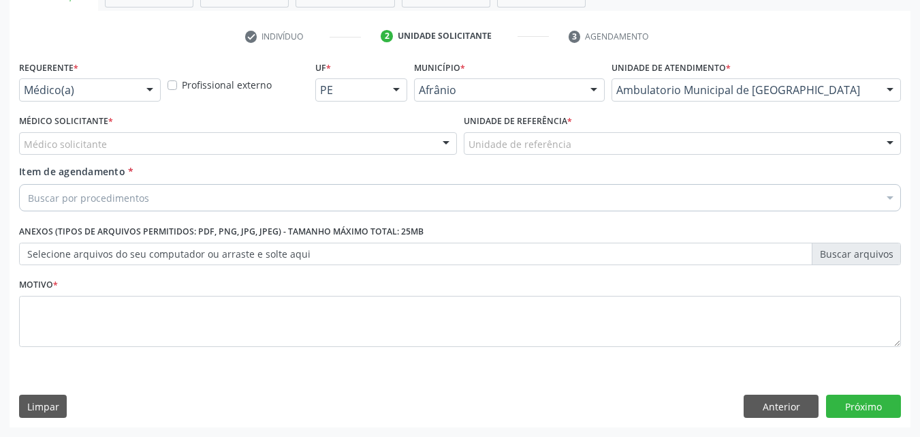
click at [572, 144] on div "Unidade de referência" at bounding box center [683, 143] width 438 height 23
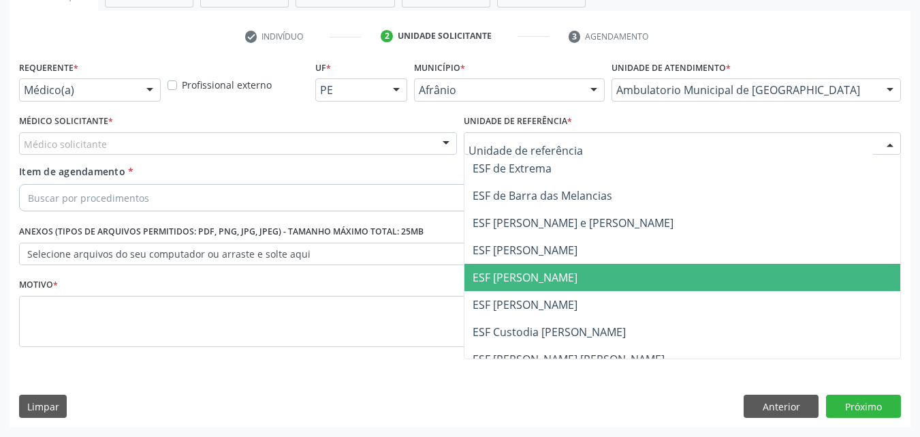
click at [551, 276] on span "ESF [PERSON_NAME]" at bounding box center [525, 277] width 105 height 15
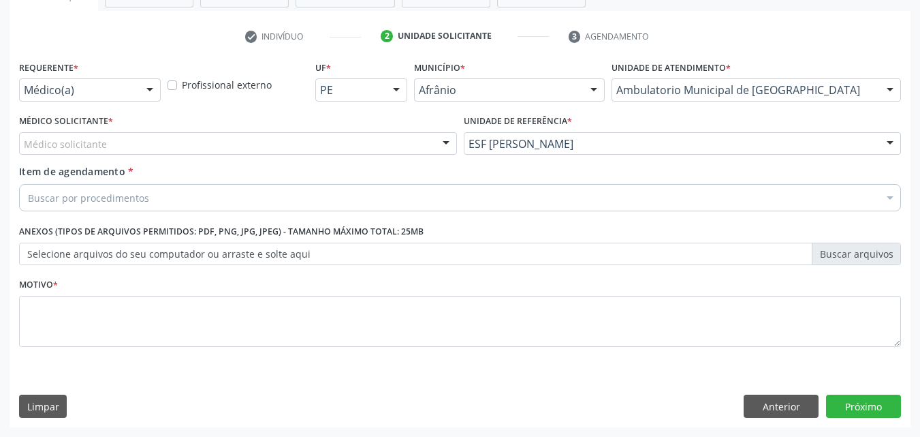
drag, startPoint x: 243, startPoint y: 140, endPoint x: 252, endPoint y: 140, distance: 8.9
click at [244, 140] on div "Médico solicitante" at bounding box center [238, 143] width 438 height 23
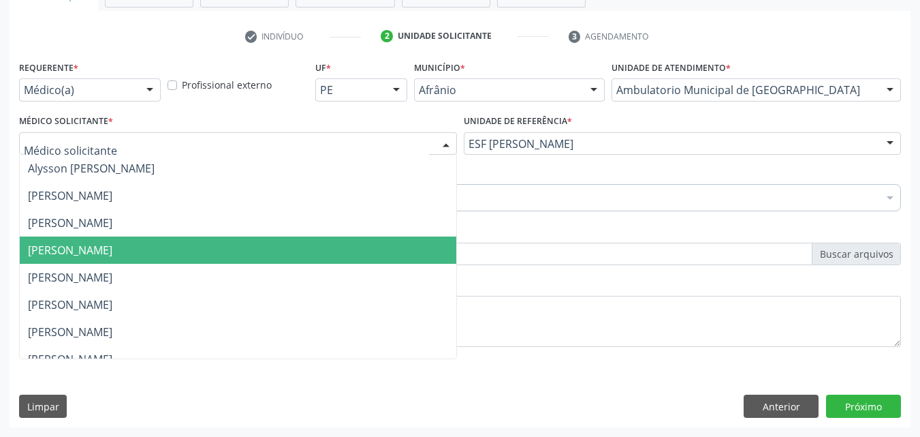
click at [224, 254] on span "[PERSON_NAME]" at bounding box center [238, 249] width 437 height 27
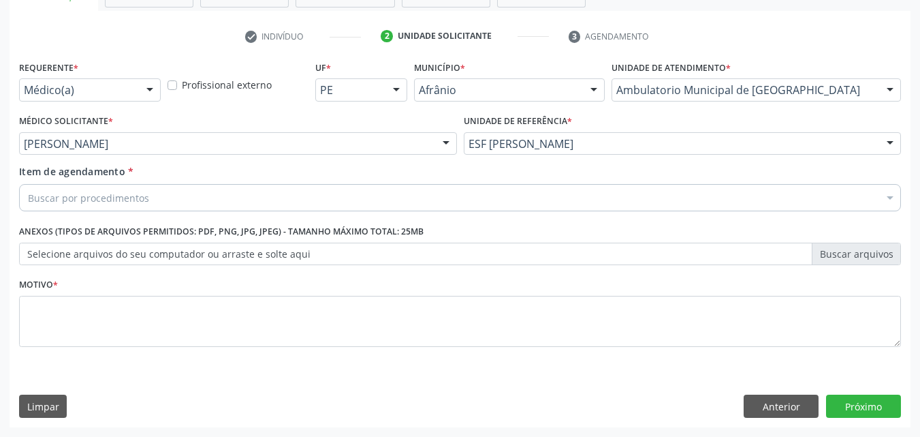
click at [208, 193] on div "Buscar por procedimentos" at bounding box center [460, 197] width 882 height 27
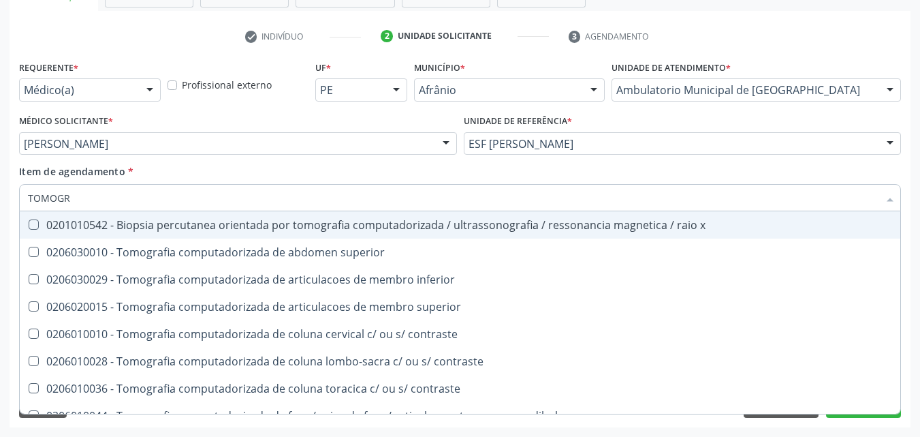
type input "TOMOGRA"
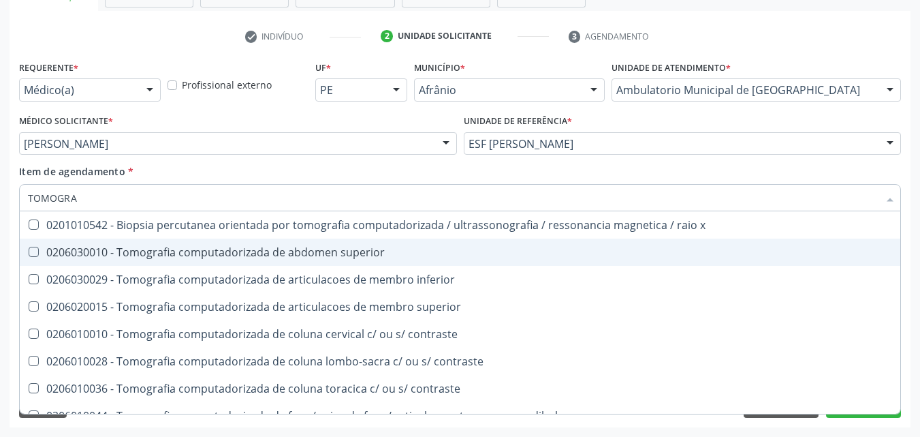
click at [311, 247] on div "0206030010 - Tomografia computadorizada de abdomen superior" at bounding box center [460, 252] width 865 height 11
checkbox superior "true"
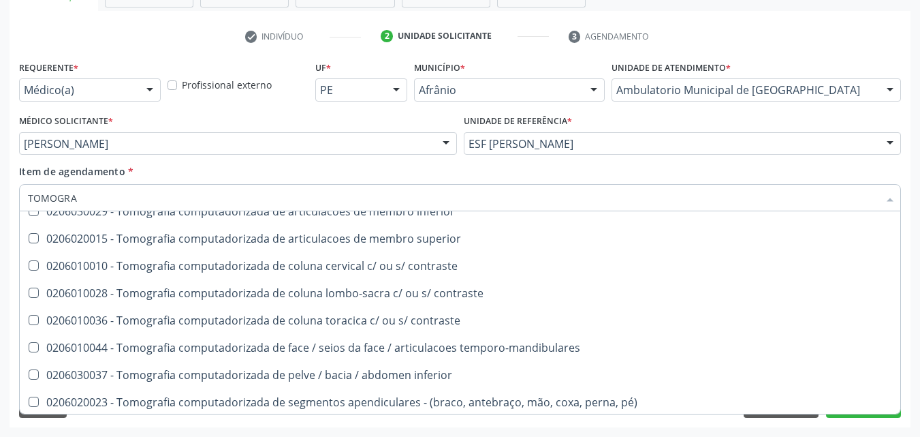
scroll to position [136, 0]
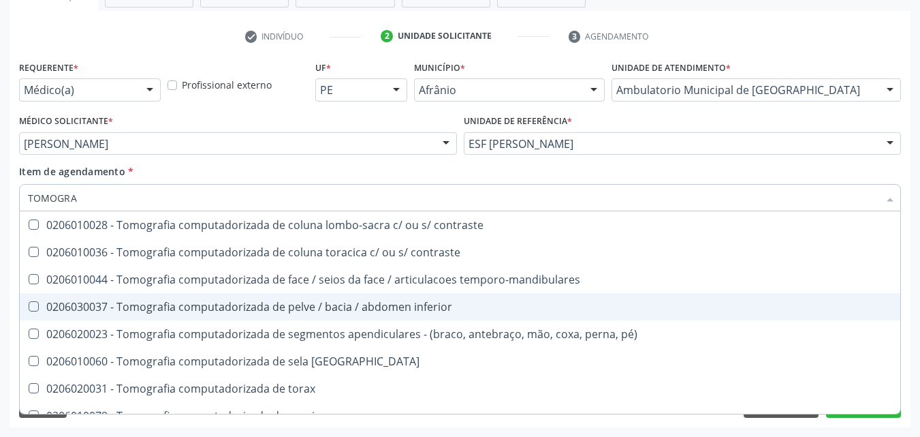
click at [328, 301] on div "0206030037 - Tomografia computadorizada de pelve / bacia / abdomen inferior" at bounding box center [460, 306] width 865 height 11
checkbox inferior "true"
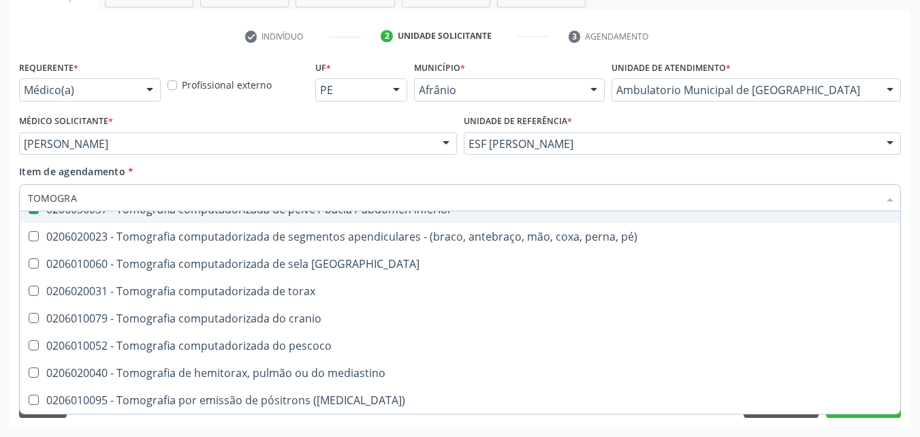
click at [796, 170] on div "Item de agendamento * [PERSON_NAME] seleção 0201010542 - Biopsia percutanea ori…" at bounding box center [460, 185] width 882 height 43
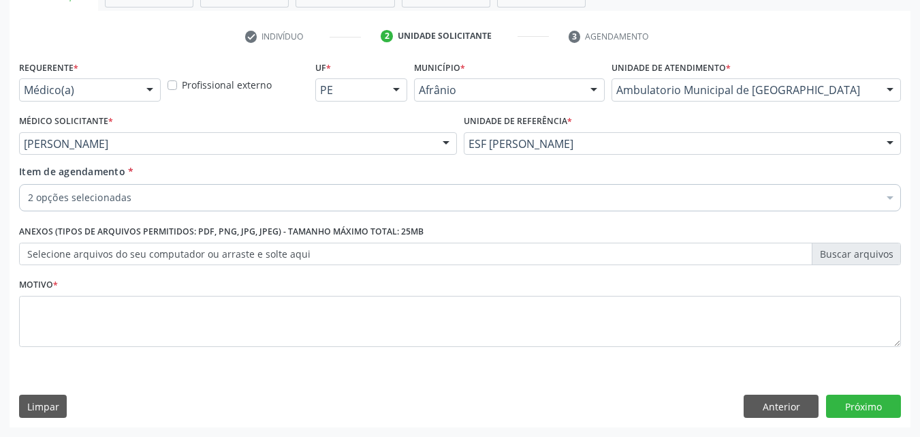
scroll to position [0, 0]
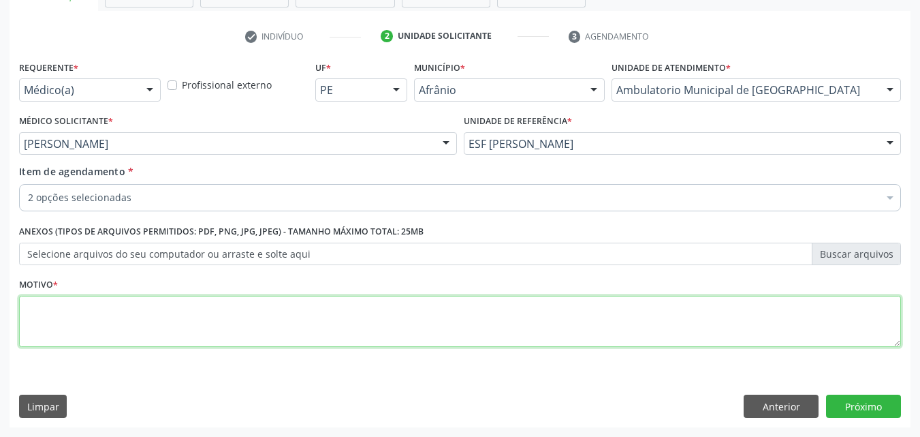
click at [385, 327] on textarea at bounding box center [460, 322] width 882 height 52
type textarea "*"
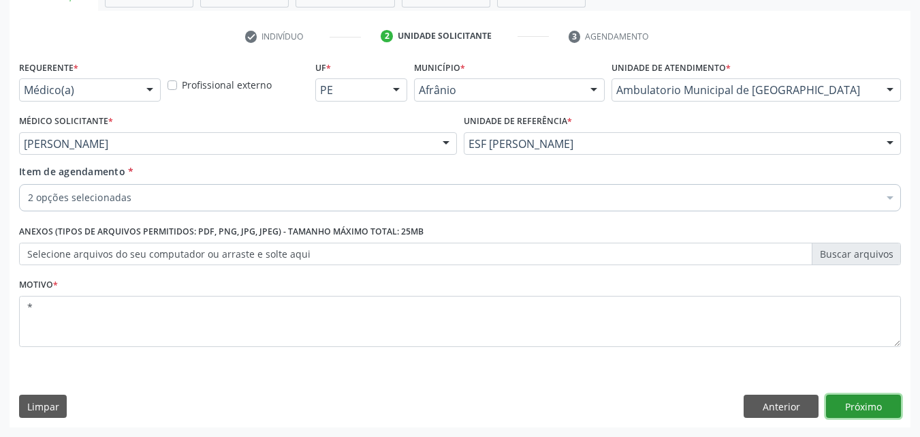
click at [856, 407] on button "Próximo" at bounding box center [863, 405] width 75 height 23
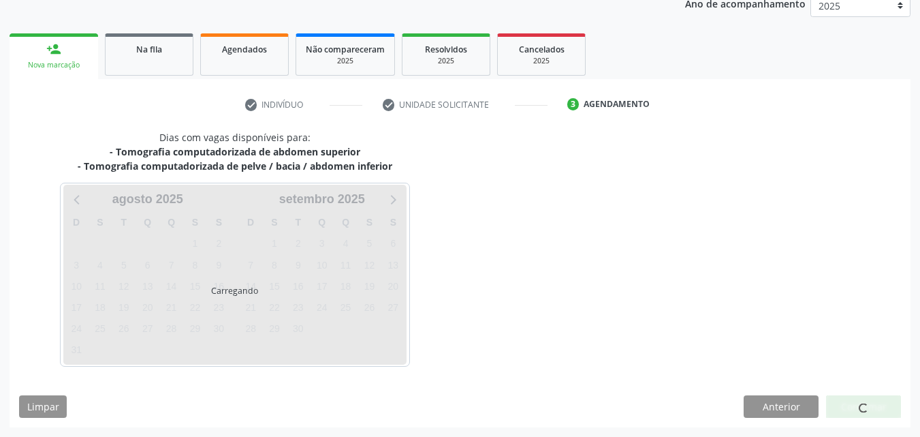
scroll to position [170, 0]
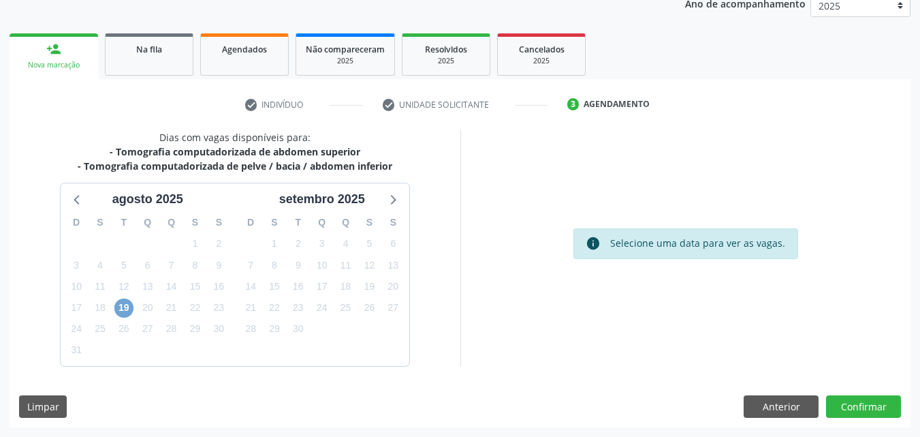
click at [120, 307] on span "19" at bounding box center [123, 307] width 19 height 19
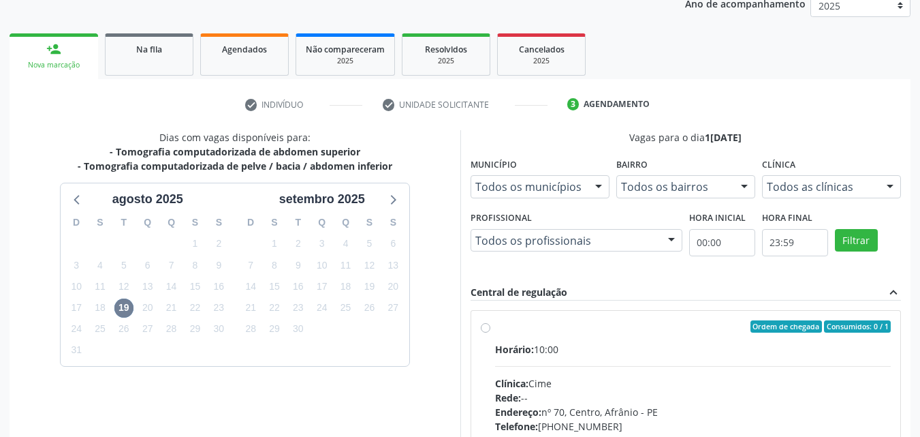
click at [503, 324] on div "Ordem de chegada Consumidos: 0 / 1" at bounding box center [693, 326] width 396 height 12
click at [491, 324] on input "Ordem de chegada Consumidos: 0 / 1 Horário: 10:00 Clínica: Cime Rede: -- Endere…" at bounding box center [486, 326] width 10 height 12
radio input "true"
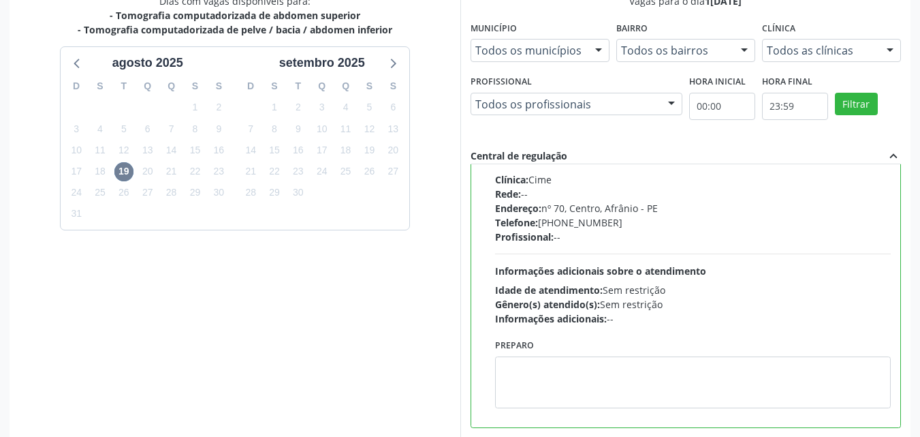
scroll to position [377, 0]
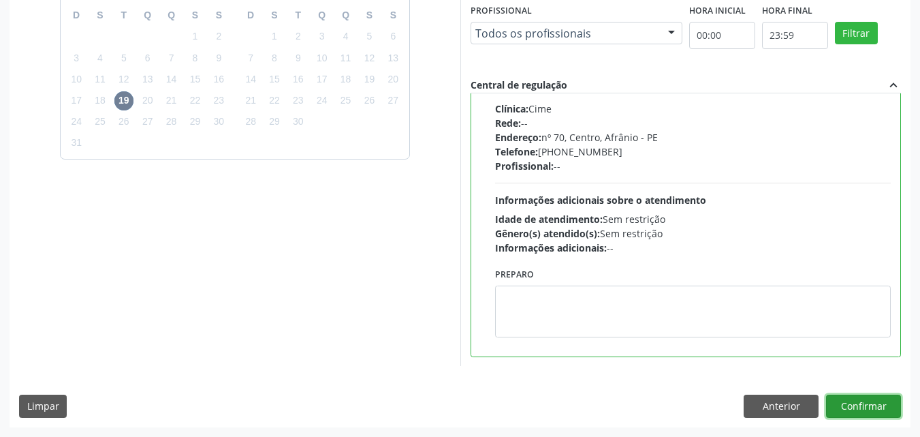
click at [866, 403] on button "Confirmar" at bounding box center [863, 405] width 75 height 23
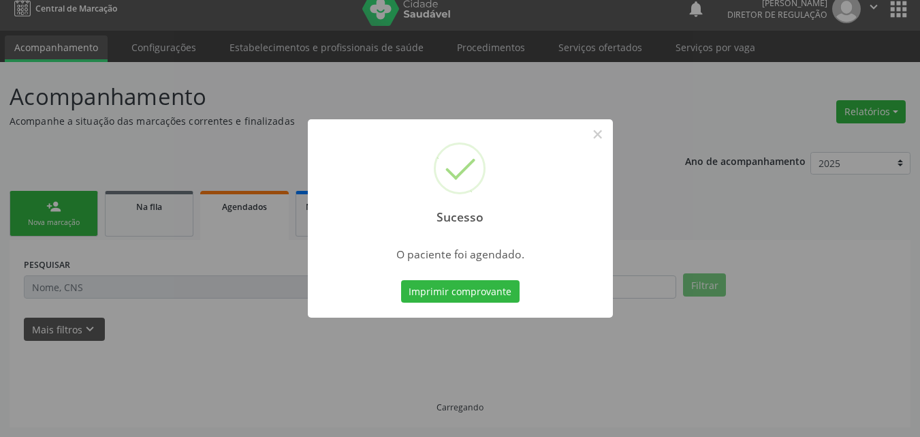
scroll to position [13, 0]
click at [507, 296] on button "Imprimir comprovante" at bounding box center [460, 291] width 119 height 23
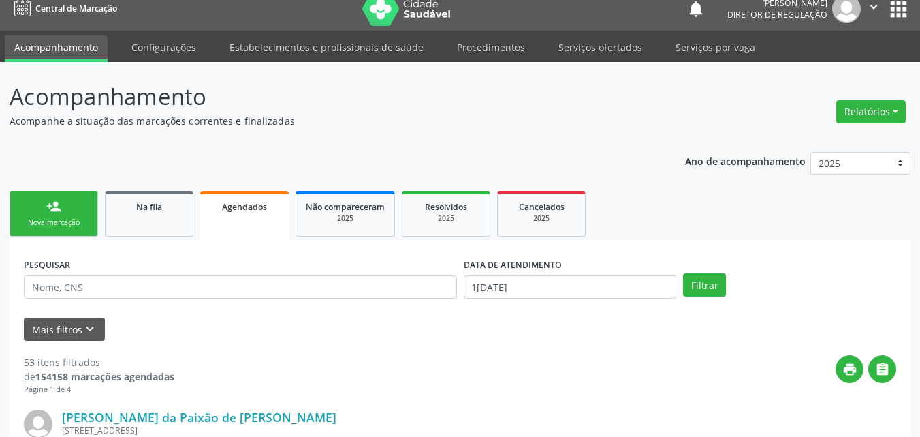
scroll to position [13, 0]
click at [153, 209] on span "Na fila" at bounding box center [149, 207] width 26 height 12
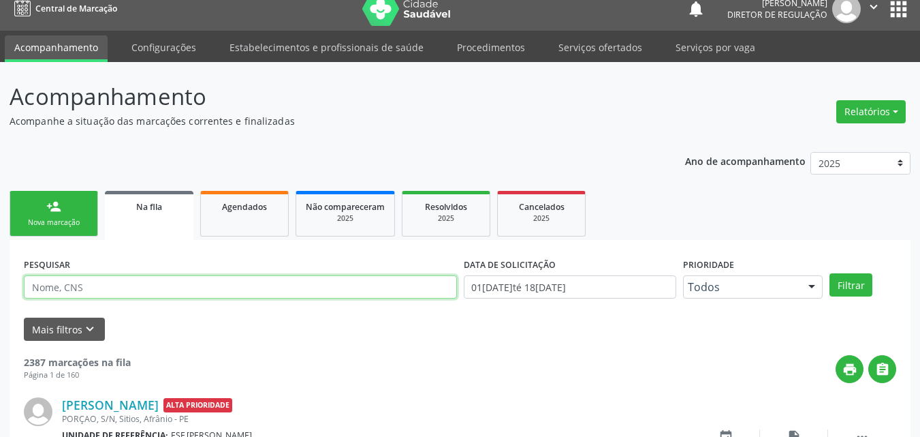
click at [131, 286] on input "text" at bounding box center [240, 286] width 433 height 23
type input "REGINALDO"
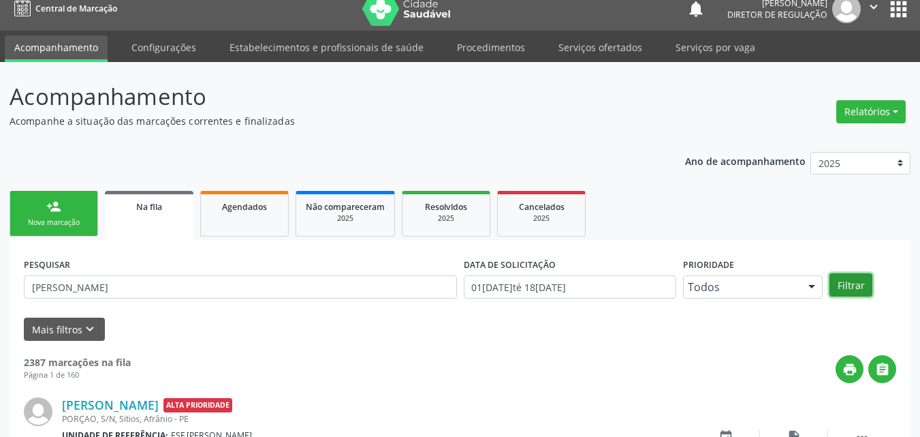
click at [862, 277] on button "Filtrar" at bounding box center [851, 284] width 43 height 23
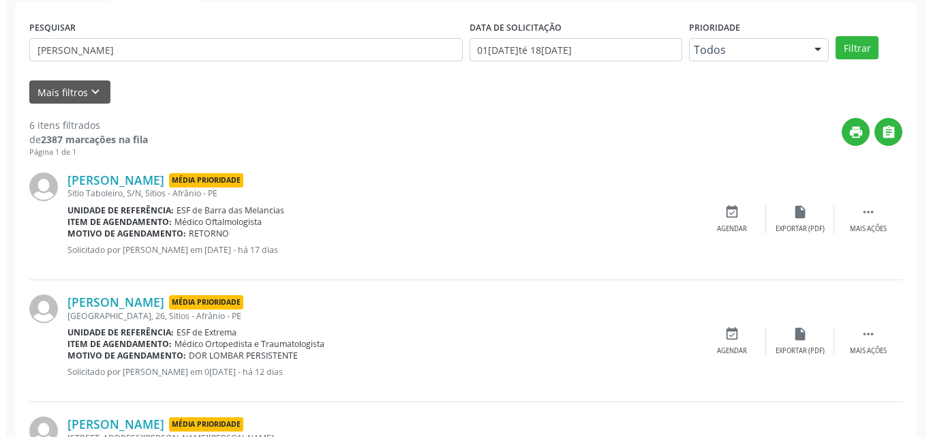
scroll to position [0, 0]
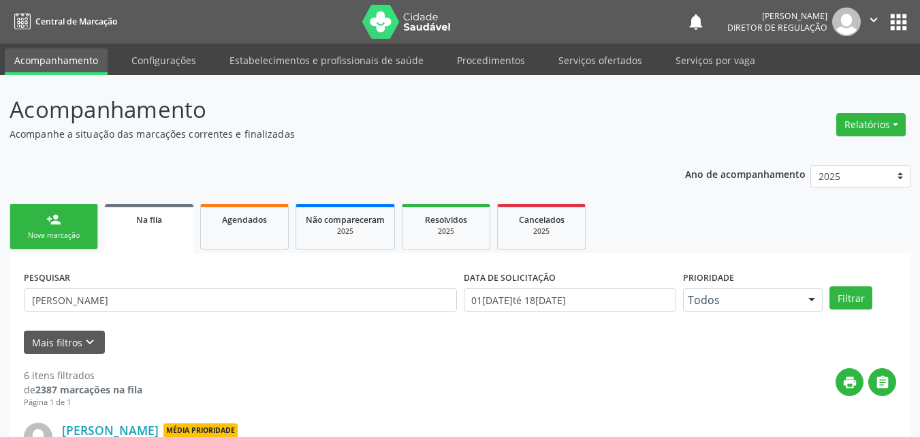
click at [83, 225] on link "person_add Nova marcação" at bounding box center [54, 227] width 89 height 46
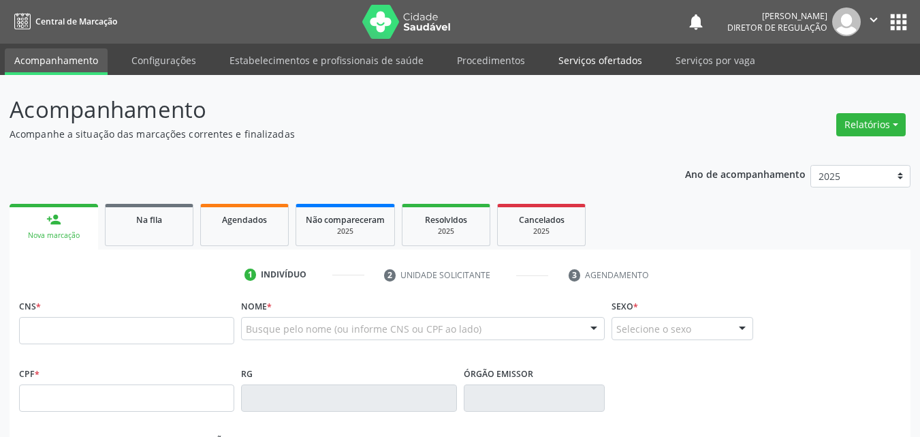
click at [623, 59] on link "Serviços ofertados" at bounding box center [600, 60] width 103 height 24
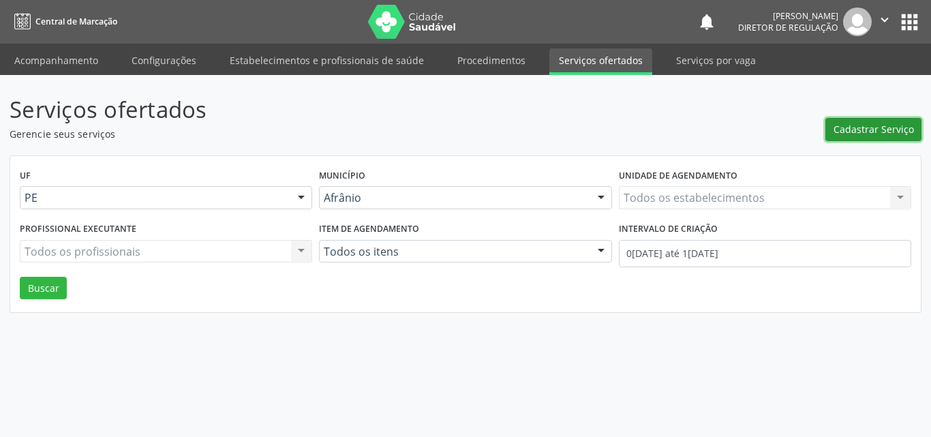
click at [892, 127] on span "Cadastrar Serviço" at bounding box center [873, 129] width 80 height 14
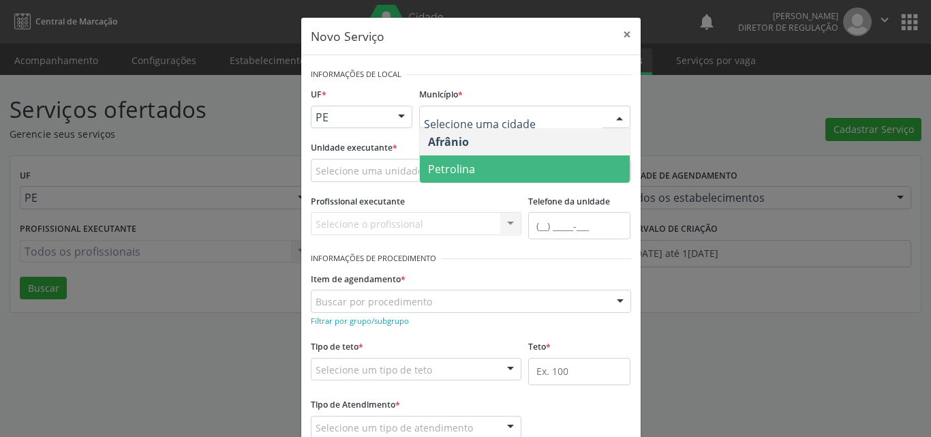
click at [471, 166] on span "Petrolina" at bounding box center [525, 168] width 210 height 27
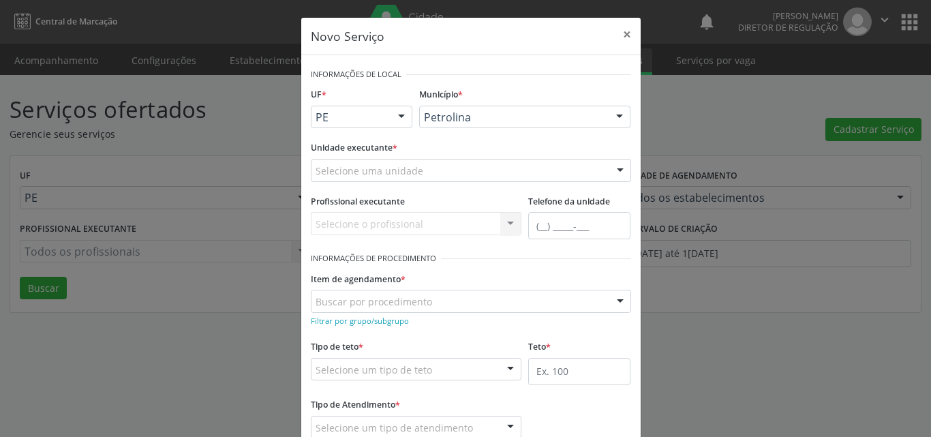
click at [423, 170] on div "Selecione uma unidade" at bounding box center [471, 170] width 320 height 23
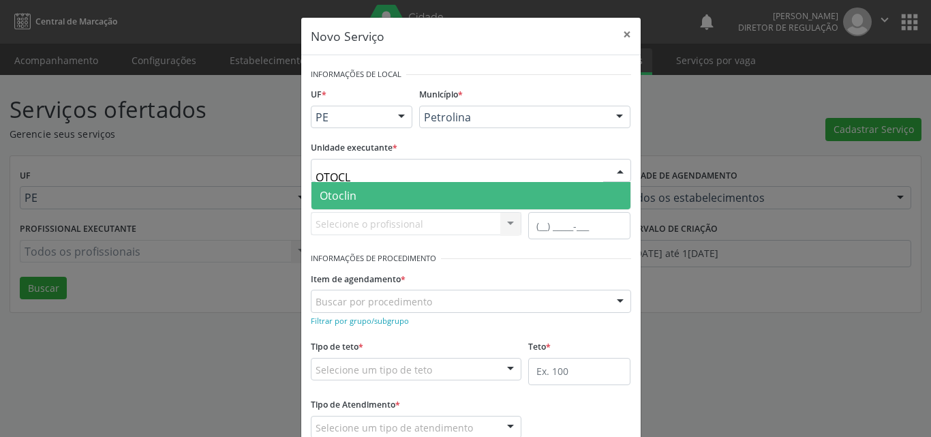
type input "OTOCLI"
click at [391, 196] on span "Otoclin" at bounding box center [470, 195] width 319 height 27
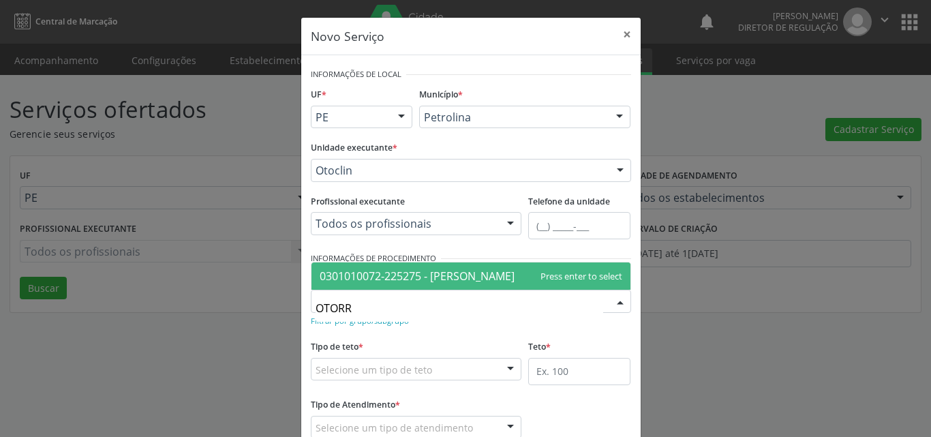
type input "OTORRI"
click at [456, 274] on span "0301010072-225275 - [PERSON_NAME]" at bounding box center [417, 275] width 195 height 15
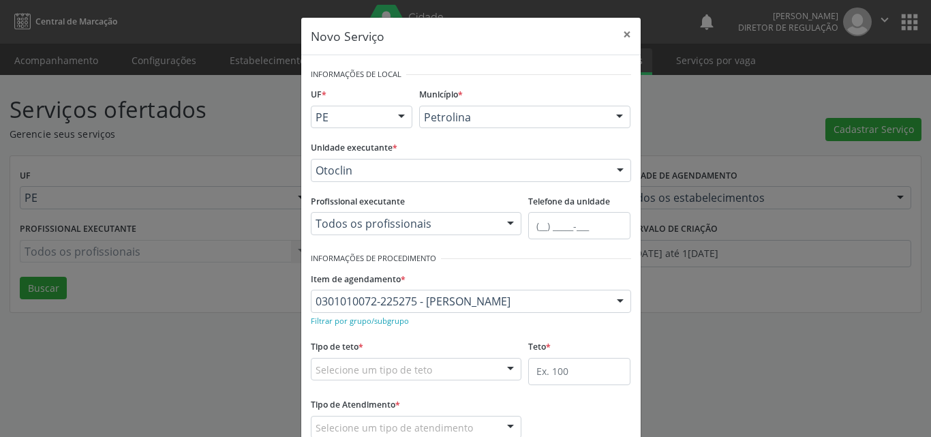
click at [437, 362] on div "Selecione um tipo de teto" at bounding box center [416, 369] width 211 height 23
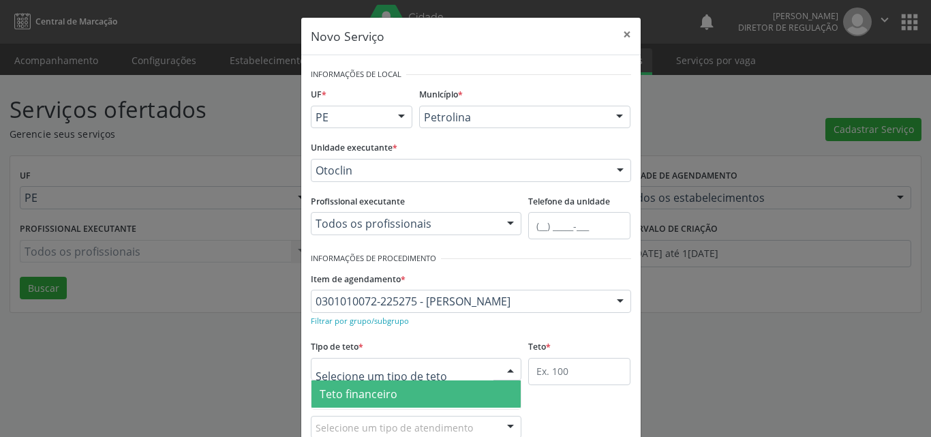
scroll to position [26, 0]
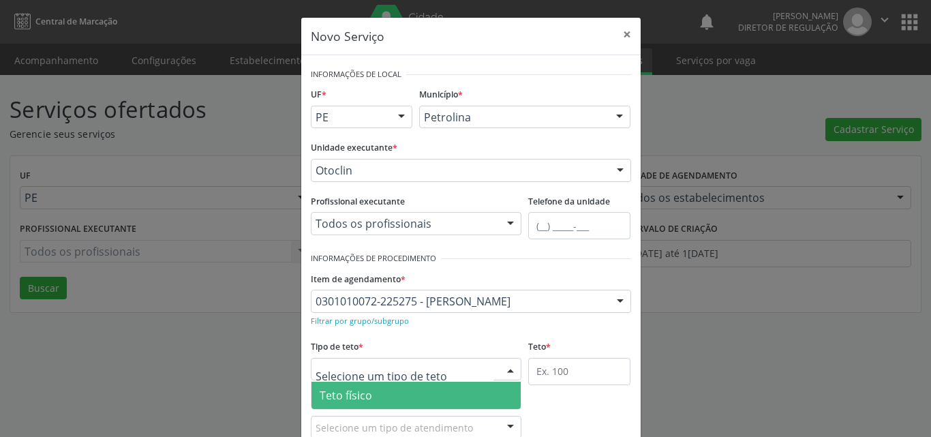
click at [433, 396] on span "Teto físico" at bounding box center [416, 395] width 210 height 27
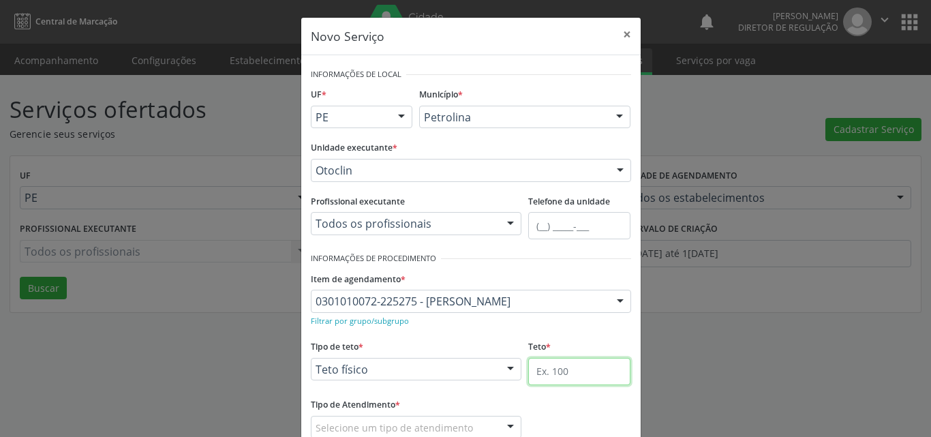
click at [545, 371] on input "text" at bounding box center [579, 371] width 102 height 27
type input "1"
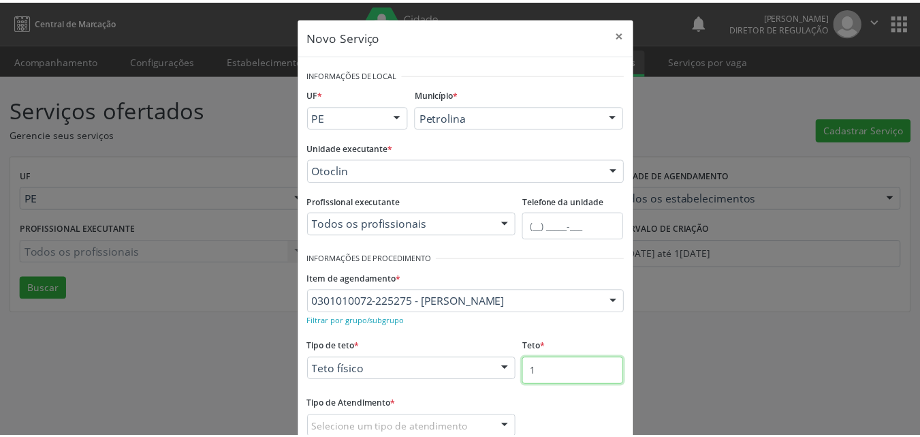
scroll to position [90, 0]
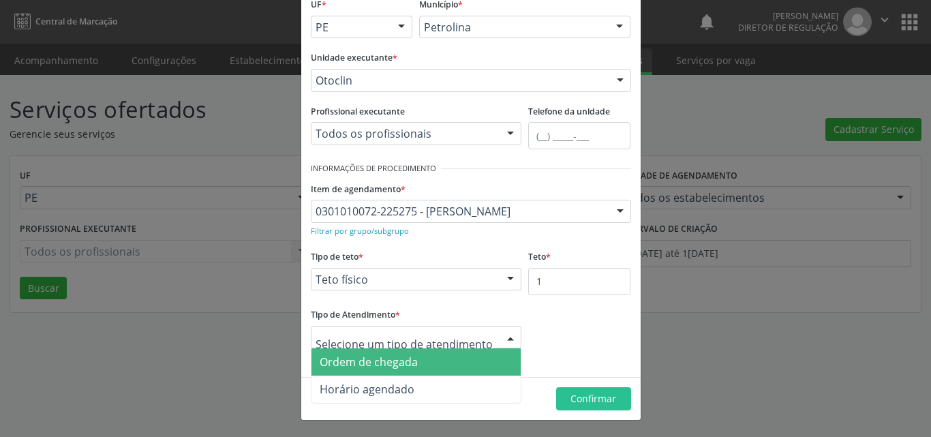
click at [416, 366] on span "Ordem de chegada" at bounding box center [416, 361] width 210 height 27
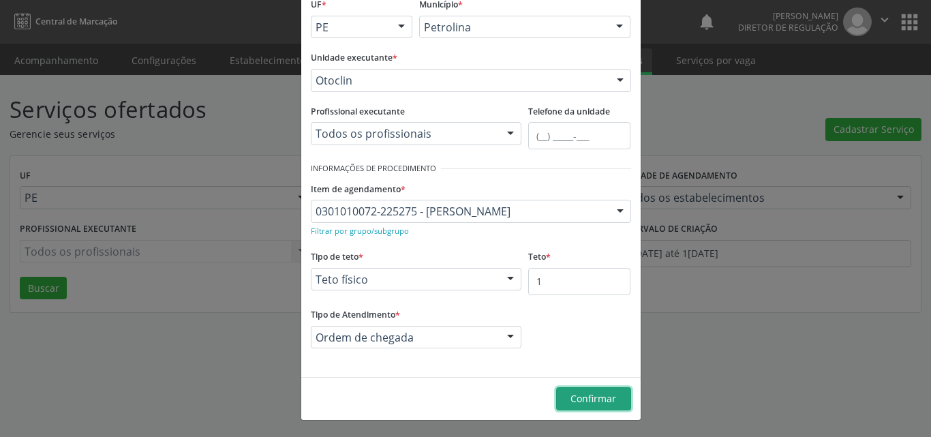
click at [576, 402] on span "Confirmar" at bounding box center [593, 398] width 46 height 13
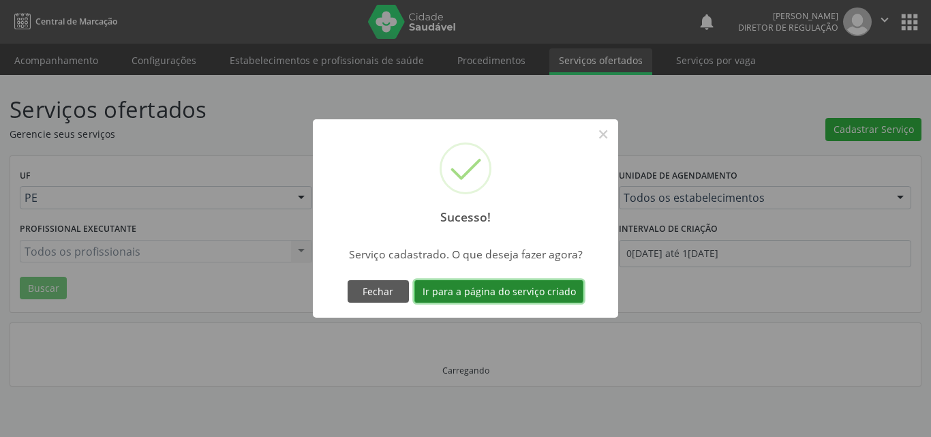
click at [543, 296] on button "Ir para a página do serviço criado" at bounding box center [498, 291] width 169 height 23
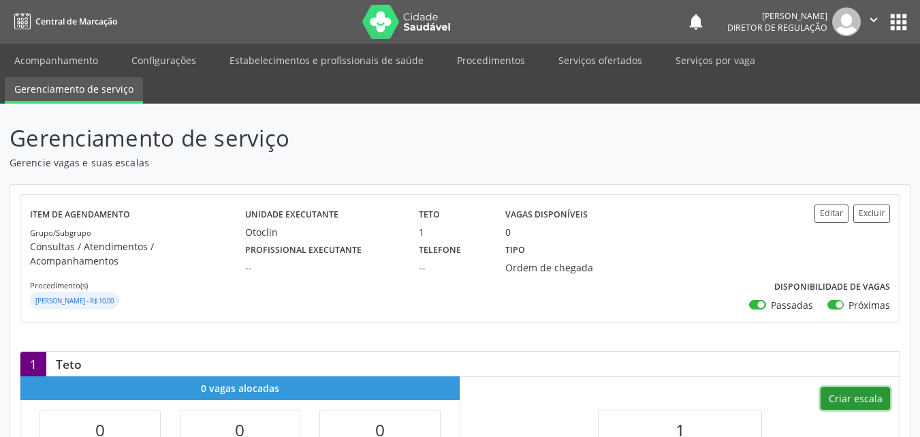
click at [853, 387] on button "Criar escala" at bounding box center [855, 398] width 69 height 23
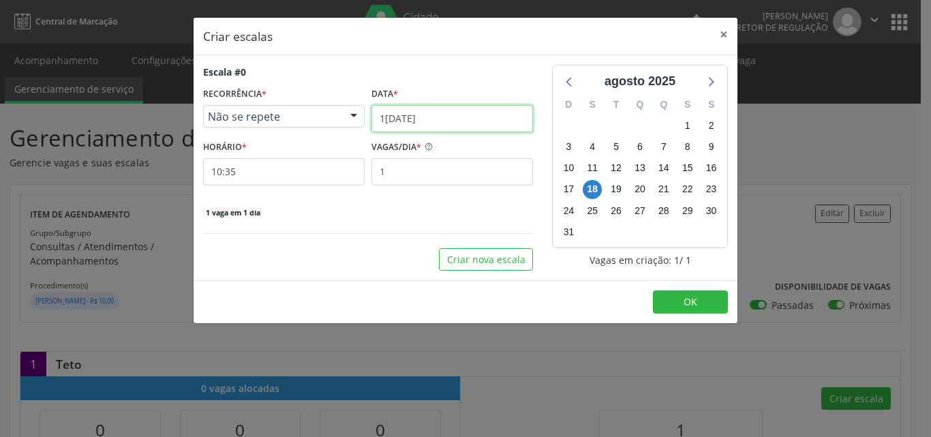
click at [438, 115] on input "[DATE]" at bounding box center [451, 118] width 161 height 27
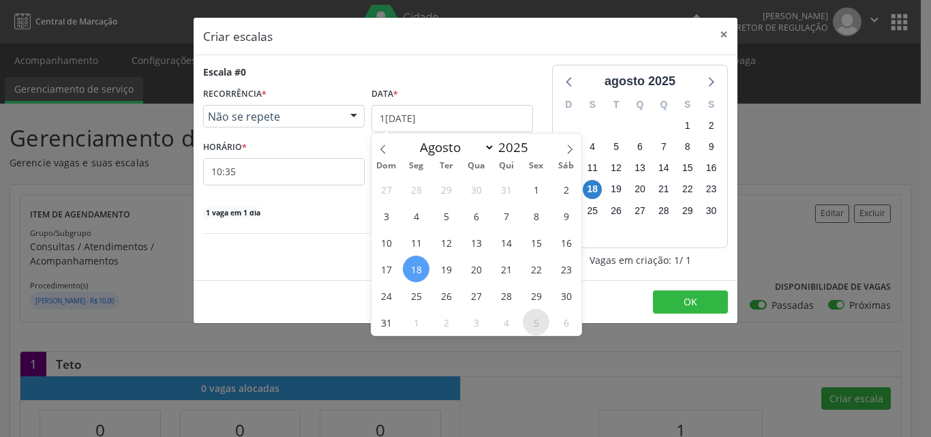
click at [539, 321] on span "5" at bounding box center [536, 322] width 27 height 27
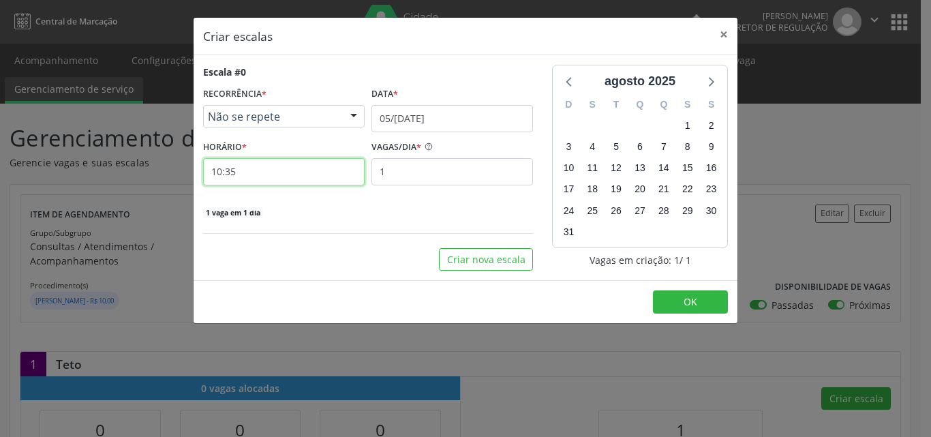
click at [279, 164] on input "10:35" at bounding box center [283, 171] width 161 height 27
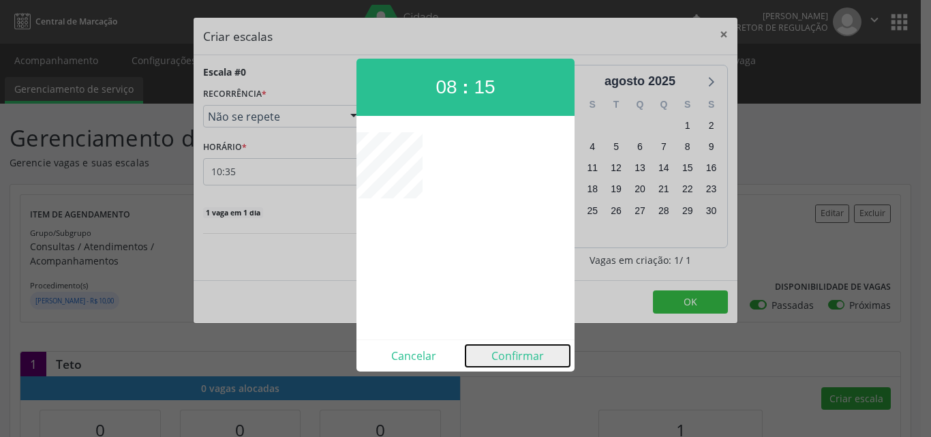
click at [514, 356] on button "Confirmar" at bounding box center [517, 356] width 104 height 22
type input "08:15"
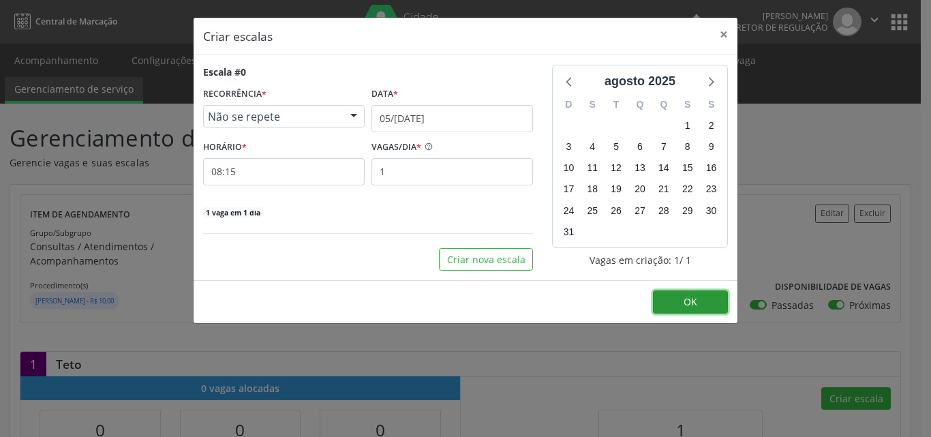
click at [719, 300] on button "OK" at bounding box center [690, 301] width 75 height 23
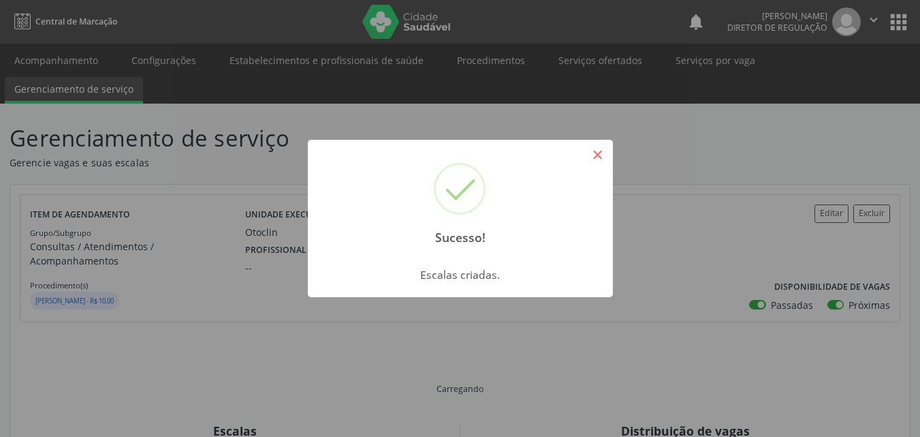
click at [602, 153] on button "×" at bounding box center [598, 154] width 23 height 23
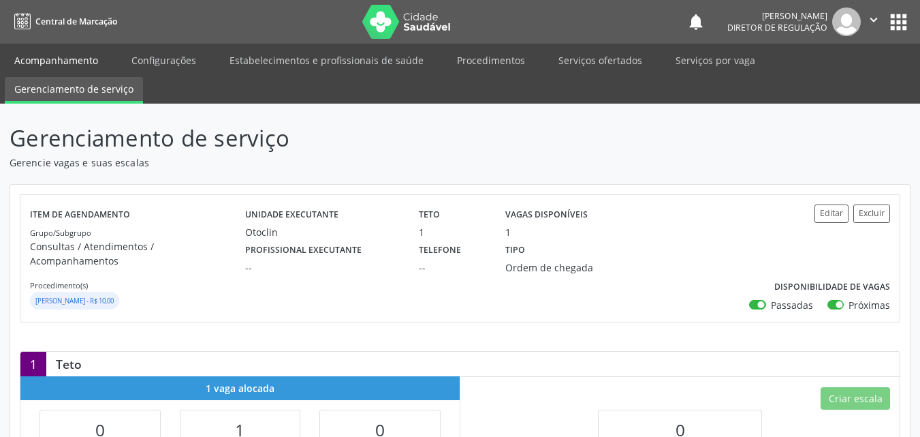
click at [69, 60] on link "Acompanhamento" at bounding box center [56, 60] width 103 height 24
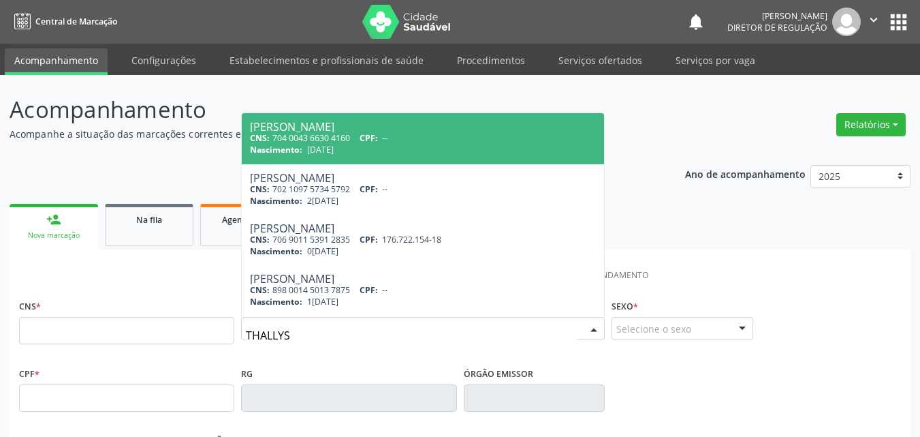
type input "THALLYS O"
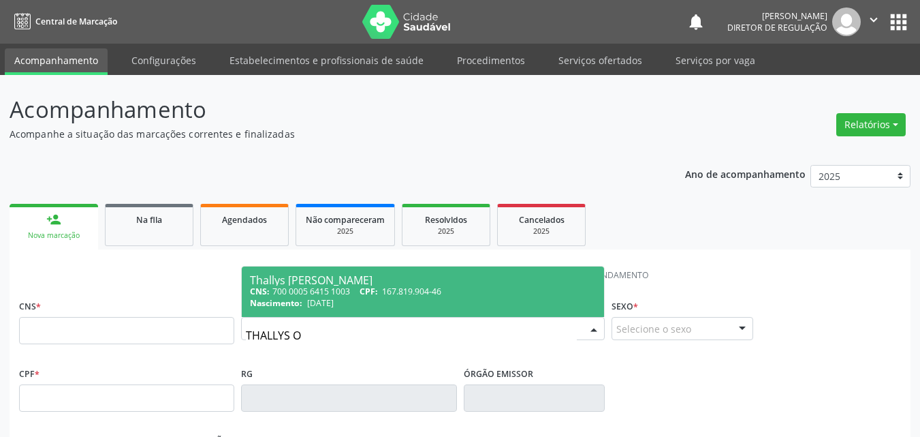
click at [361, 289] on div "CNS: 700 0005 6415 1003 CPF: 167.819.904-46" at bounding box center [423, 291] width 346 height 12
type input "700 0005 6415 1003"
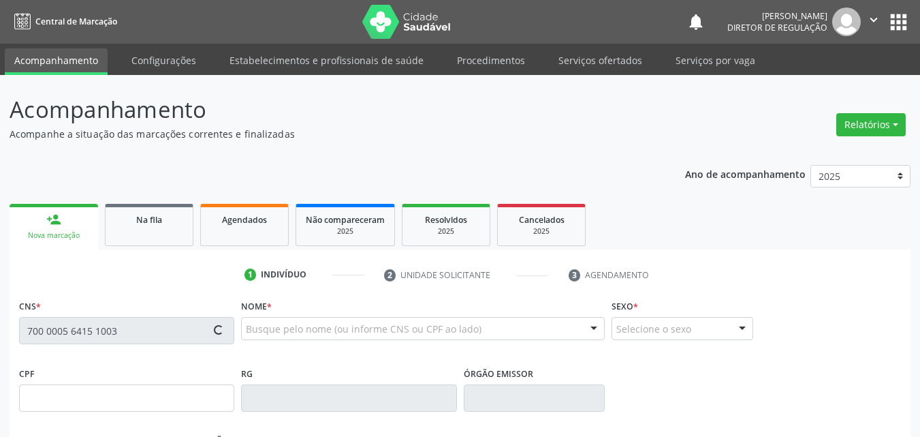
type input "167.819.904-46"
type input "24/10/2019"
type input "Jessica Fernanda de Sousa Rodrigues"
type input "(87) 98861-8859"
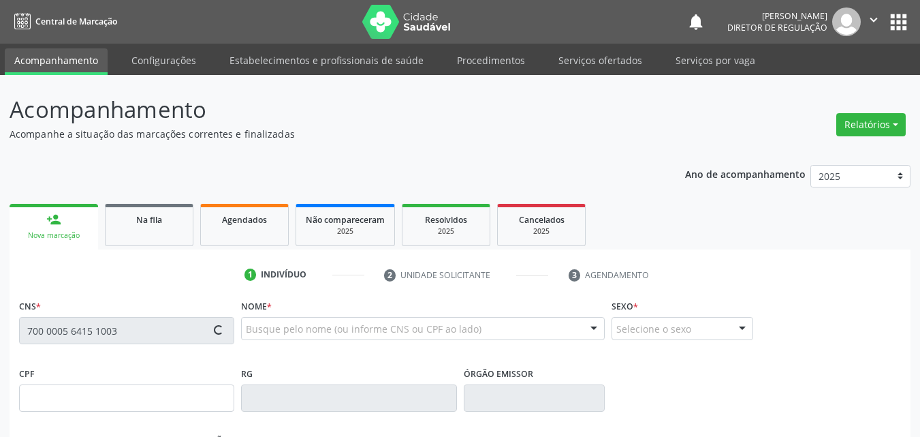
type input "106.285.024-60"
type input "S/N"
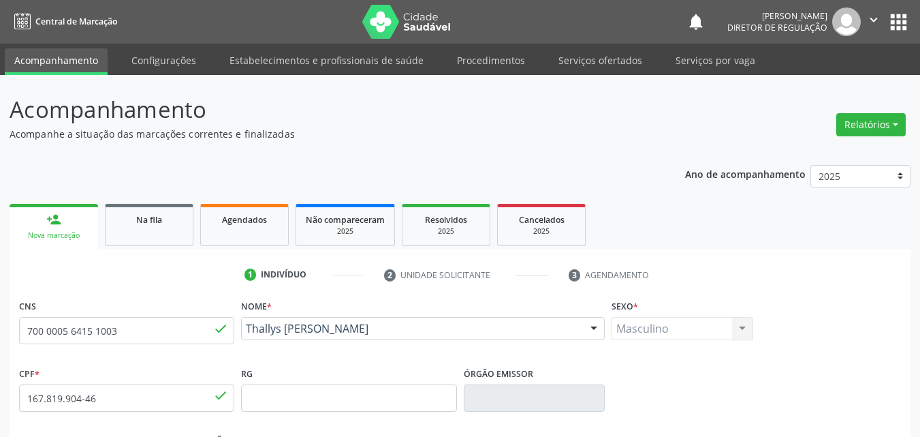
scroll to position [302, 0]
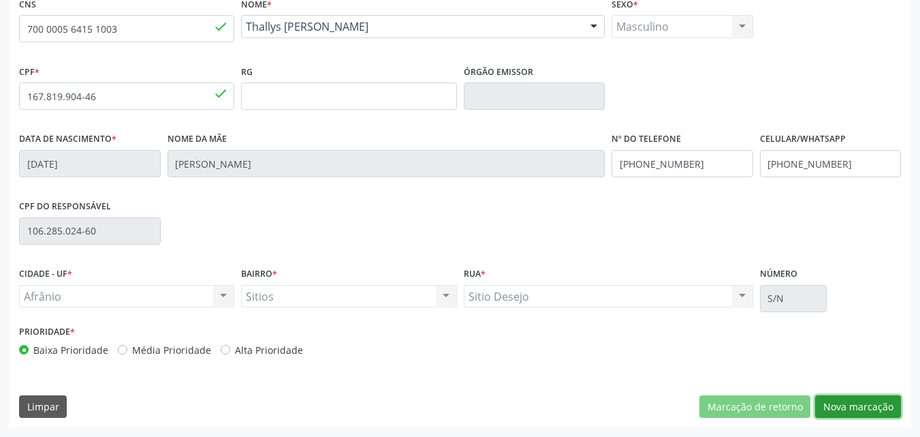
click at [862, 403] on button "Nova marcação" at bounding box center [858, 406] width 86 height 23
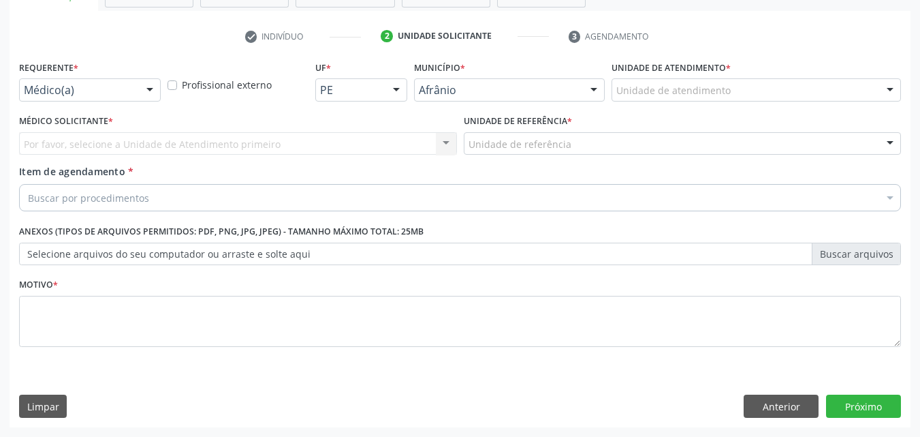
scroll to position [238, 0]
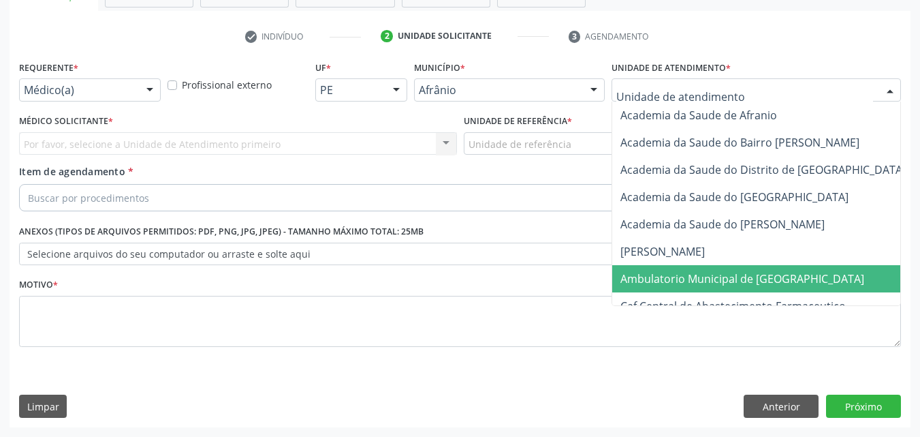
click at [694, 278] on span "Ambulatorio Municipal de [GEOGRAPHIC_DATA]" at bounding box center [743, 278] width 244 height 15
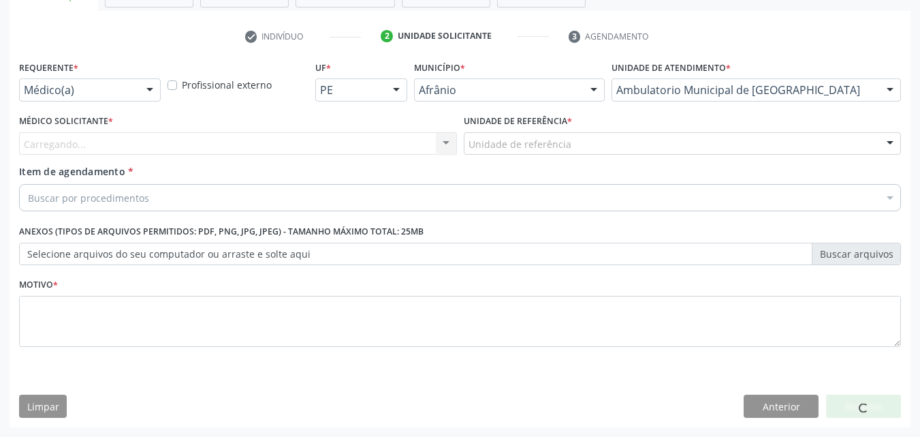
click at [572, 142] on div "Unidade de referência" at bounding box center [683, 143] width 438 height 23
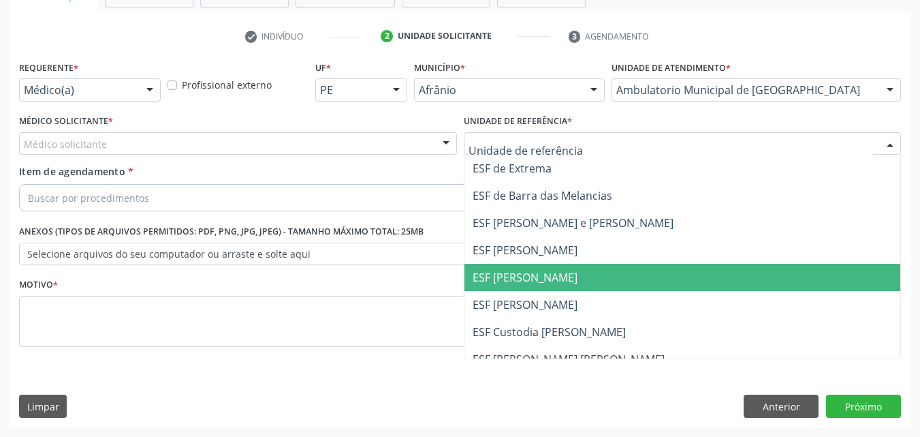
drag, startPoint x: 569, startPoint y: 282, endPoint x: 524, endPoint y: 281, distance: 45.0
click at [565, 282] on span "ESF [PERSON_NAME]" at bounding box center [683, 277] width 437 height 27
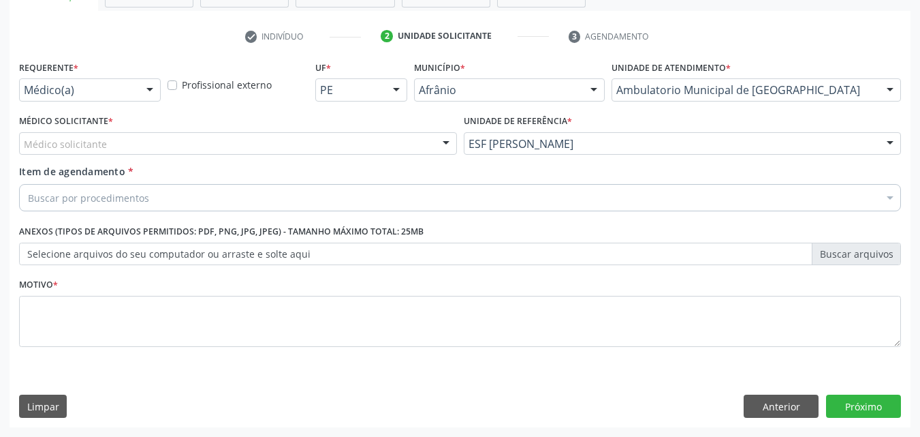
click at [219, 144] on div "Médico solicitante" at bounding box center [238, 143] width 438 height 23
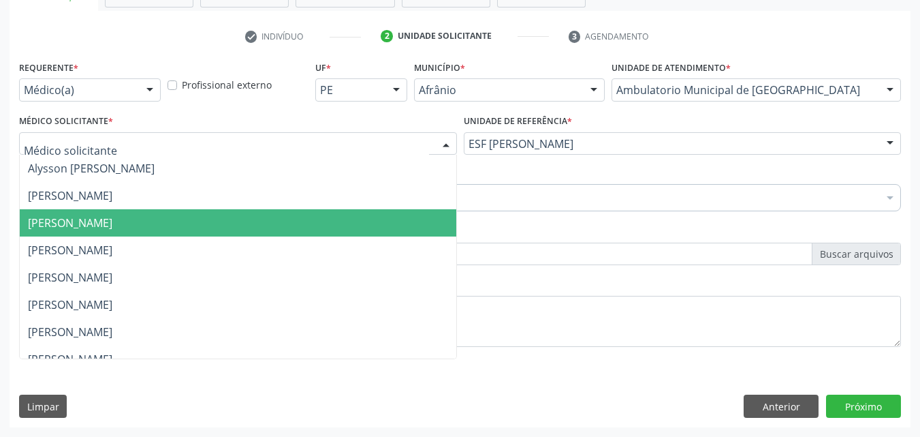
click at [204, 212] on span "[PERSON_NAME]" at bounding box center [238, 222] width 437 height 27
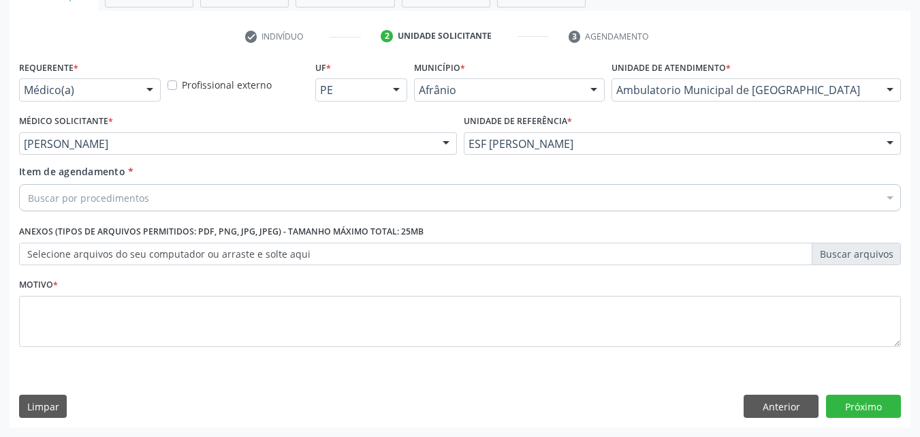
click at [178, 197] on div "Buscar por procedimentos" at bounding box center [460, 197] width 882 height 27
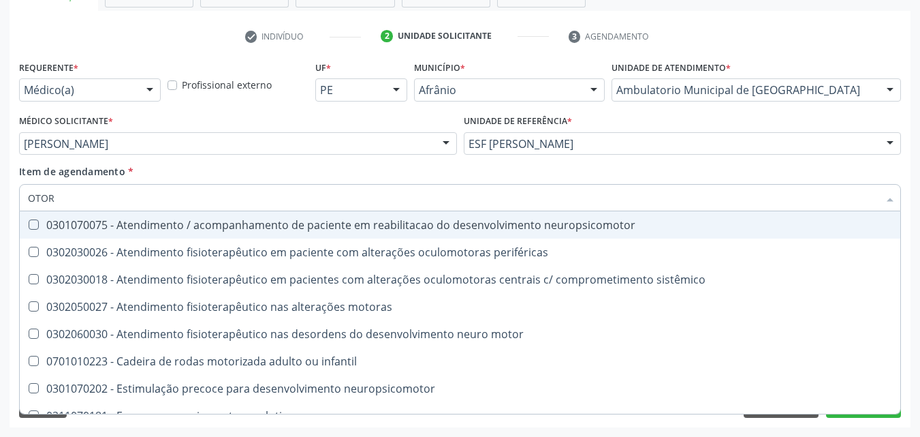
type input "OTORR"
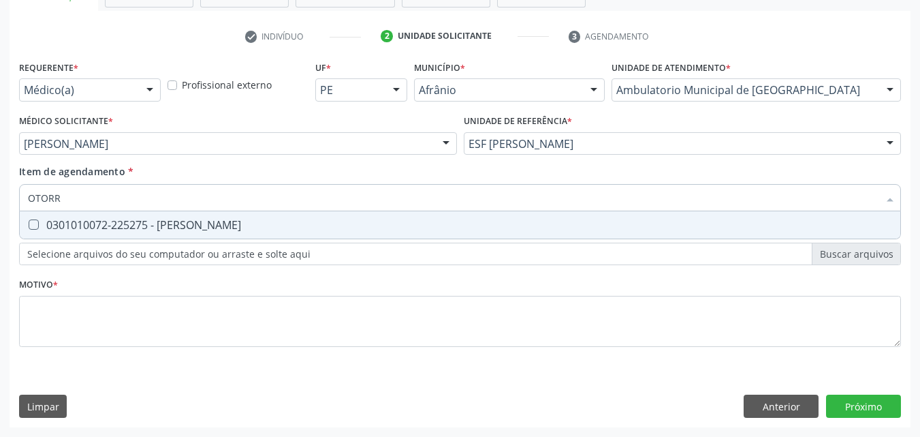
click at [169, 227] on div "0301010072-225275 - [PERSON_NAME]" at bounding box center [460, 224] width 865 height 11
checkbox Otorrinolaringologista "true"
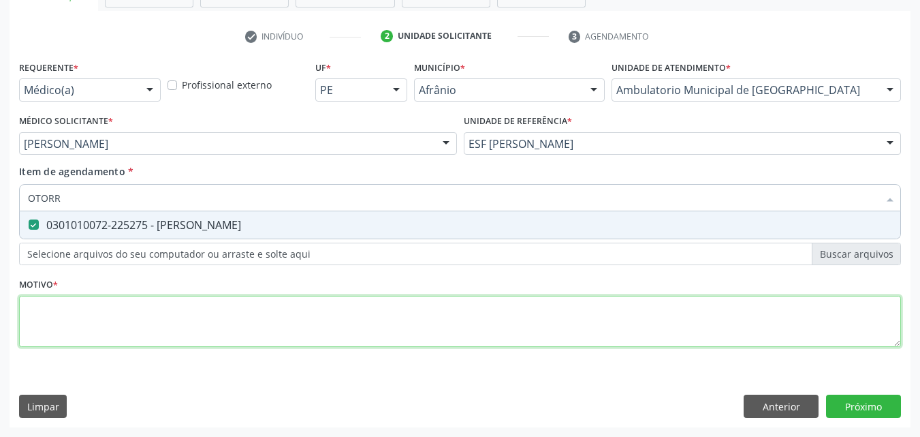
click at [176, 309] on div "Requerente * Médico(a) Médico(a) Enfermeiro(a) Paciente Nenhum resultado encont…" at bounding box center [460, 211] width 882 height 309
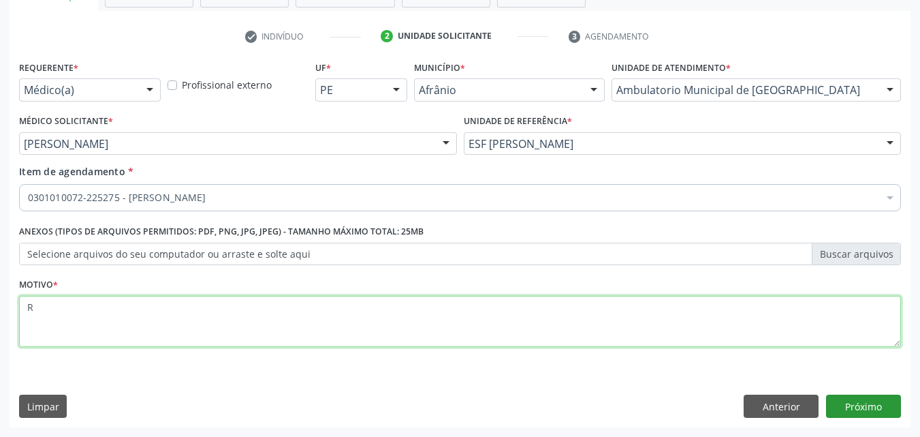
type textarea "R"
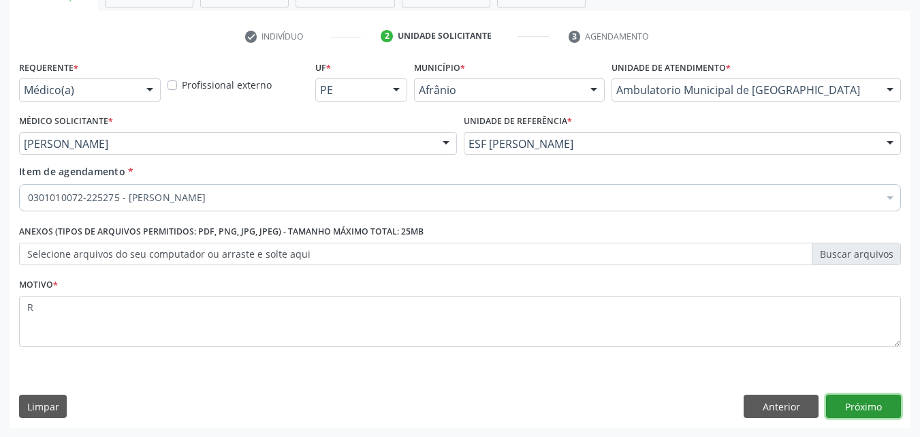
click at [862, 406] on button "Próximo" at bounding box center [863, 405] width 75 height 23
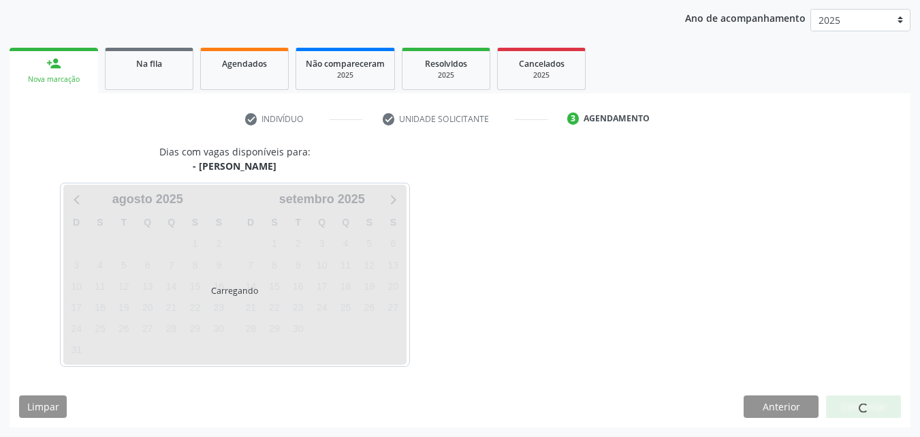
scroll to position [156, 0]
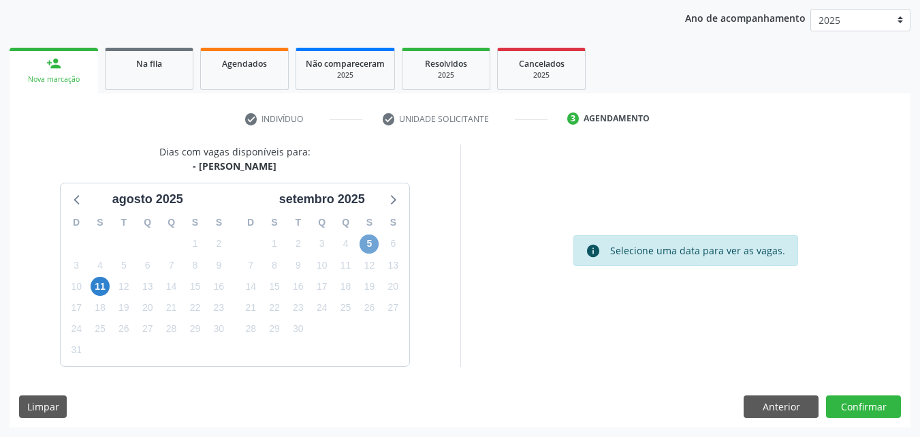
click at [372, 241] on span "5" at bounding box center [369, 243] width 19 height 19
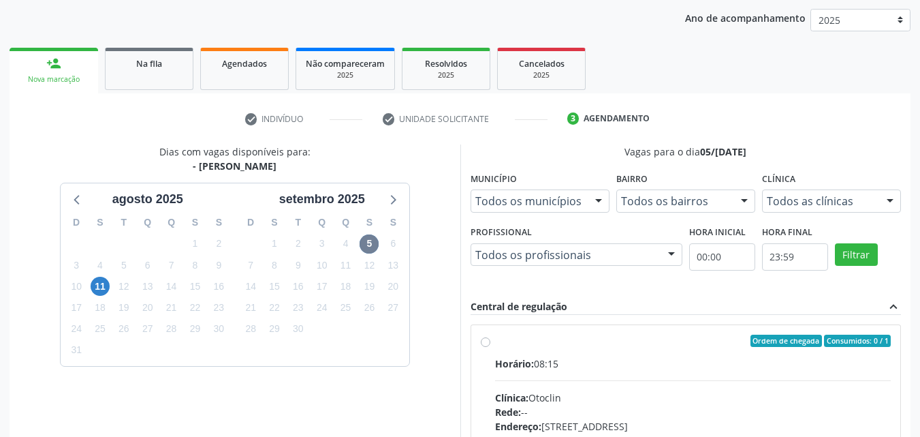
click at [637, 354] on label "Ordem de chegada Consumidos: 0 / 1 Horário: 08:15 Clínica: Otoclin Rede: -- End…" at bounding box center [693, 438] width 396 height 209
click at [491, 347] on input "Ordem de chegada Consumidos: 0 / 1 Horário: 08:15 Clínica: Otoclin Rede: -- End…" at bounding box center [486, 340] width 10 height 12
radio input "true"
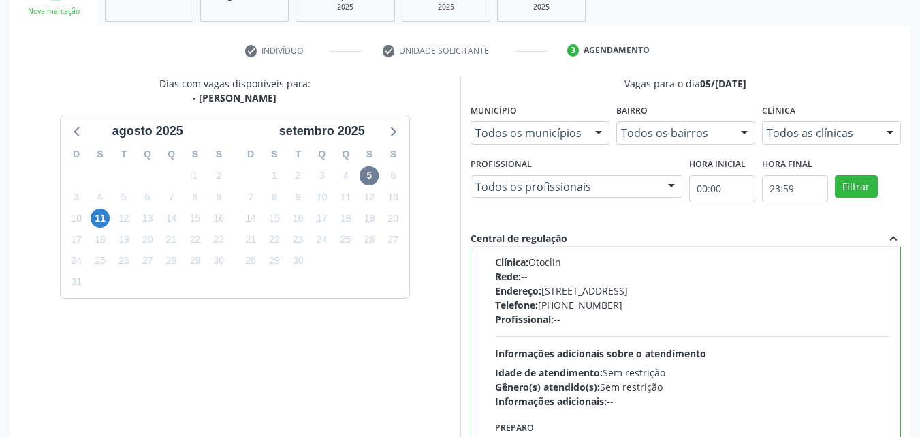
scroll to position [377, 0]
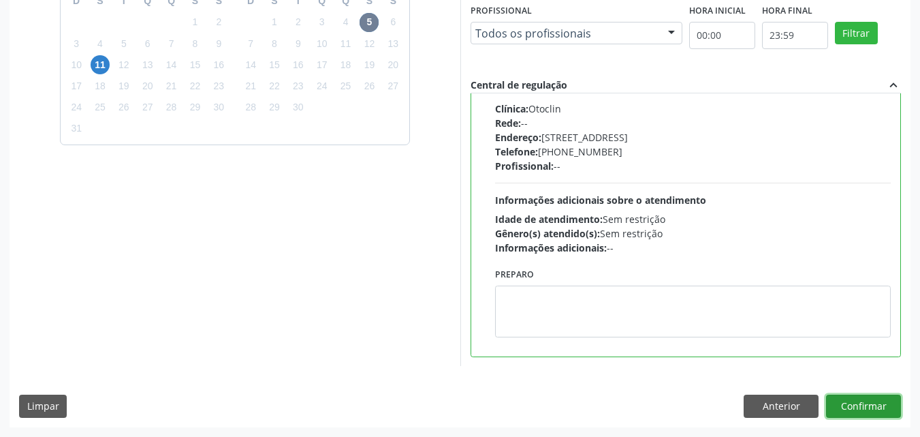
click at [853, 399] on button "Confirmar" at bounding box center [863, 405] width 75 height 23
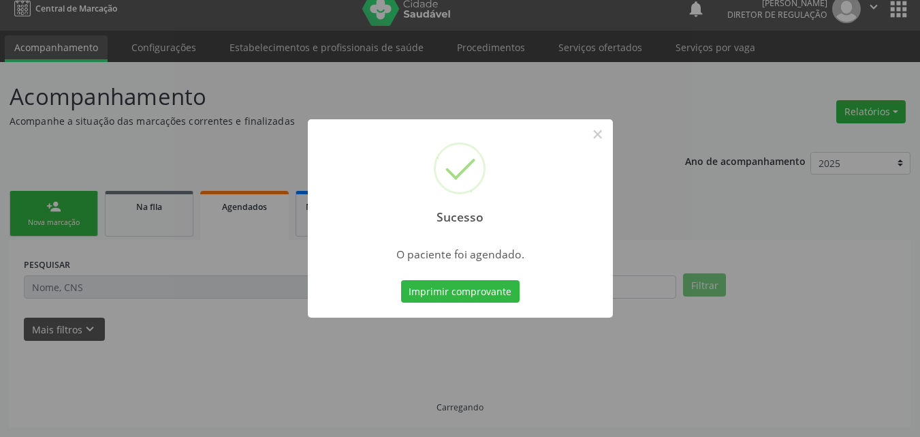
scroll to position [13, 0]
click at [508, 294] on button "Imprimir comprovante" at bounding box center [460, 291] width 119 height 23
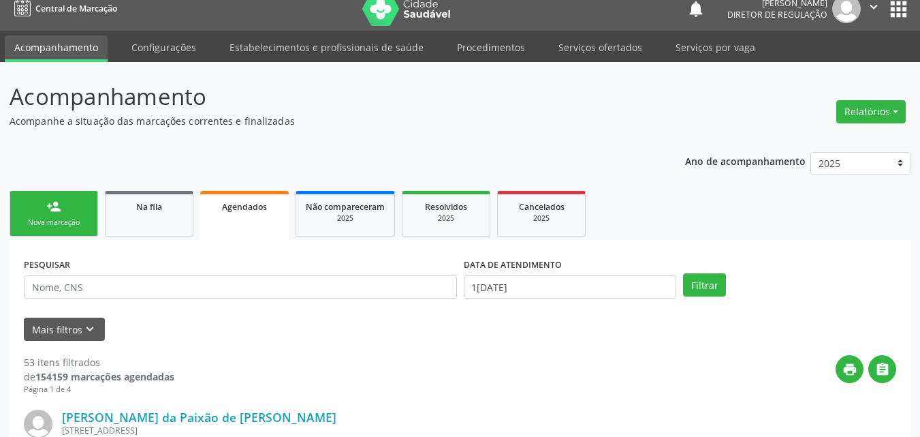
click at [614, 46] on div "Sucesso × O paciente foi agendado. Imprimir comprovante Cancel" at bounding box center [460, 218] width 920 height 437
click at [622, 49] on div "Sucesso × O paciente foi agendado. Imprimir comprovante Cancel" at bounding box center [460, 218] width 920 height 437
click at [619, 48] on div "Sucesso × O paciente foi agendado. Imprimir comprovante Cancel" at bounding box center [460, 218] width 920 height 437
click at [604, 48] on div "Sucesso × O paciente foi agendado. Imprimir comprovante Cancel" at bounding box center [460, 218] width 920 height 437
click at [610, 47] on div "Sucesso × O paciente foi agendado. Imprimir comprovante Cancel" at bounding box center [460, 218] width 920 height 437
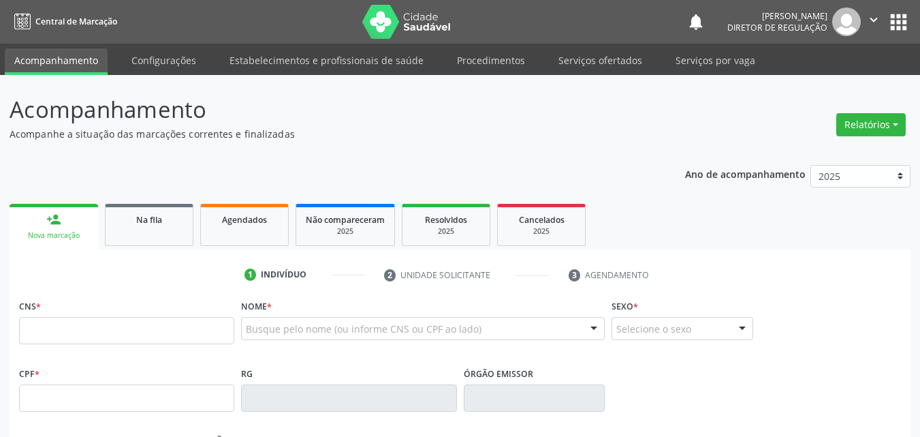
scroll to position [13, 0]
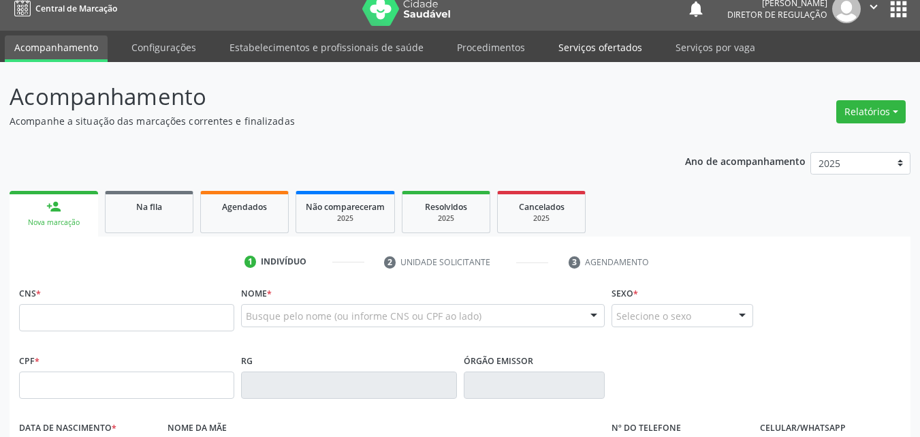
click at [611, 47] on link "Serviços ofertados" at bounding box center [600, 47] width 103 height 24
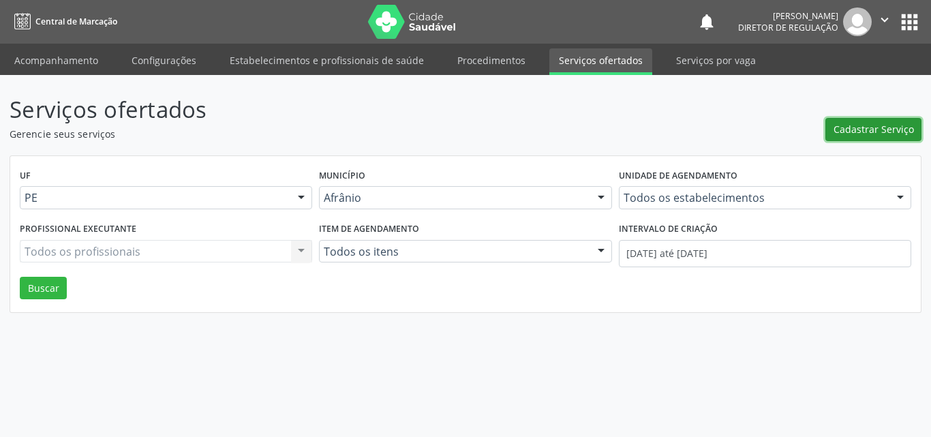
click at [852, 131] on span "Cadastrar Serviço" at bounding box center [873, 129] width 80 height 14
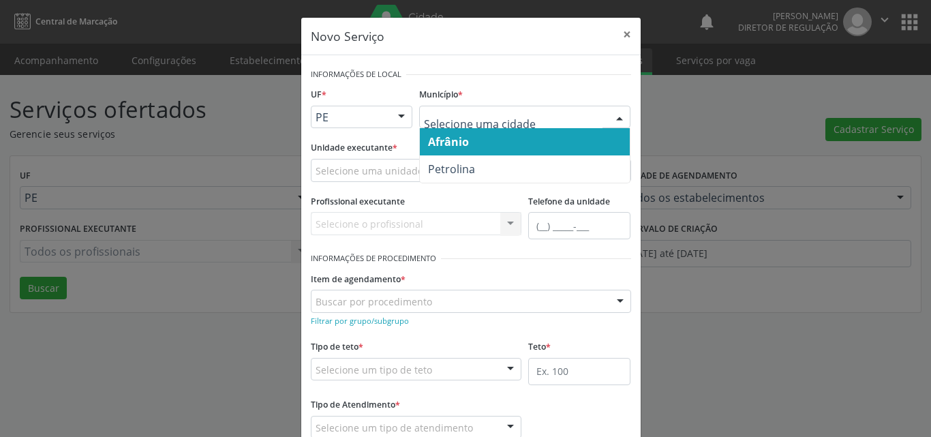
click at [446, 136] on span "Afrânio" at bounding box center [448, 141] width 41 height 15
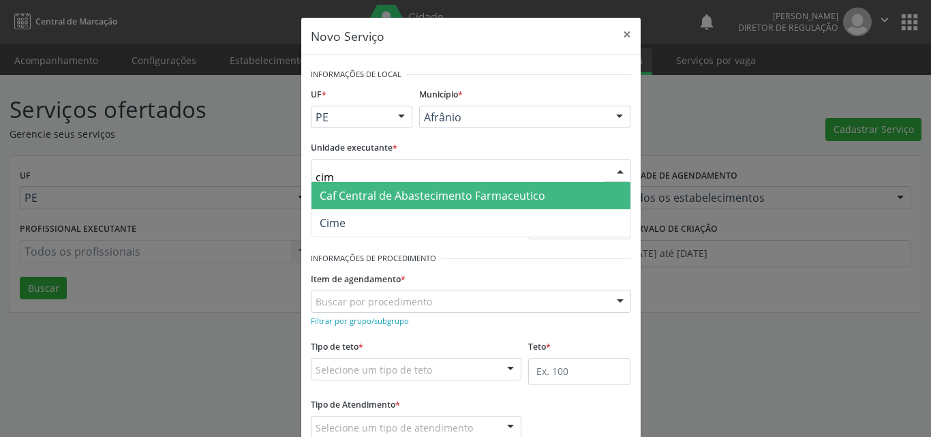
type input "cime"
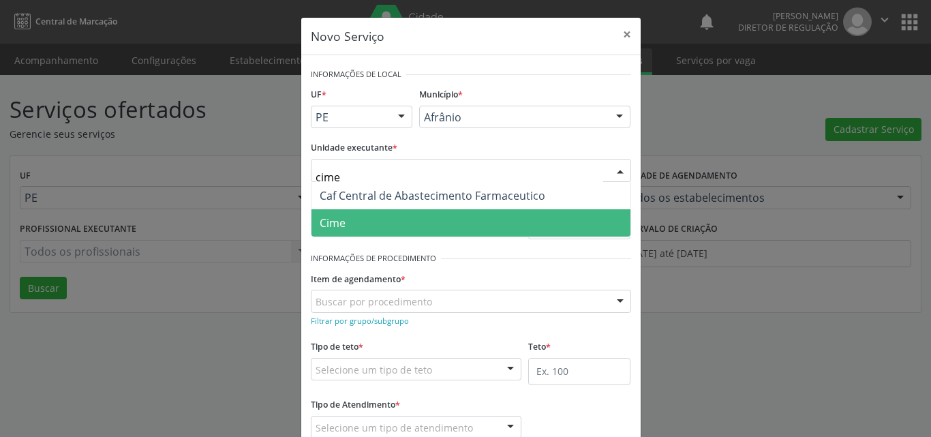
click at [358, 223] on span "Cime" at bounding box center [470, 222] width 319 height 27
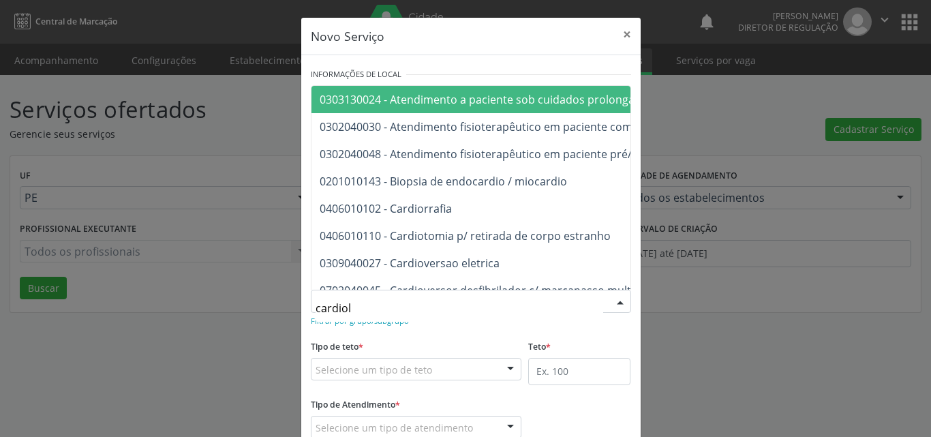
type input "cardiolo"
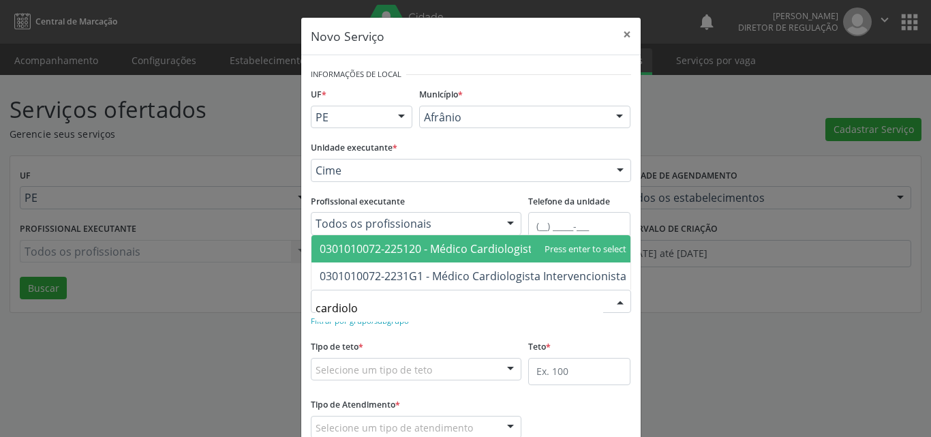
click at [458, 241] on span "0301010072-225120 - Médico Cardiologista" at bounding box center [429, 248] width 219 height 15
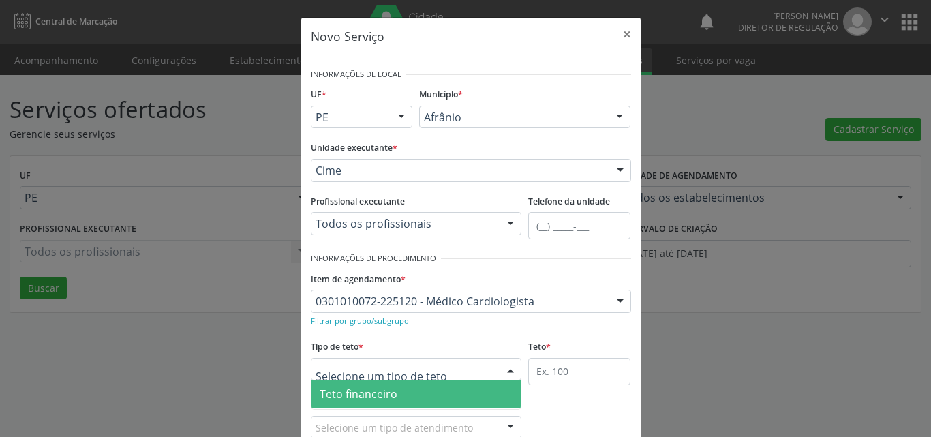
scroll to position [26, 0]
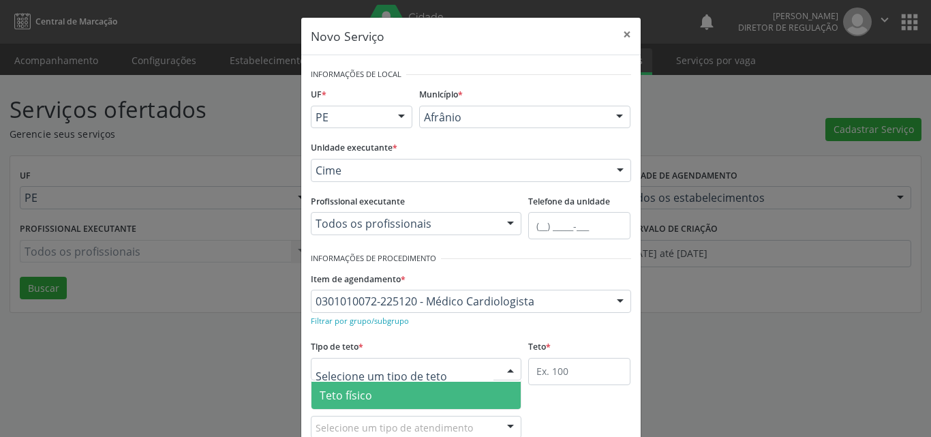
drag, startPoint x: 401, startPoint y: 390, endPoint x: 488, endPoint y: 381, distance: 88.4
click at [402, 391] on span "Teto físico" at bounding box center [416, 395] width 210 height 27
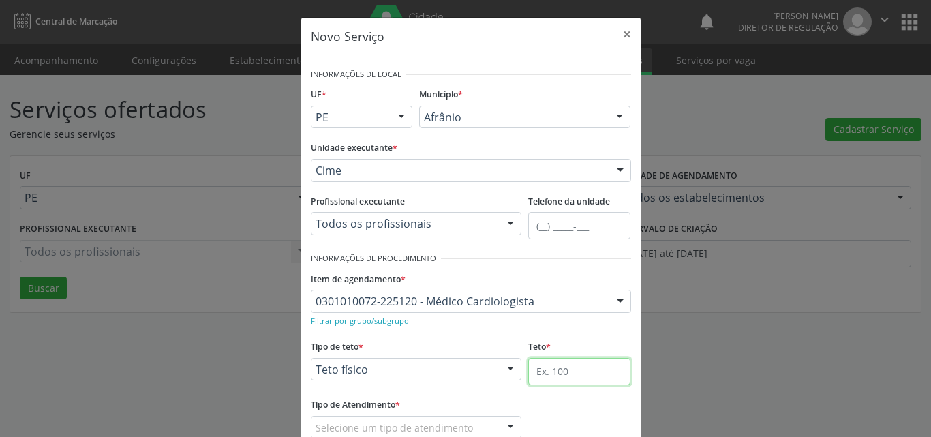
click at [559, 366] on input "text" at bounding box center [579, 371] width 102 height 27
type input "1"
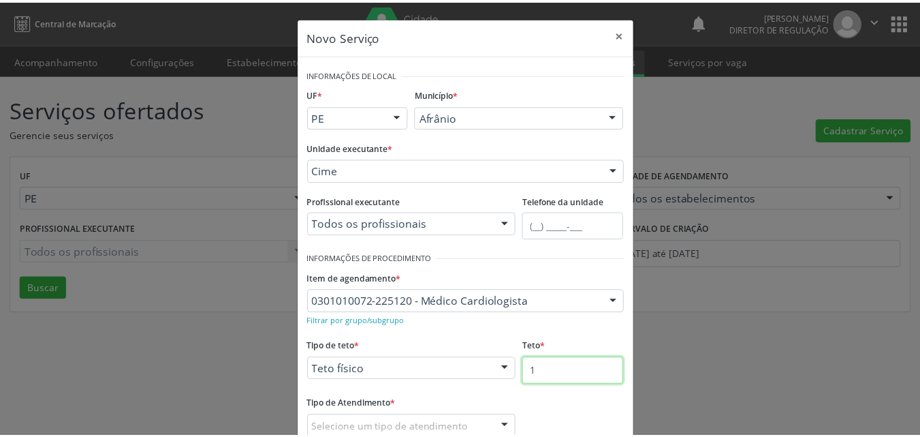
scroll to position [90, 0]
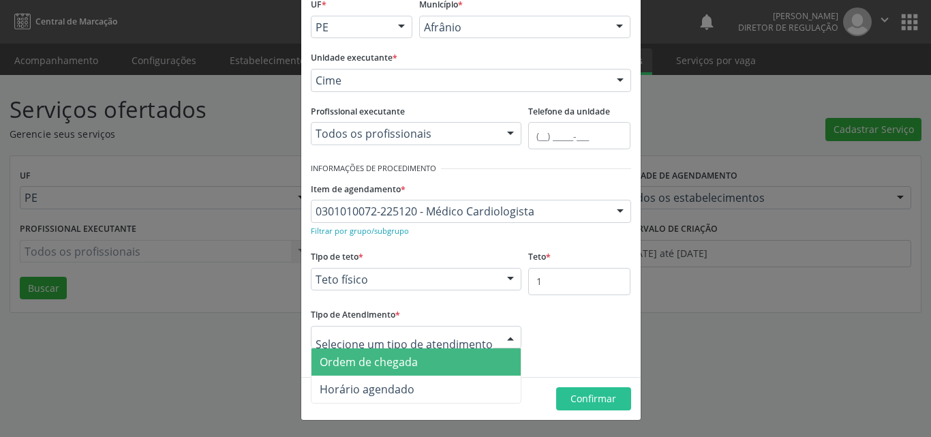
click at [407, 362] on span "Ordem de chegada" at bounding box center [369, 361] width 98 height 15
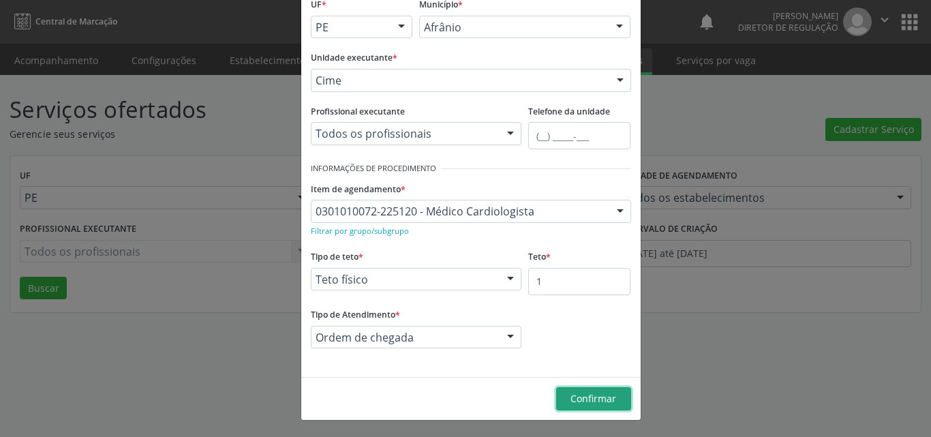
click at [600, 399] on span "Confirmar" at bounding box center [593, 398] width 46 height 13
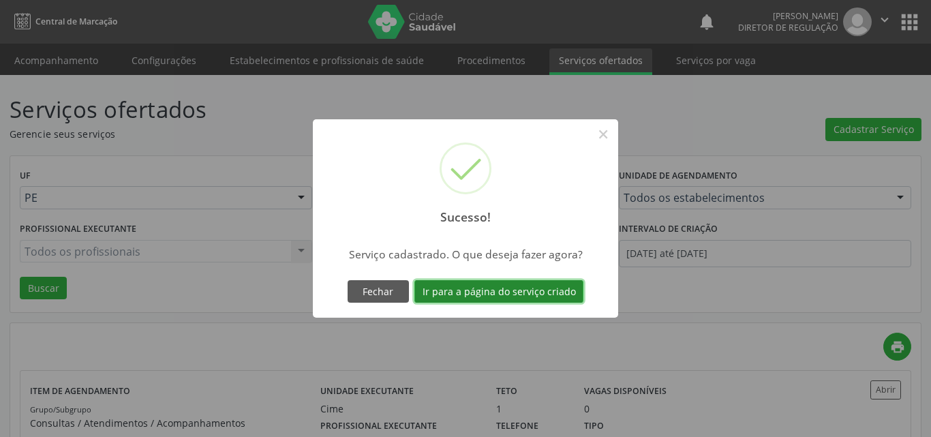
click at [516, 291] on button "Ir para a página do serviço criado" at bounding box center [498, 291] width 169 height 23
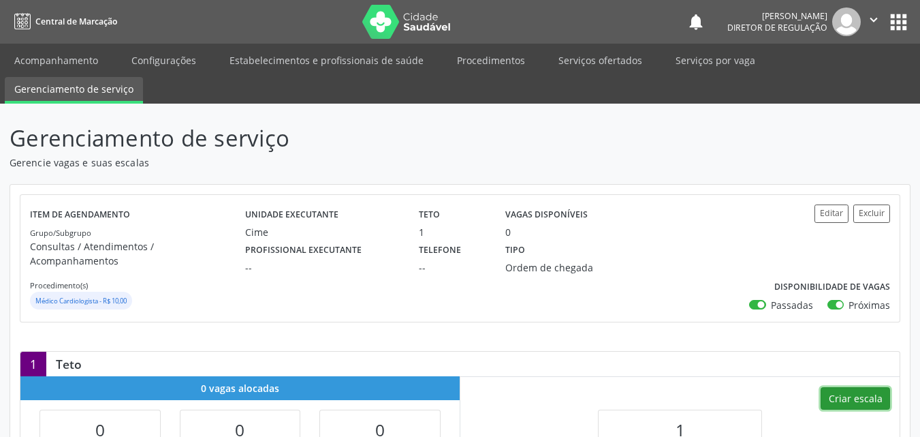
click at [863, 387] on button "Criar escala" at bounding box center [855, 398] width 69 height 23
select select "7"
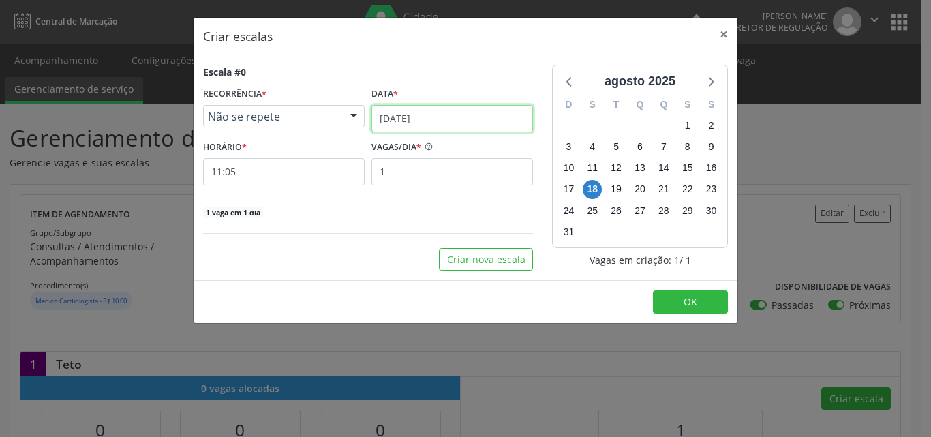
click at [437, 112] on input "[DATE]" at bounding box center [451, 118] width 161 height 27
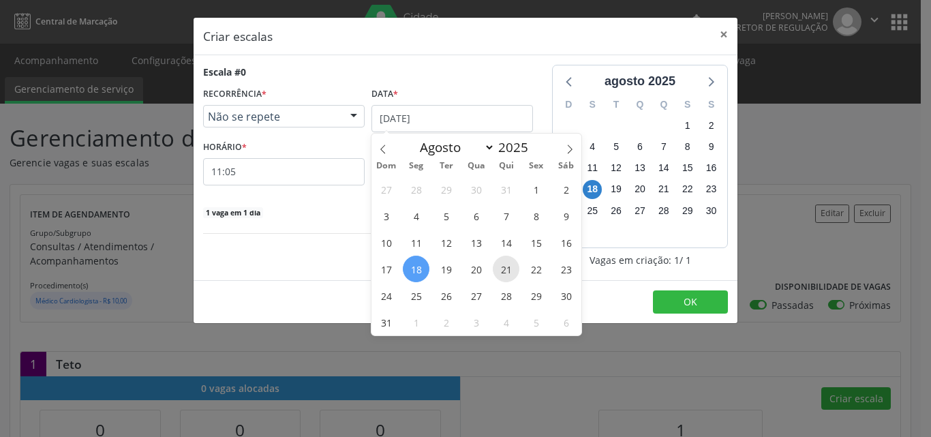
click at [505, 269] on span "21" at bounding box center [506, 268] width 27 height 27
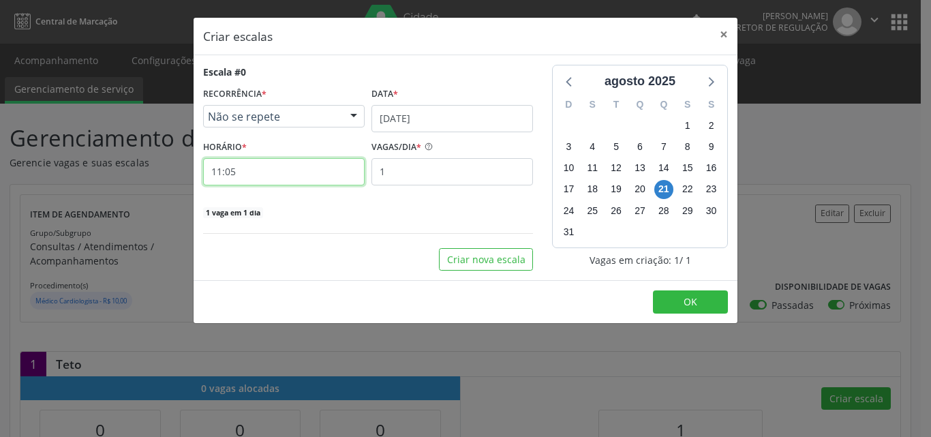
click at [264, 171] on input "11:05" at bounding box center [283, 171] width 161 height 27
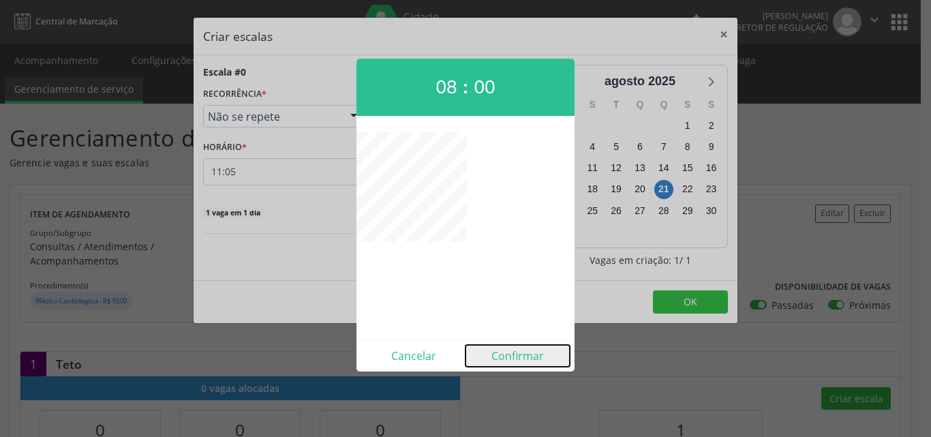
click at [512, 357] on button "Confirmar" at bounding box center [517, 356] width 104 height 22
type input "08:00"
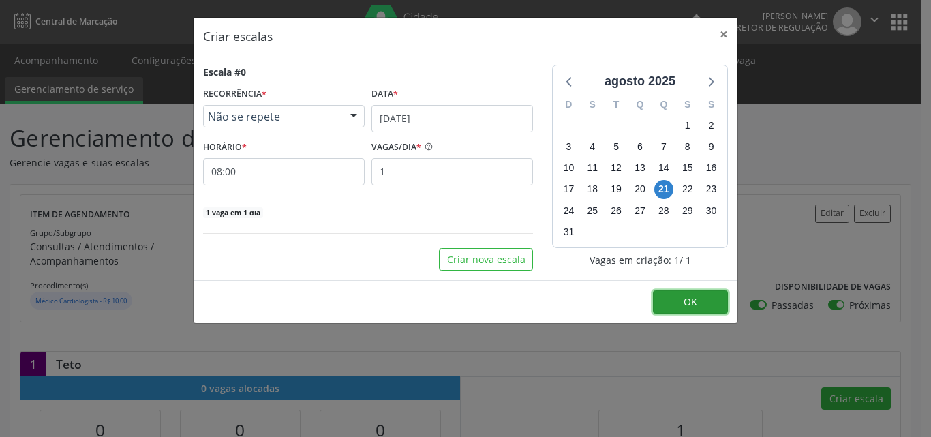
click at [696, 300] on span "OK" at bounding box center [690, 301] width 14 height 13
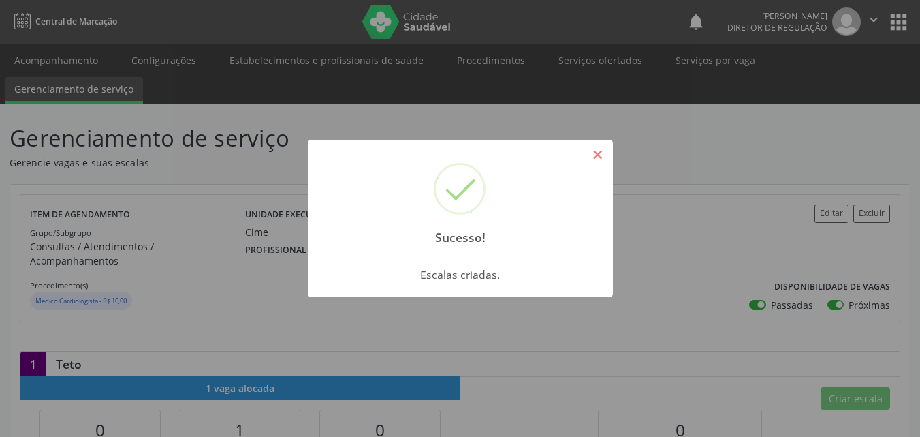
click at [597, 157] on button "×" at bounding box center [598, 154] width 23 height 23
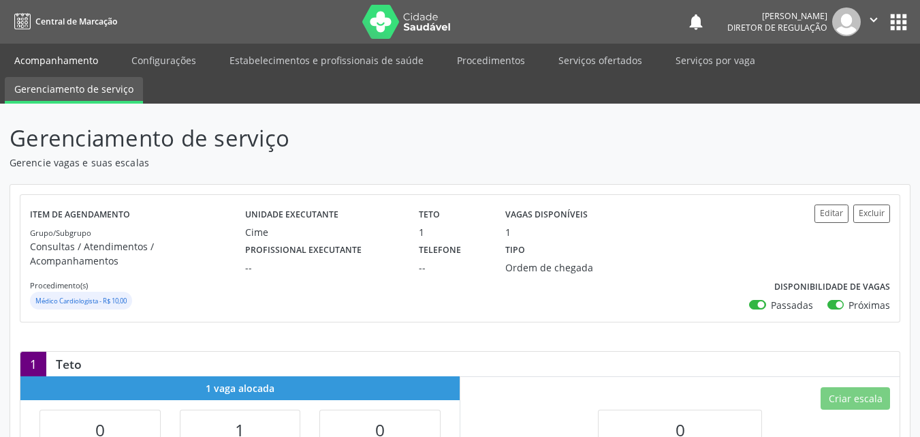
click at [80, 62] on link "Acompanhamento" at bounding box center [56, 60] width 103 height 24
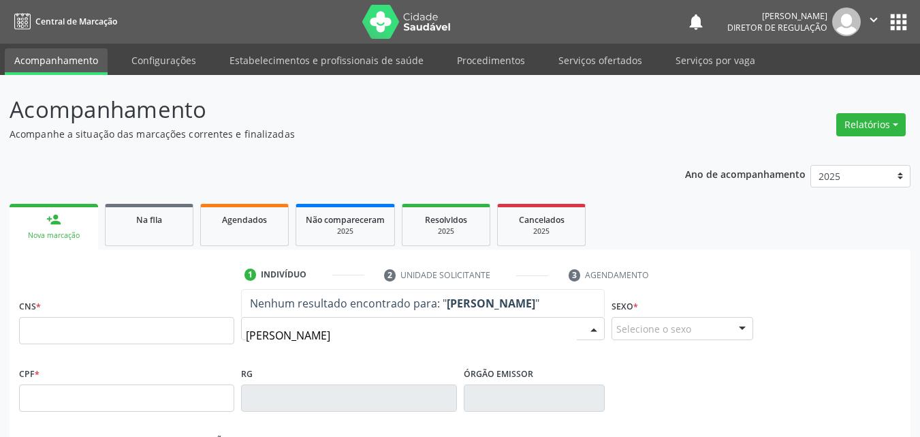
click at [602, 309] on span "Nenhum resultado encontrado para: " fabia da cruz santos "" at bounding box center [423, 303] width 362 height 27
click at [287, 334] on input "fabia da cruz santos" at bounding box center [411, 335] width 331 height 27
click at [253, 334] on input "fabia cruz santos" at bounding box center [411, 335] width 331 height 27
type input "fábia cruz santos"
drag, startPoint x: 336, startPoint y: 334, endPoint x: 183, endPoint y: 321, distance: 153.1
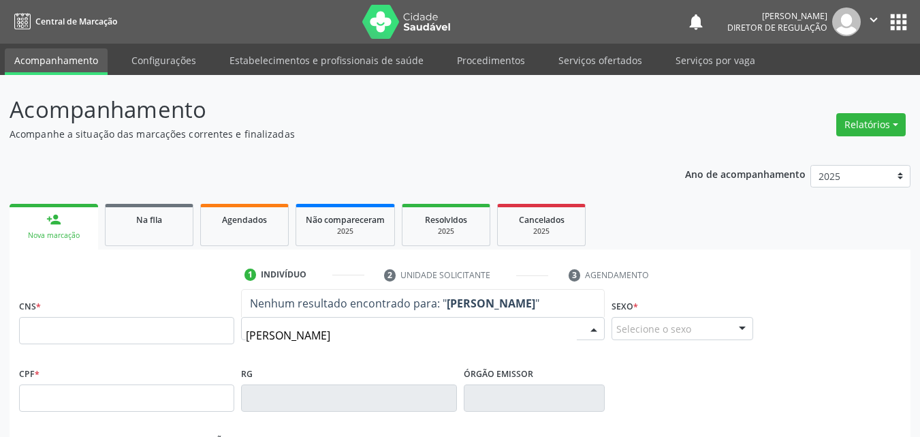
click at [183, 321] on div "CNS * Nome * fábia cruz santos Nenhum resultado encontrado para: " fábia cruz s…" at bounding box center [460, 329] width 889 height 67
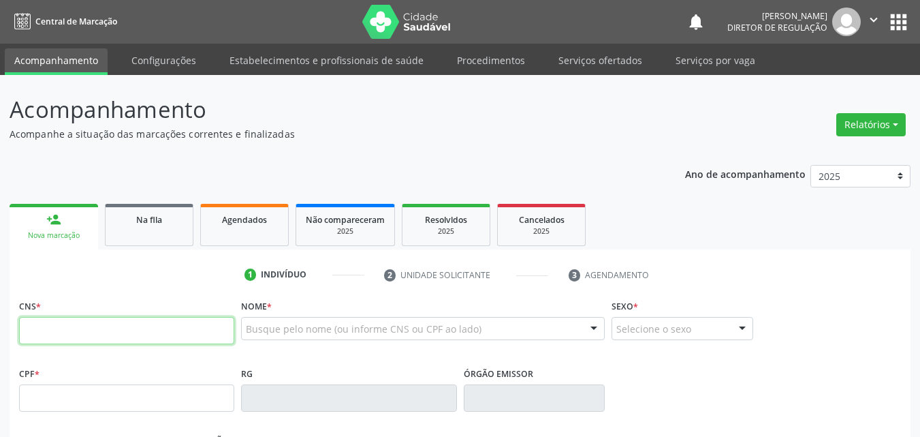
click at [121, 329] on input "text" at bounding box center [126, 330] width 215 height 27
type input "704 3075 3110 0392"
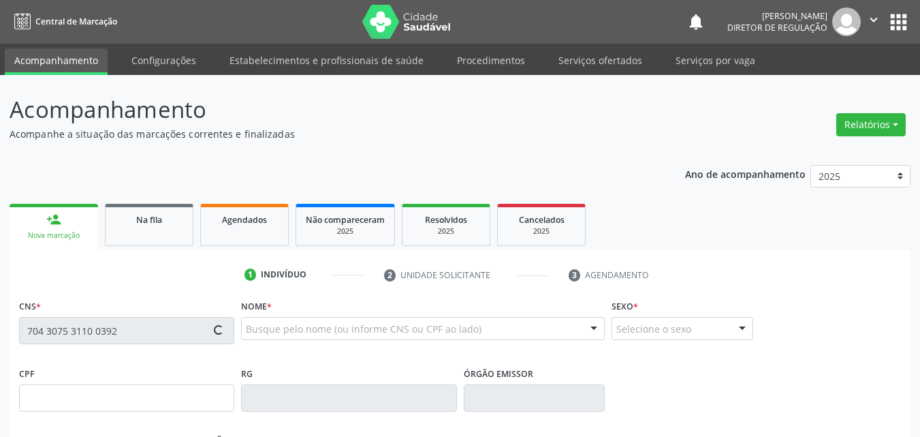
type input "111.679.314-83"
type input "29/08/1993"
type input "Marines da Cruz Santos"
type input "(87) 98828-2086"
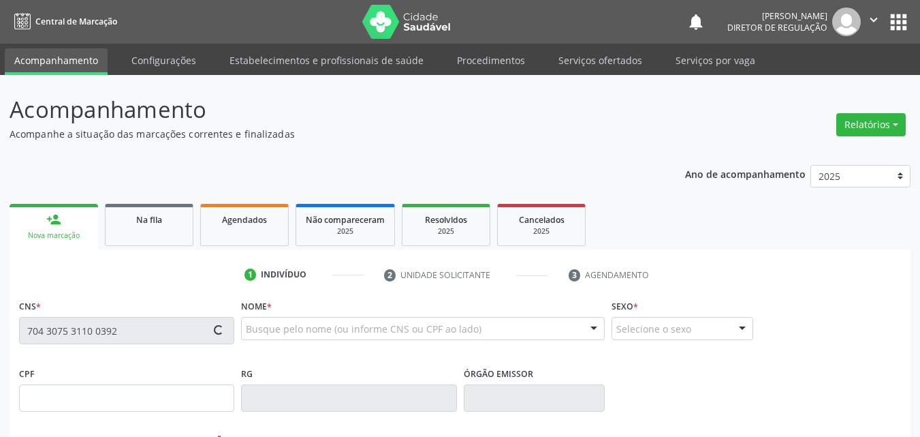
type input "111.316.374-70"
type input "S/N"
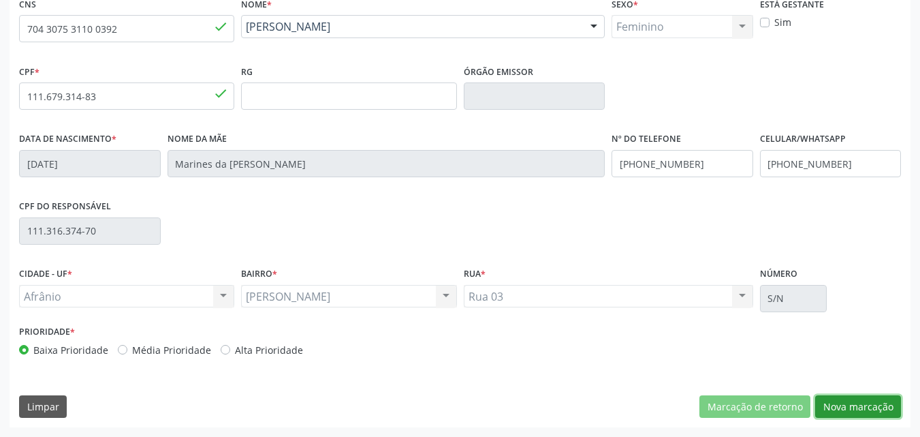
click at [862, 407] on button "Nova marcação" at bounding box center [858, 406] width 86 height 23
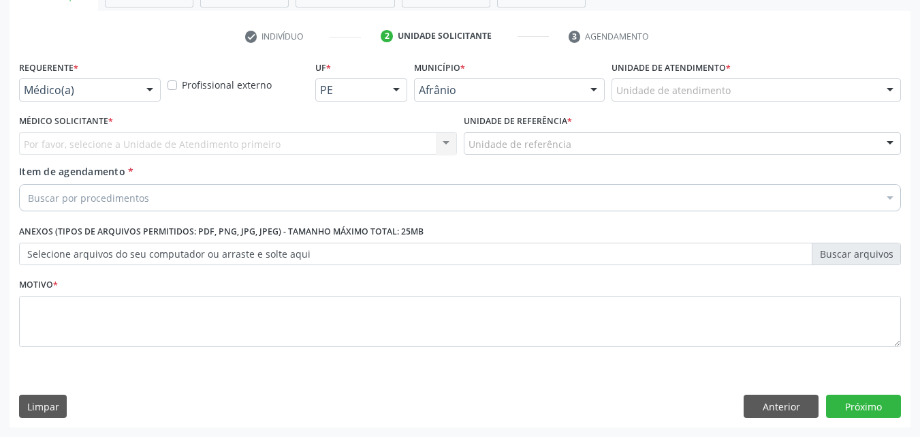
click at [677, 79] on div "Unidade de atendimento" at bounding box center [757, 89] width 290 height 23
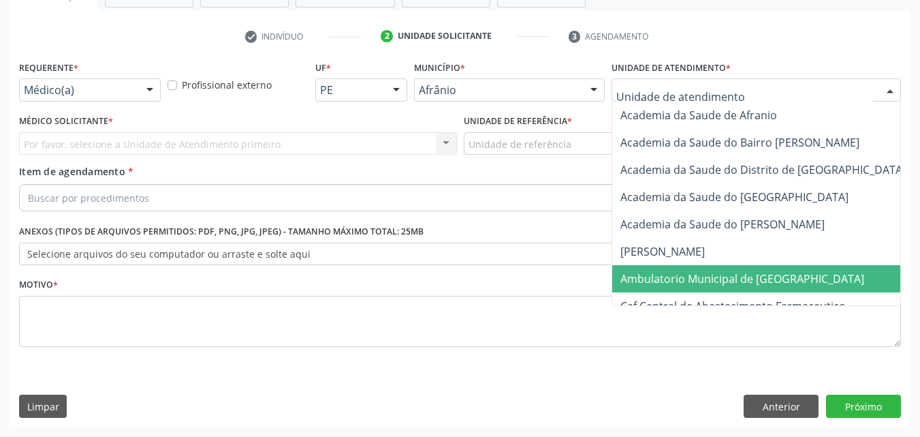
click at [700, 281] on span "Ambulatorio Municipal de [GEOGRAPHIC_DATA]" at bounding box center [743, 278] width 244 height 15
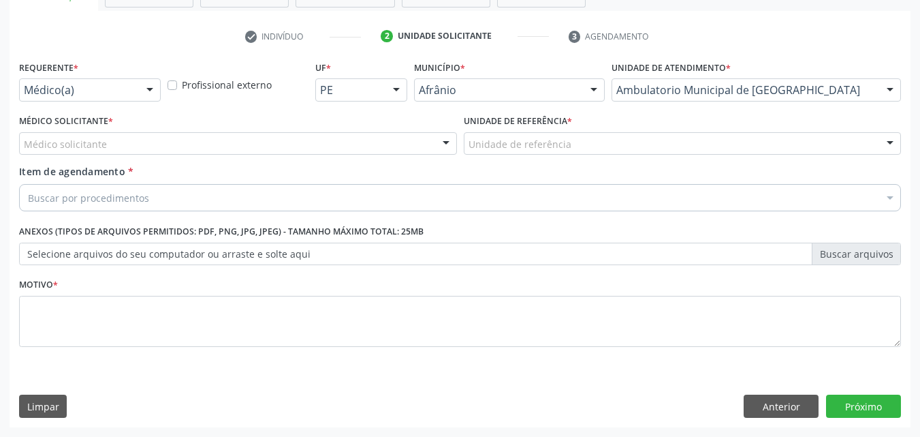
click at [617, 142] on div "Unidade de referência" at bounding box center [683, 143] width 438 height 23
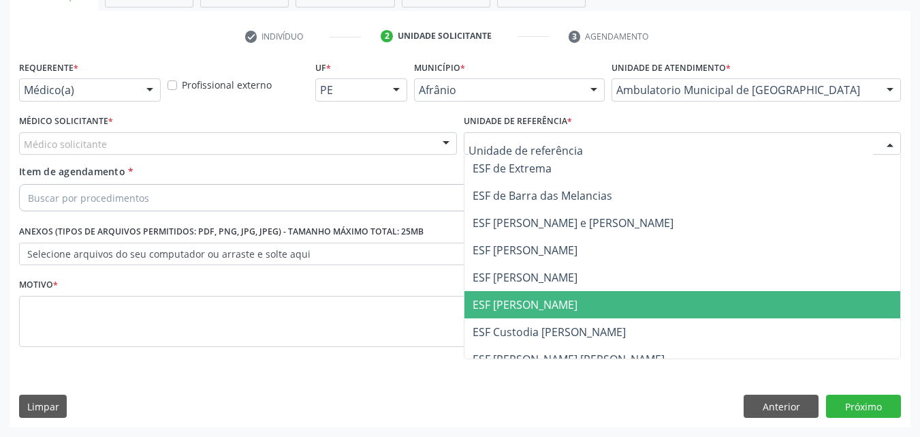
click at [608, 302] on span "ESF [PERSON_NAME]" at bounding box center [683, 304] width 437 height 27
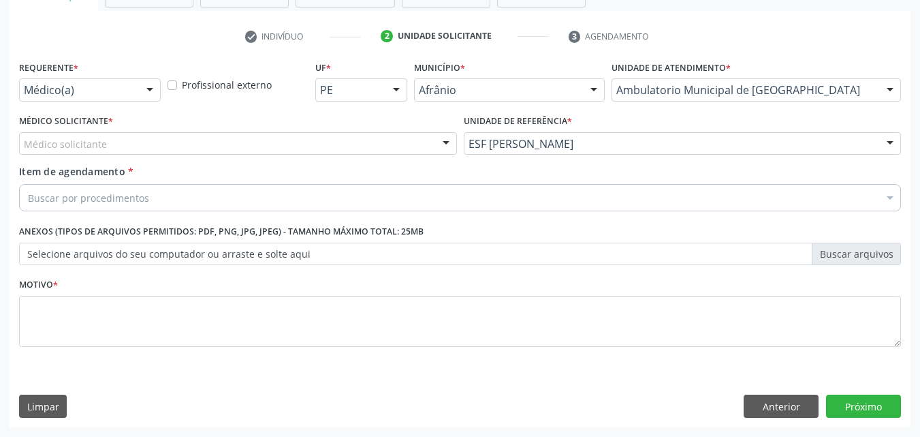
click at [164, 141] on div "Médico solicitante" at bounding box center [238, 143] width 438 height 23
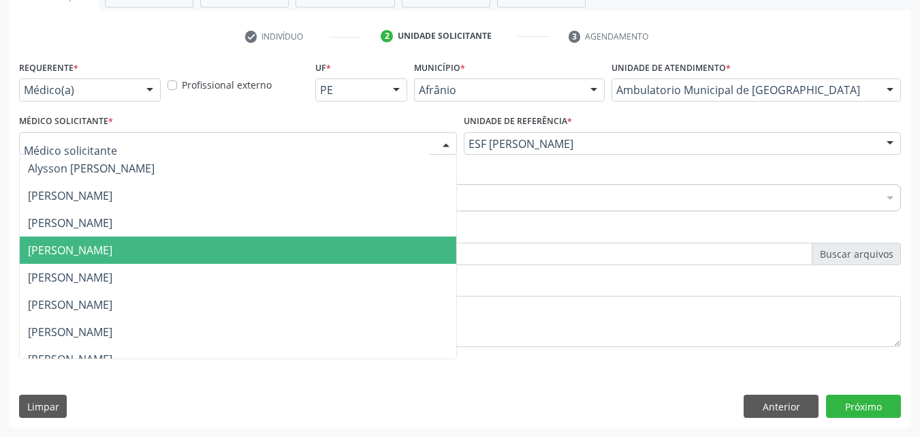
click at [112, 253] on span "[PERSON_NAME]" at bounding box center [70, 250] width 84 height 15
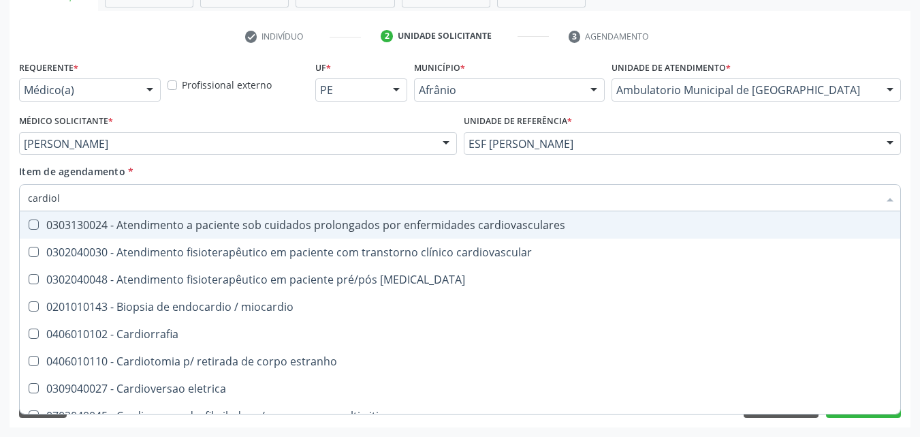
type input "cardiolo"
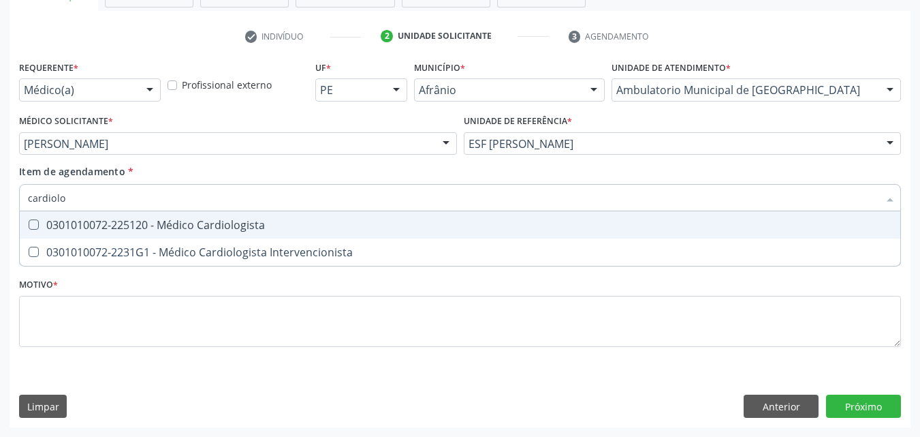
click at [96, 228] on div "0301010072-225120 - Médico Cardiologista" at bounding box center [460, 224] width 865 height 11
checkbox Cardiologista "true"
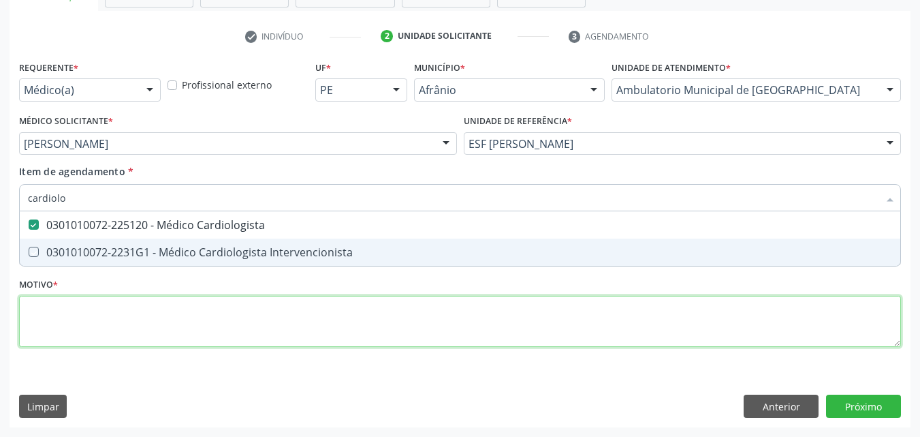
click at [95, 310] on div "Requerente * Médico(a) Médico(a) Enfermeiro(a) Paciente Nenhum resultado encont…" at bounding box center [460, 211] width 882 height 309
checkbox Intervencionista "true"
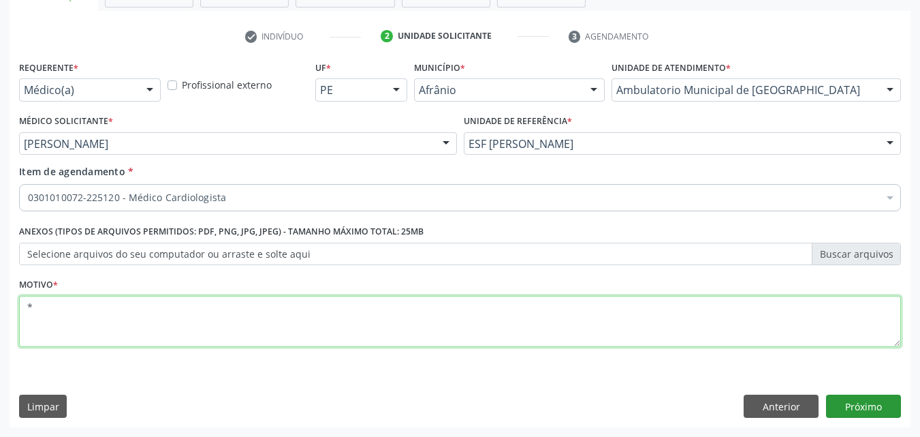
type textarea "*"
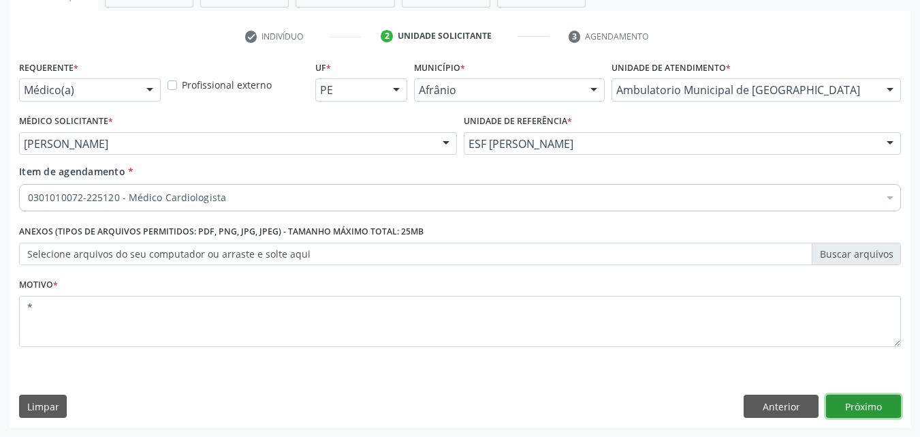
click at [847, 403] on button "Próximo" at bounding box center [863, 405] width 75 height 23
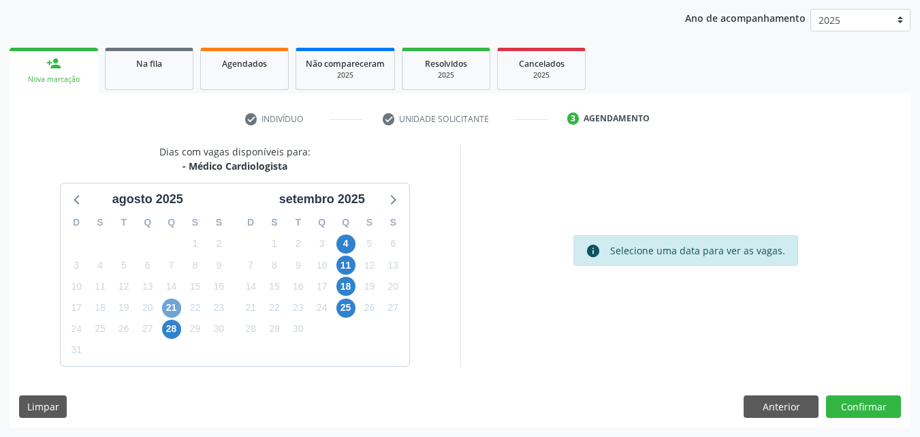
click at [168, 309] on span "21" at bounding box center [171, 307] width 19 height 19
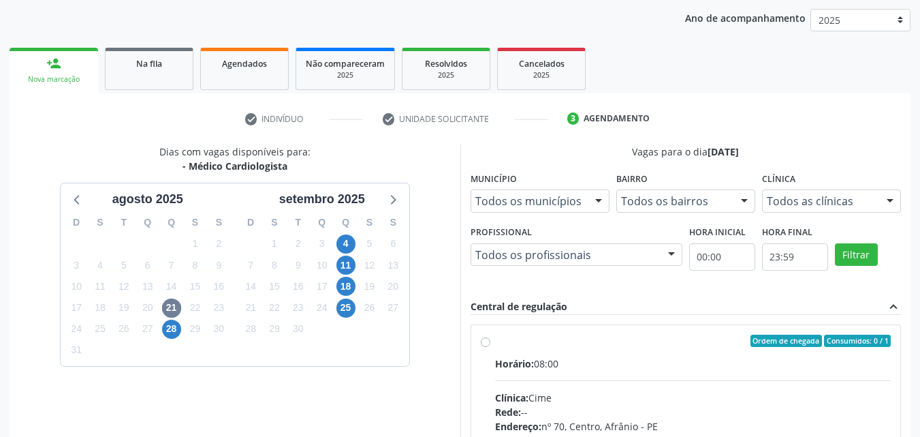
click at [495, 341] on div "Ordem de chegada Consumidos: 0 / 1" at bounding box center [693, 340] width 396 height 12
click at [491, 341] on input "Ordem de chegada Consumidos: 0 / 1 Horário: 08:00 Clínica: Cime Rede: -- Endere…" at bounding box center [486, 340] width 10 height 12
radio input "true"
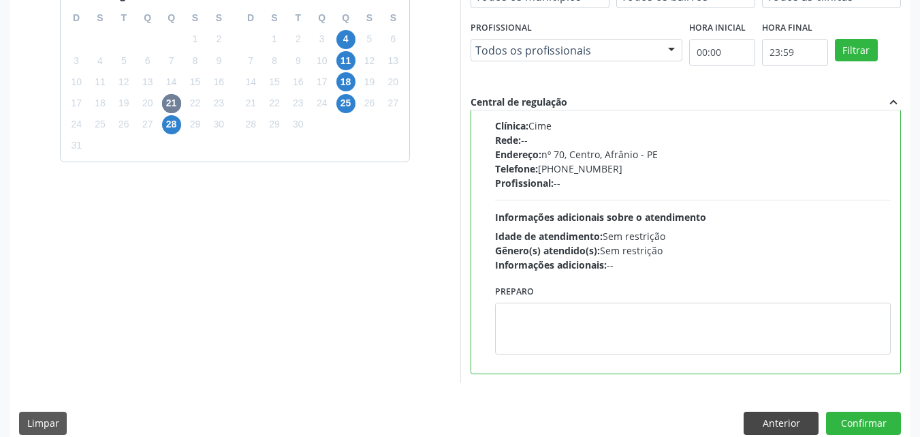
scroll to position [377, 0]
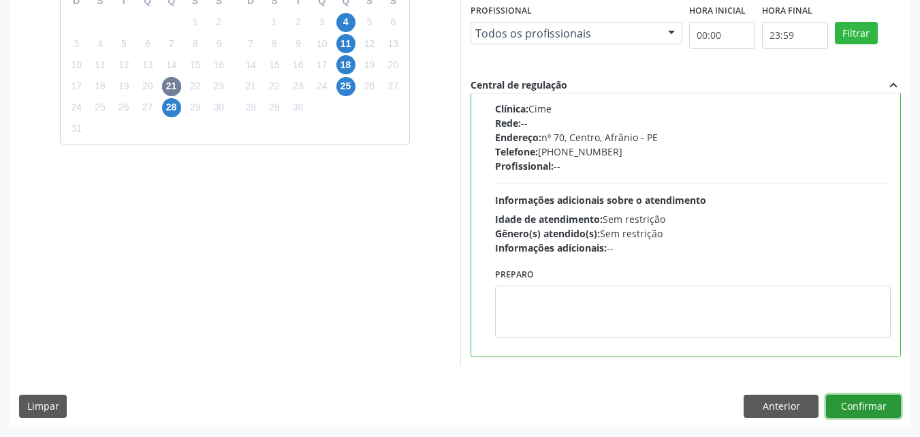
click at [852, 405] on button "Confirmar" at bounding box center [863, 405] width 75 height 23
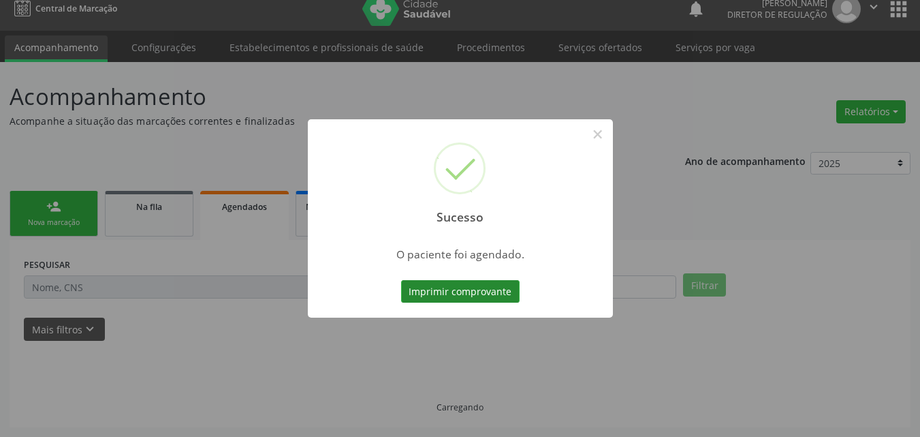
scroll to position [13, 0]
click at [493, 287] on button "Imprimir comprovante" at bounding box center [460, 291] width 119 height 23
